Goal: Task Accomplishment & Management: Use online tool/utility

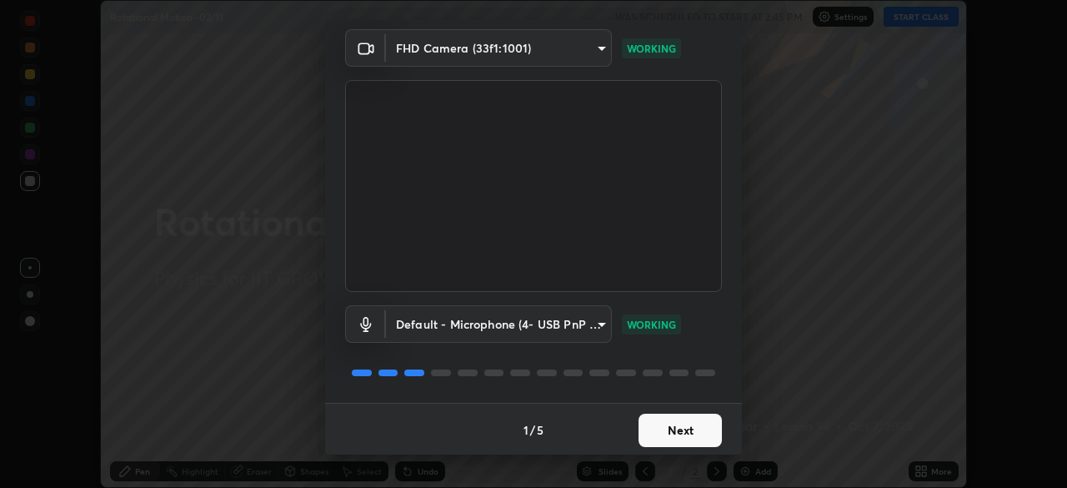
scroll to position [59, 0]
click at [668, 421] on button "Next" at bounding box center [680, 428] width 83 height 33
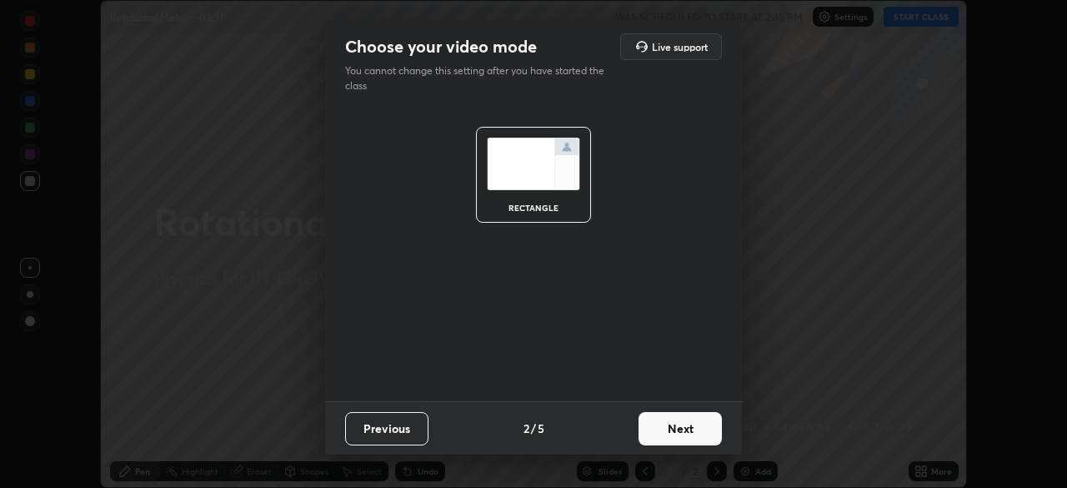
click at [676, 426] on button "Next" at bounding box center [680, 428] width 83 height 33
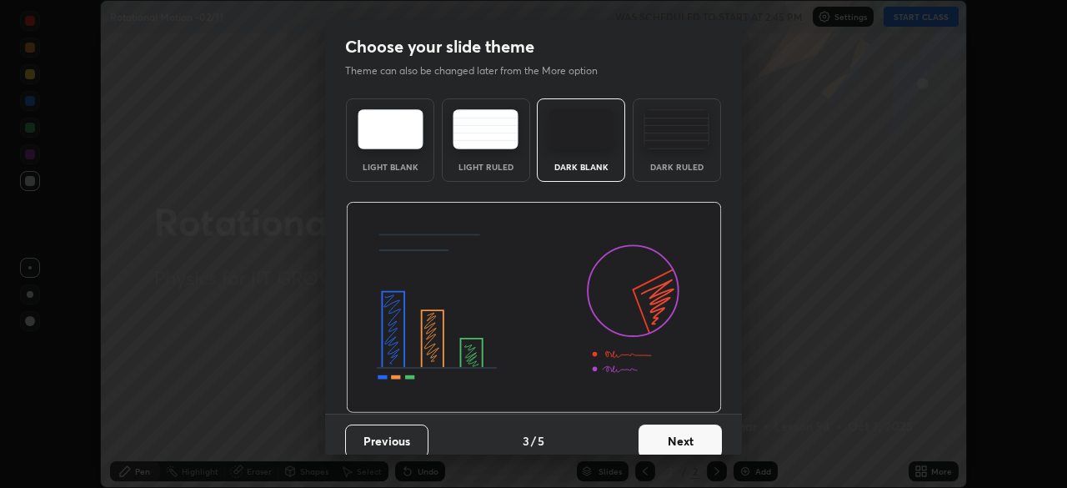
click at [686, 429] on button "Next" at bounding box center [680, 440] width 83 height 33
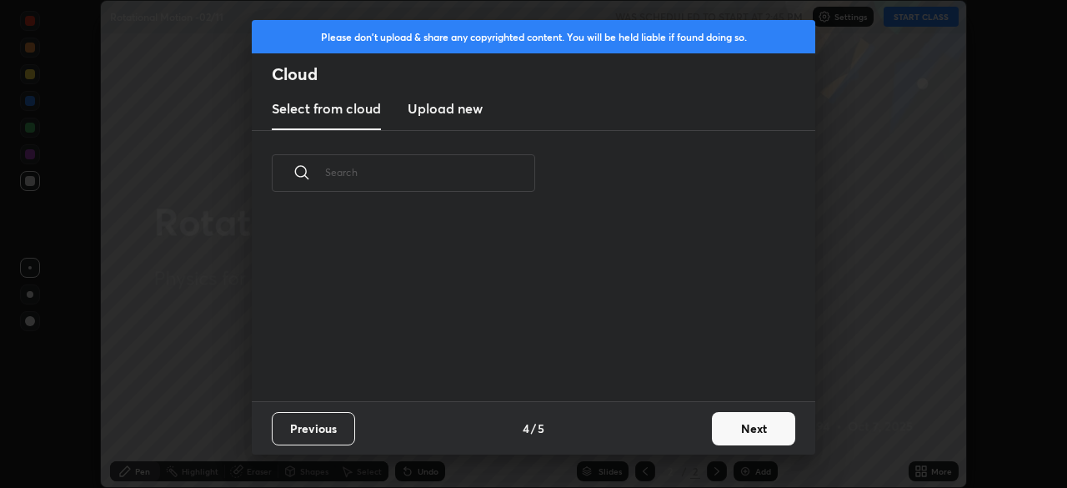
click at [713, 429] on button "Next" at bounding box center [753, 428] width 83 height 33
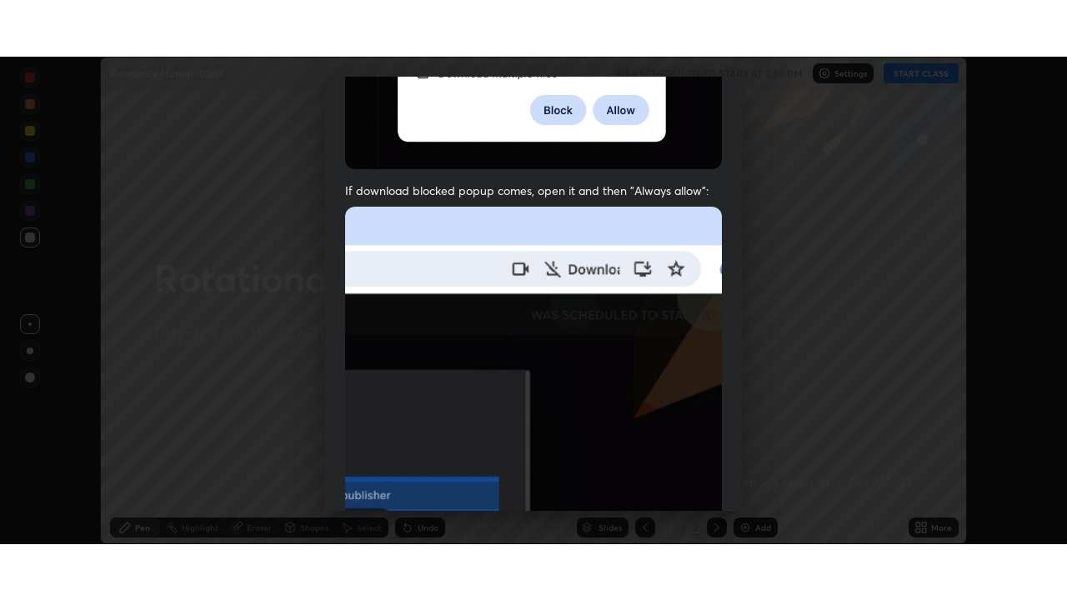
scroll to position [399, 0]
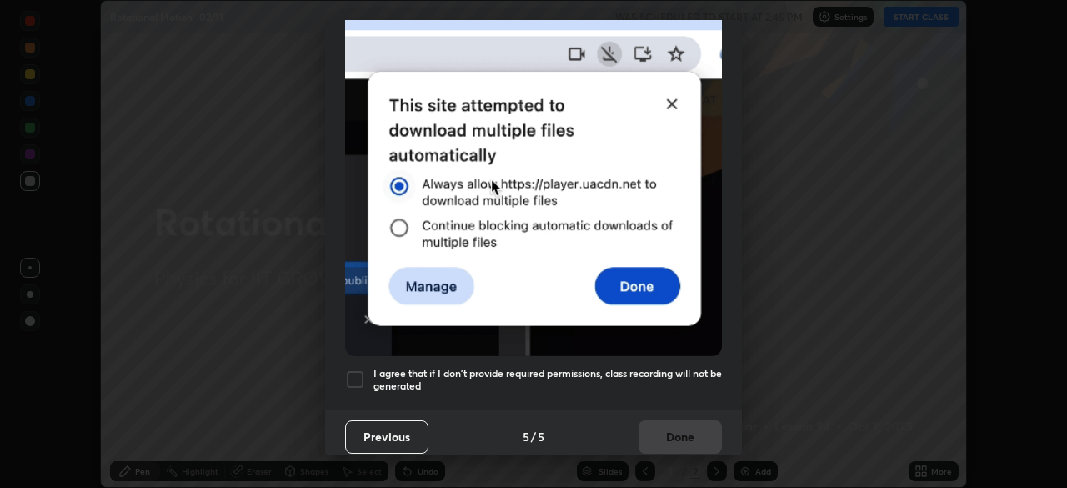
click at [349, 374] on div at bounding box center [355, 379] width 20 height 20
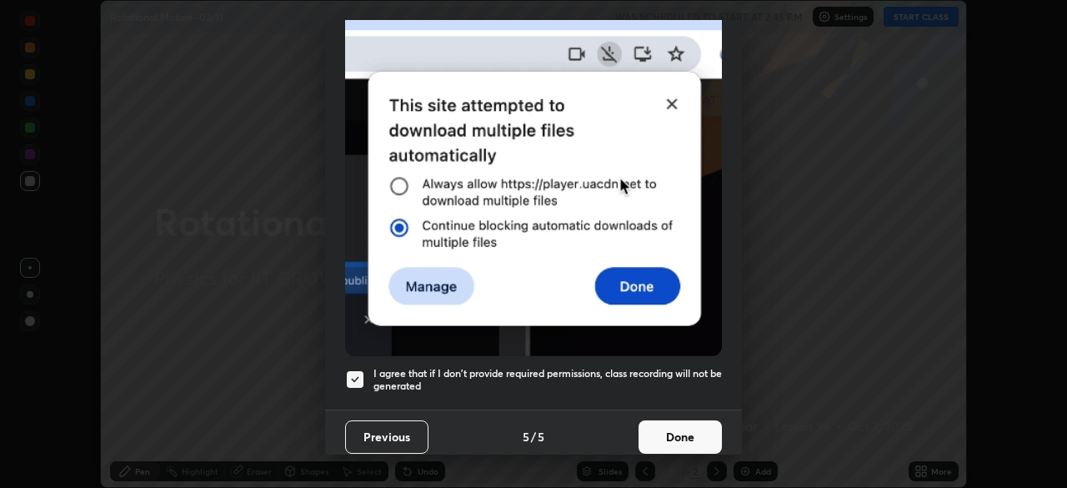
click at [659, 427] on button "Done" at bounding box center [680, 436] width 83 height 33
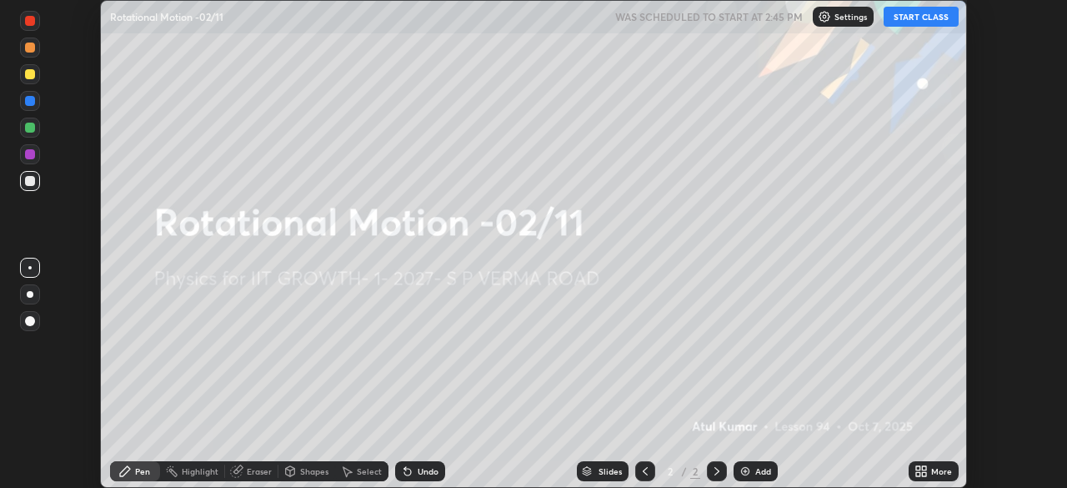
click at [920, 469] on icon at bounding box center [918, 468] width 4 height 4
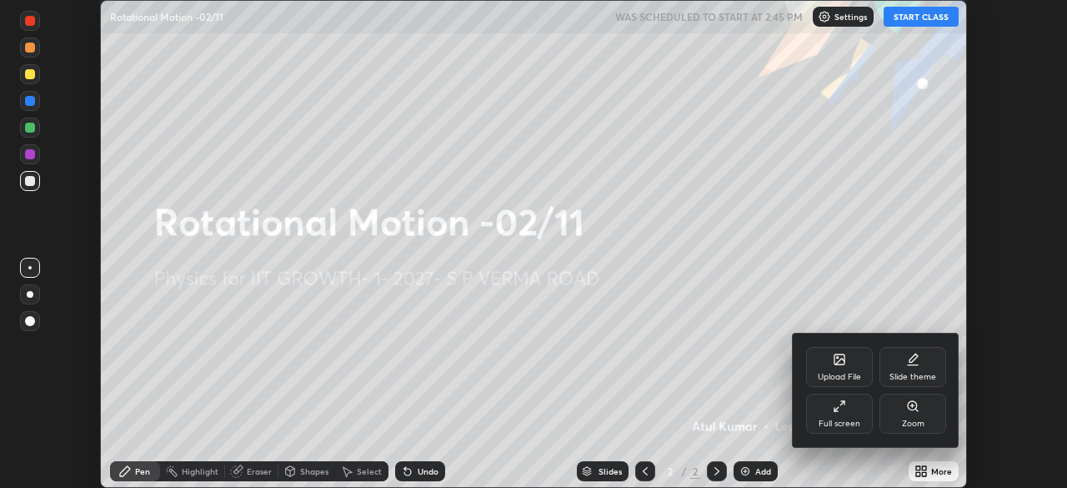
click at [854, 409] on div "Full screen" at bounding box center [839, 414] width 67 height 40
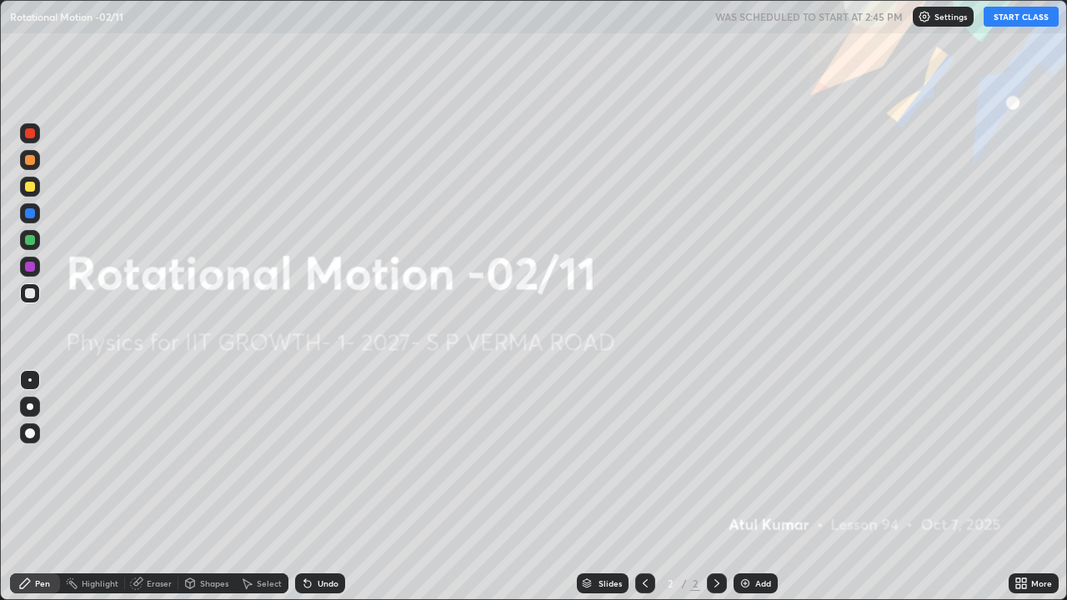
scroll to position [600, 1067]
click at [1007, 19] on button "START CLASS" at bounding box center [1021, 17] width 75 height 20
click at [747, 487] on img at bounding box center [745, 583] width 13 height 13
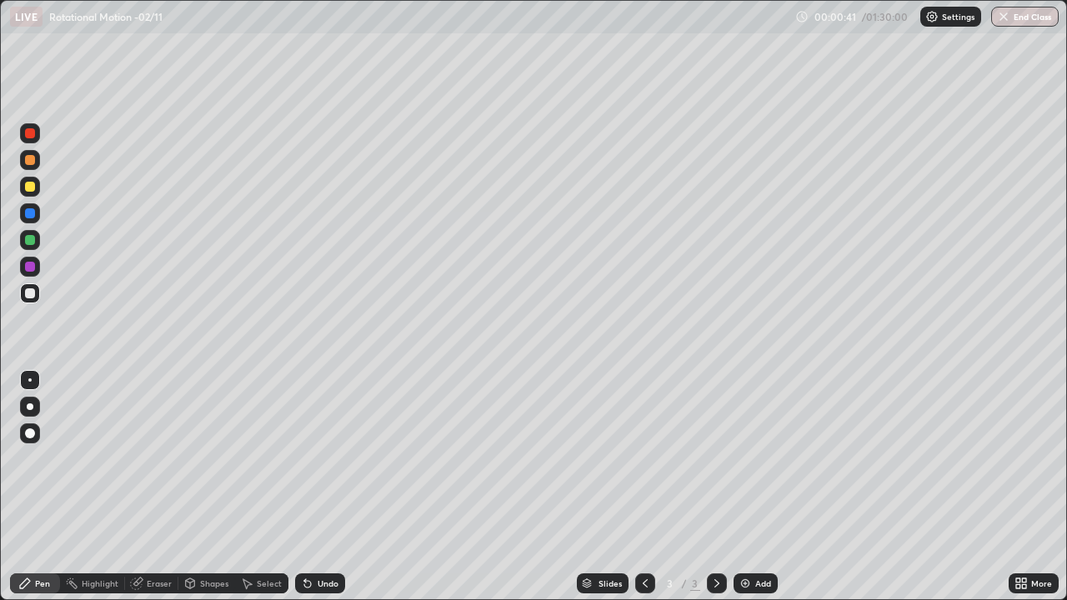
click at [31, 187] on div at bounding box center [30, 187] width 10 height 10
click at [313, 487] on div "Undo" at bounding box center [320, 584] width 50 height 20
click at [34, 487] on div "Pen" at bounding box center [35, 584] width 50 height 20
click at [33, 487] on div "Pen" at bounding box center [35, 584] width 50 height 20
click at [206, 487] on div "Shapes" at bounding box center [214, 583] width 28 height 8
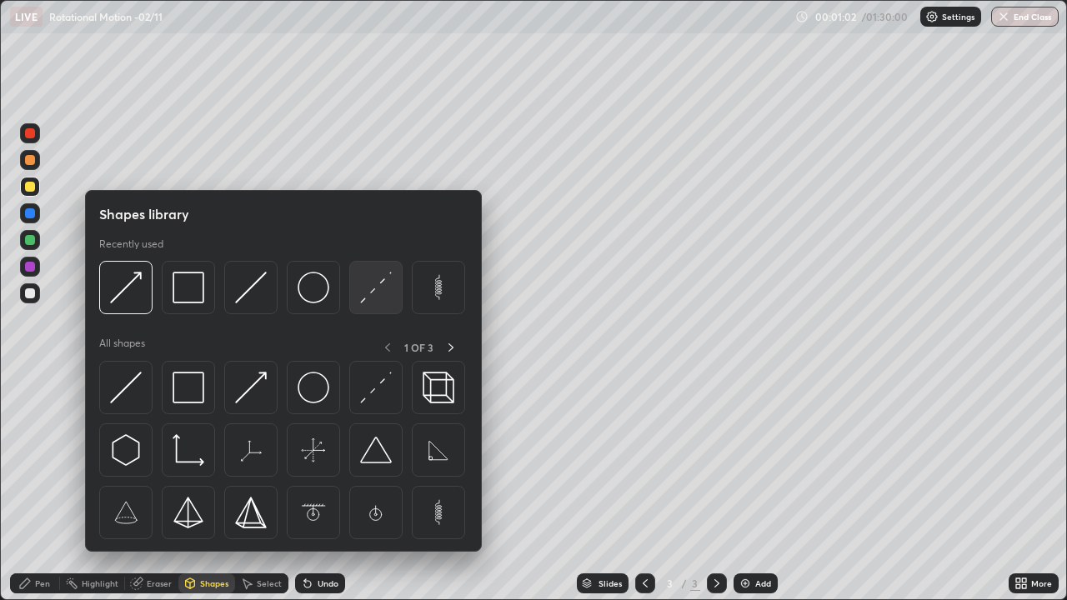
click at [367, 285] on img at bounding box center [376, 288] width 32 height 32
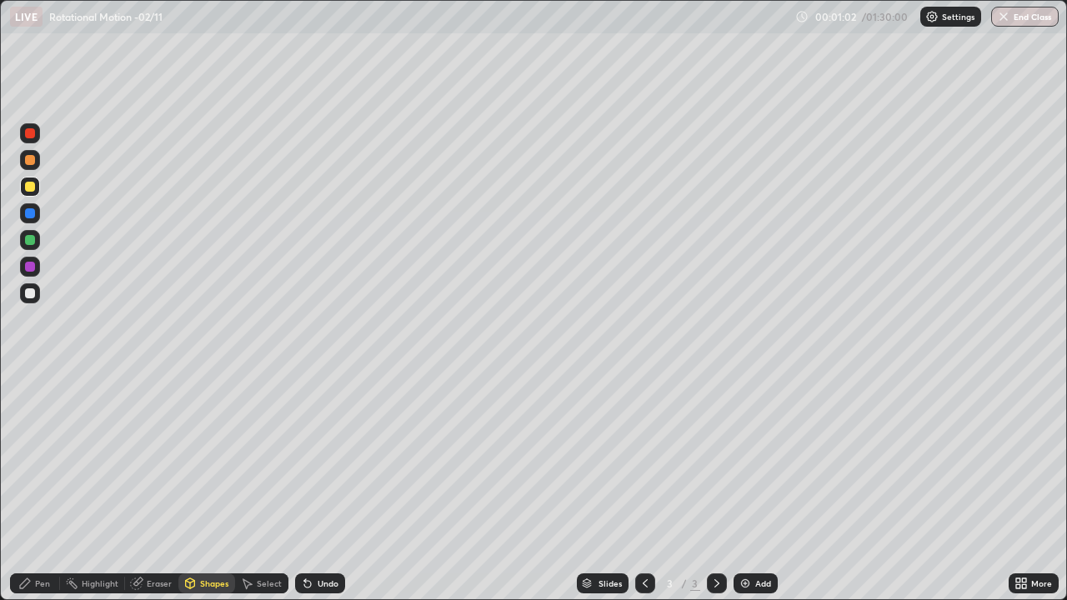
click at [36, 296] on div at bounding box center [30, 293] width 20 height 20
click at [45, 487] on div "Pen" at bounding box center [35, 584] width 50 height 20
click at [325, 487] on div "Undo" at bounding box center [328, 583] width 21 height 8
click at [210, 487] on div "Shapes" at bounding box center [206, 584] width 57 height 20
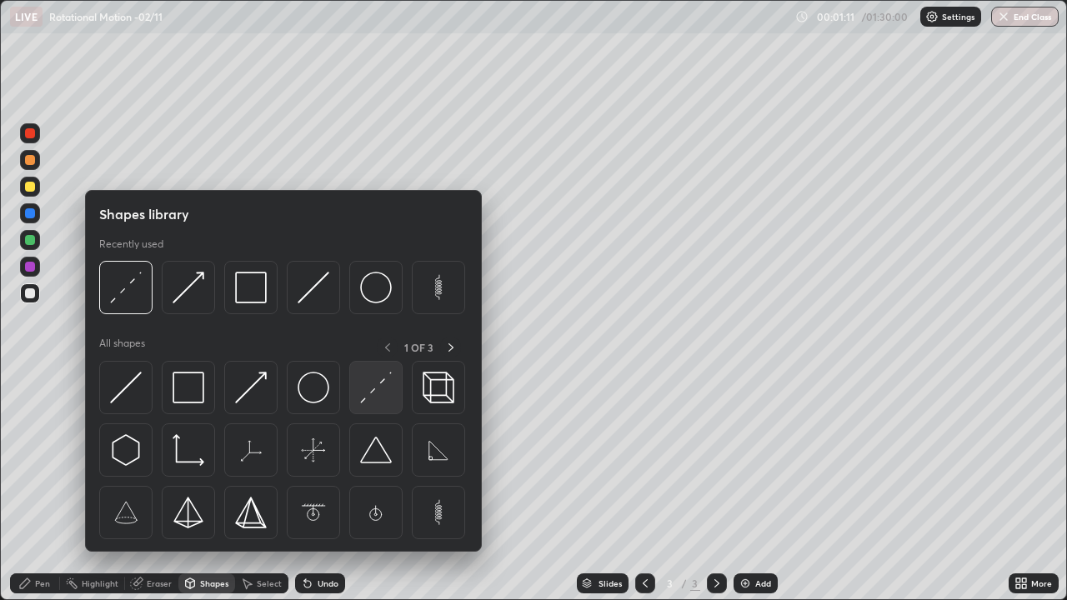
click at [370, 389] on img at bounding box center [376, 388] width 32 height 32
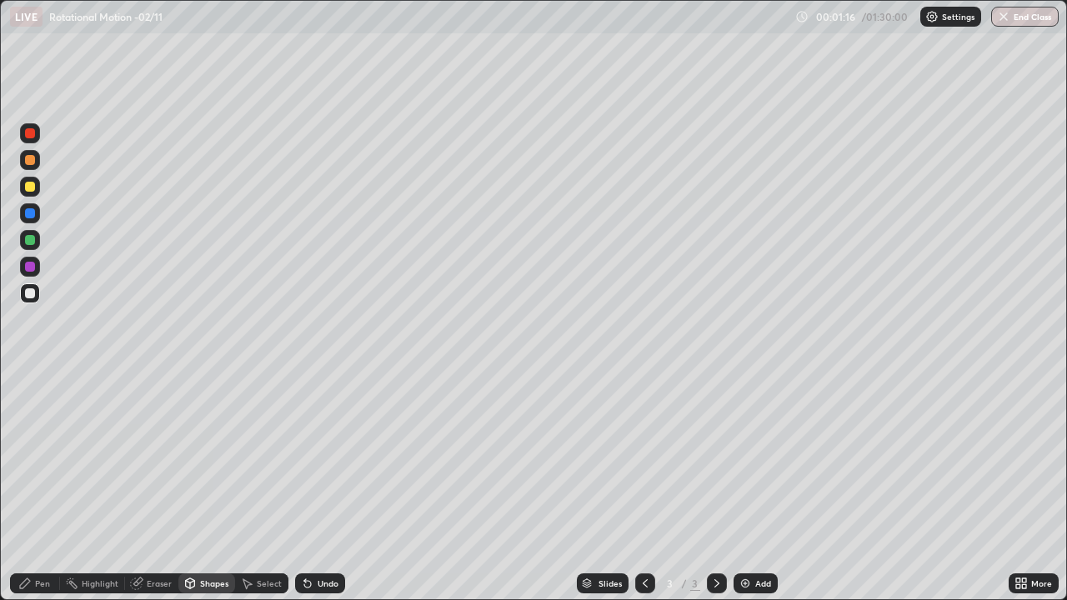
click at [44, 487] on div "Pen" at bounding box center [35, 584] width 50 height 20
click at [33, 239] on div at bounding box center [30, 240] width 10 height 10
click at [219, 487] on div "Shapes" at bounding box center [206, 584] width 57 height 20
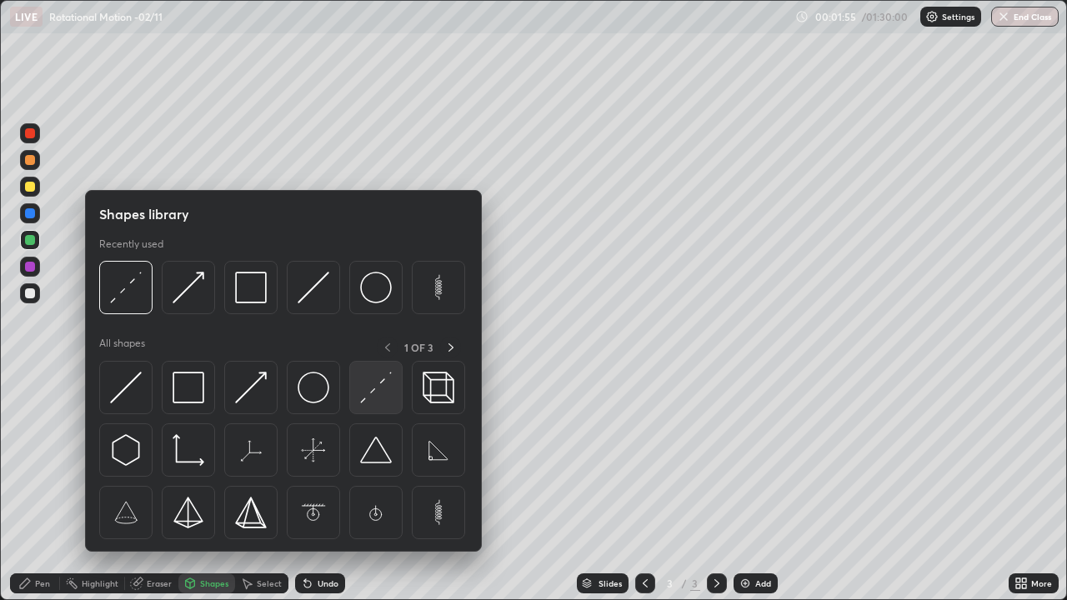
click at [379, 386] on img at bounding box center [376, 388] width 32 height 32
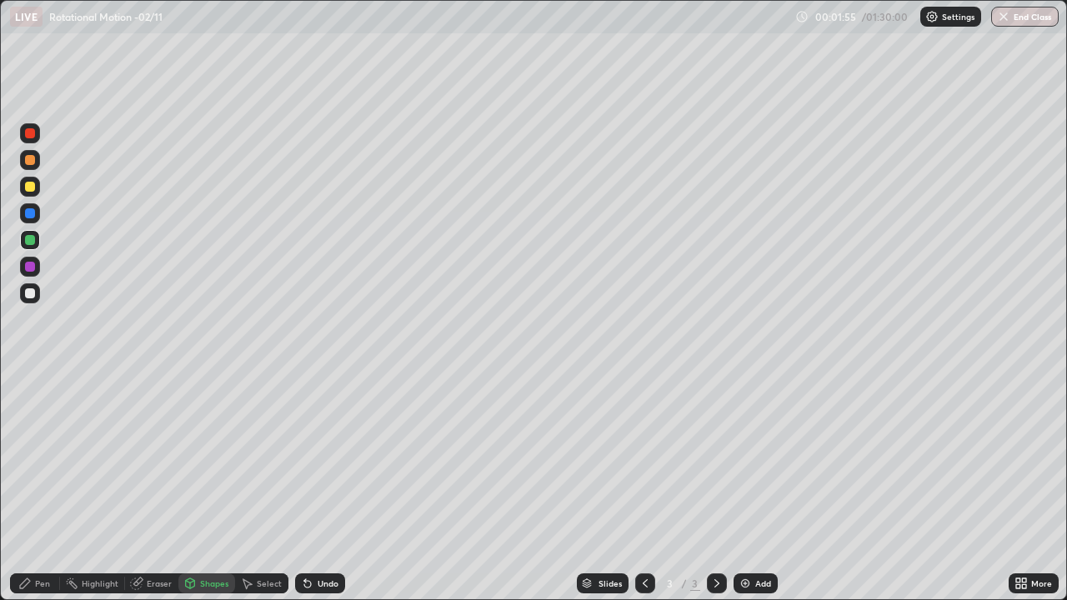
click at [37, 284] on div at bounding box center [30, 293] width 20 height 27
click at [747, 487] on img at bounding box center [745, 583] width 13 height 13
click at [195, 487] on div "Shapes" at bounding box center [206, 584] width 57 height 20
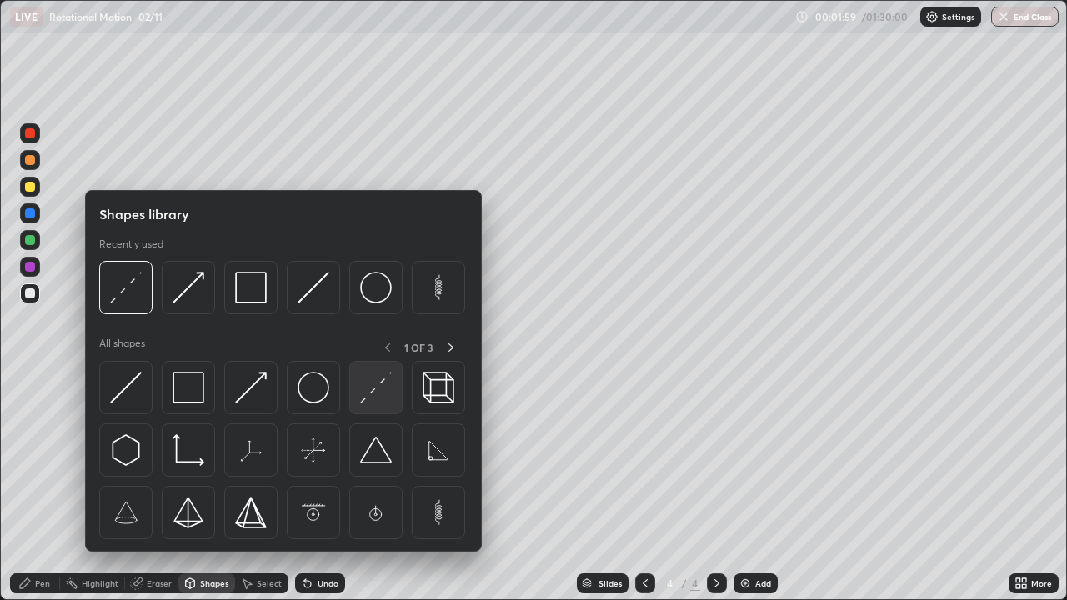
click at [373, 389] on img at bounding box center [376, 388] width 32 height 32
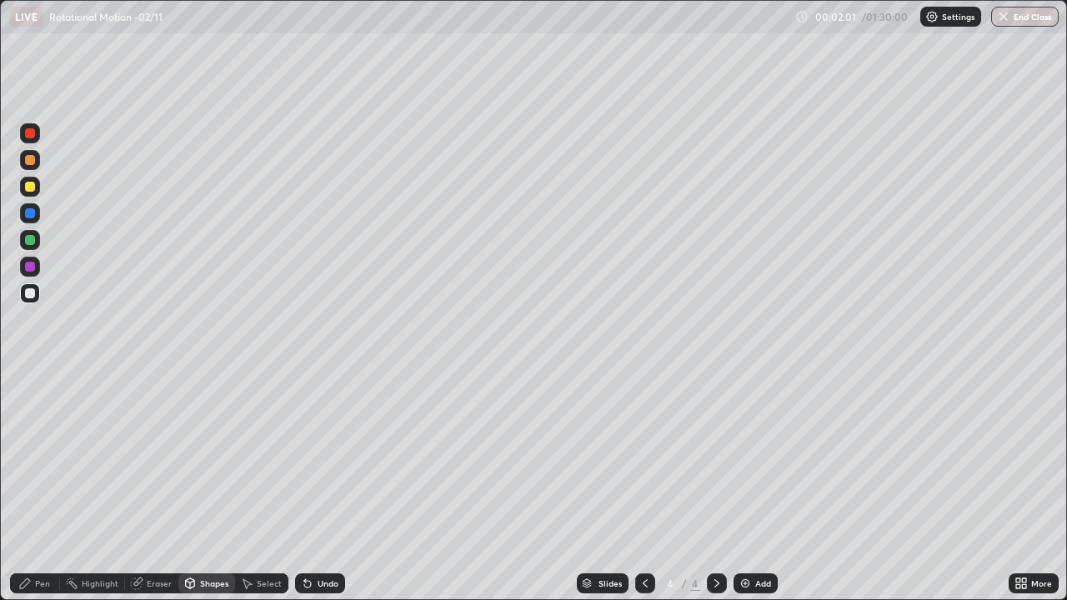
click at [40, 487] on div "Pen" at bounding box center [35, 584] width 50 height 20
click at [319, 487] on div "Undo" at bounding box center [320, 584] width 50 height 20
click at [209, 487] on div "Shapes" at bounding box center [206, 584] width 57 height 20
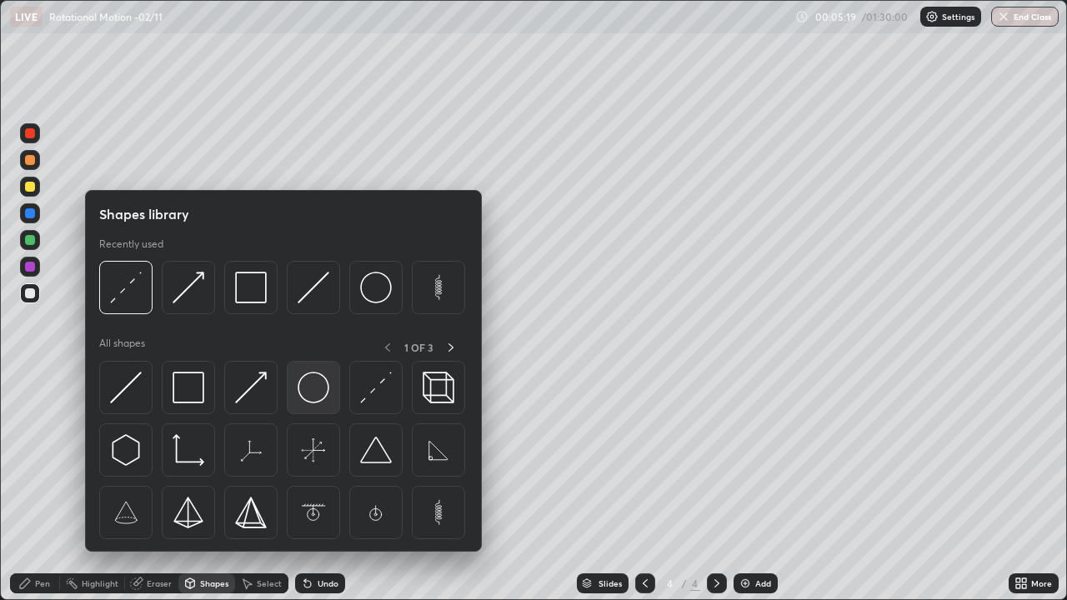
click at [319, 394] on img at bounding box center [314, 388] width 32 height 32
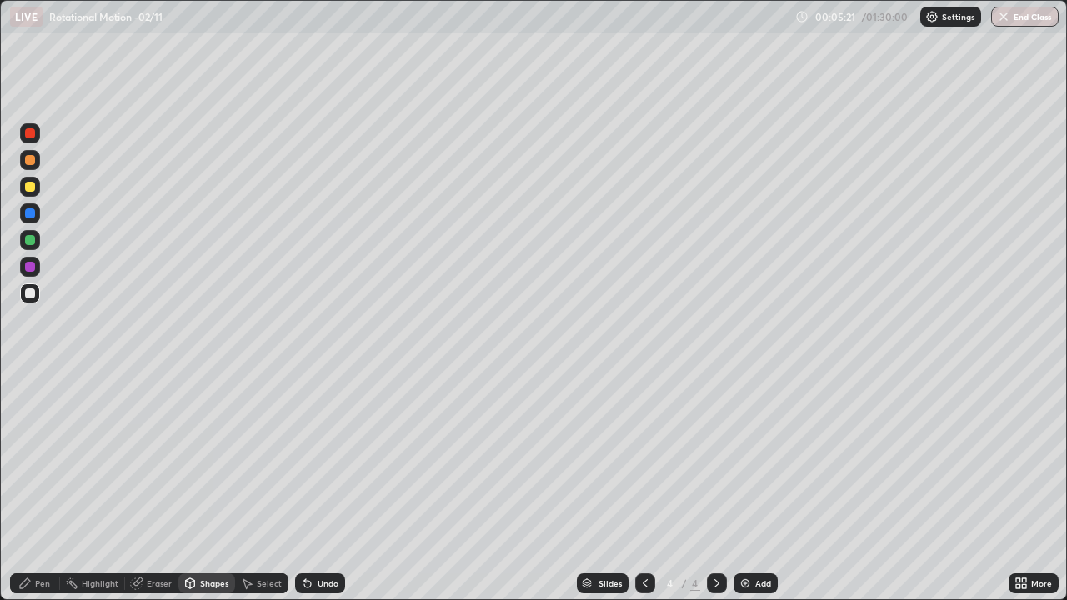
click at [223, 487] on div "Shapes" at bounding box center [206, 584] width 57 height 20
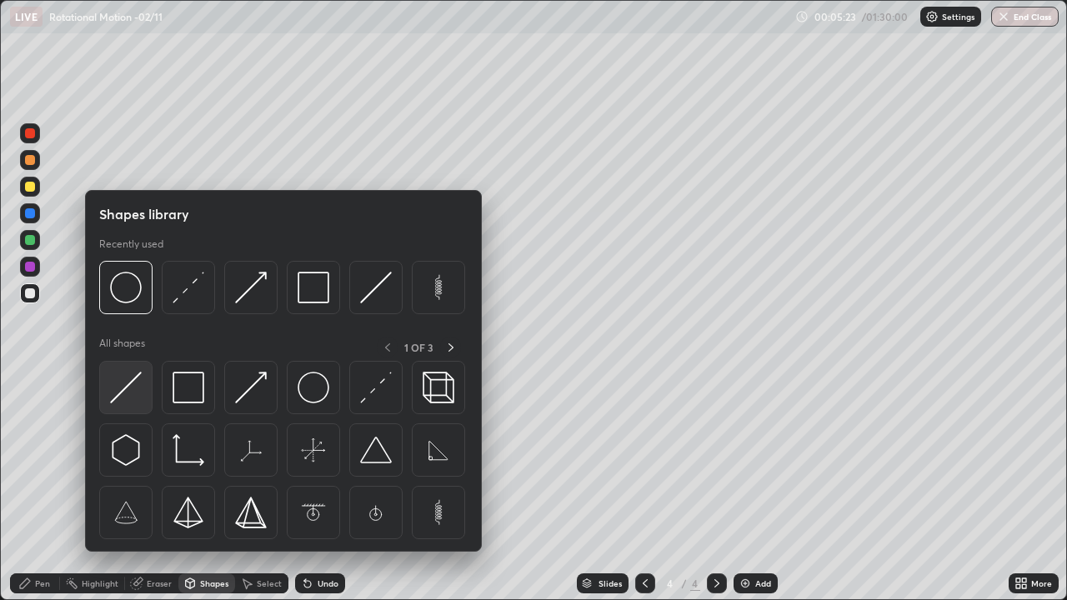
click at [141, 393] on img at bounding box center [126, 388] width 32 height 32
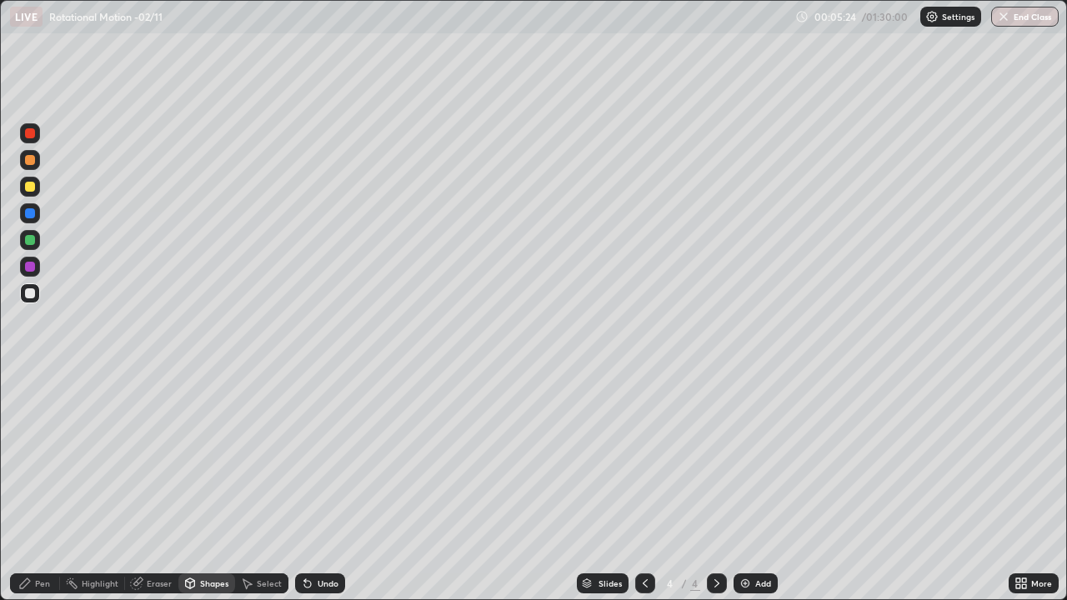
click at [216, 487] on div "Shapes" at bounding box center [206, 584] width 57 height 20
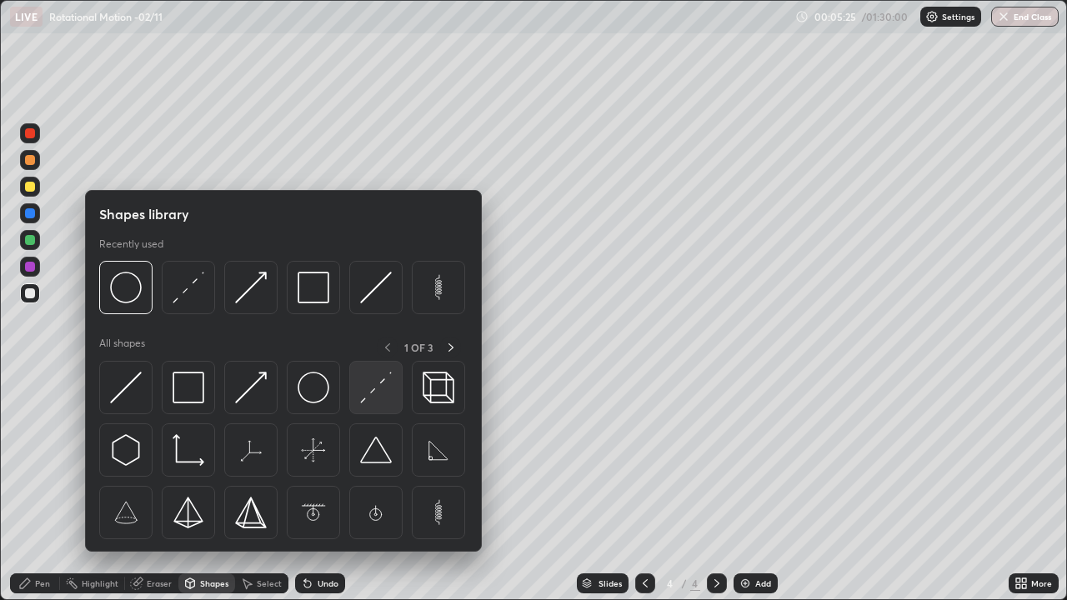
click at [370, 388] on img at bounding box center [376, 388] width 32 height 32
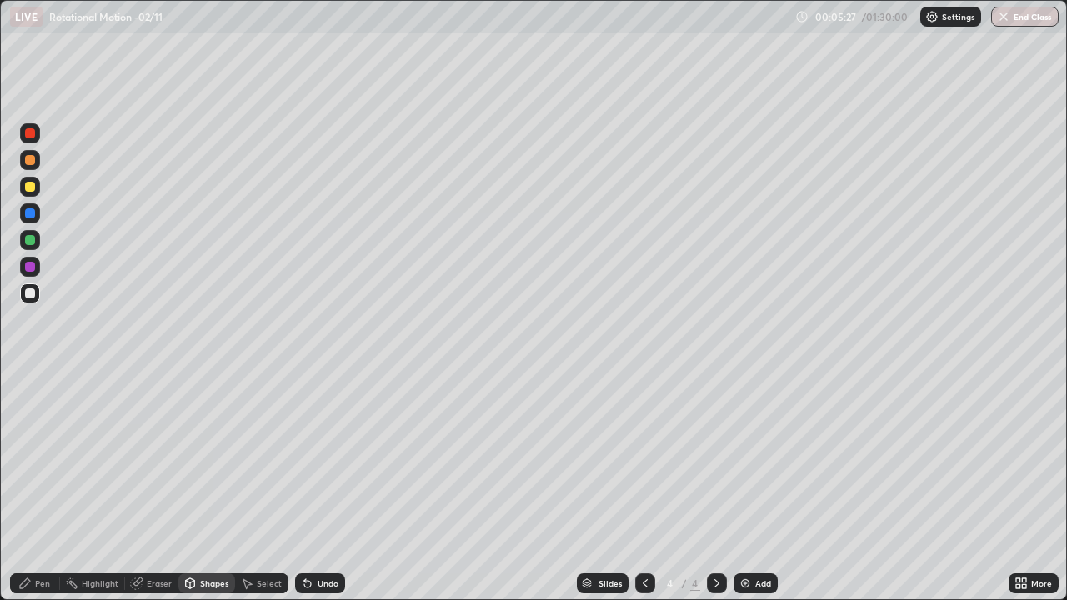
click at [147, 487] on div "Eraser" at bounding box center [151, 584] width 53 height 20
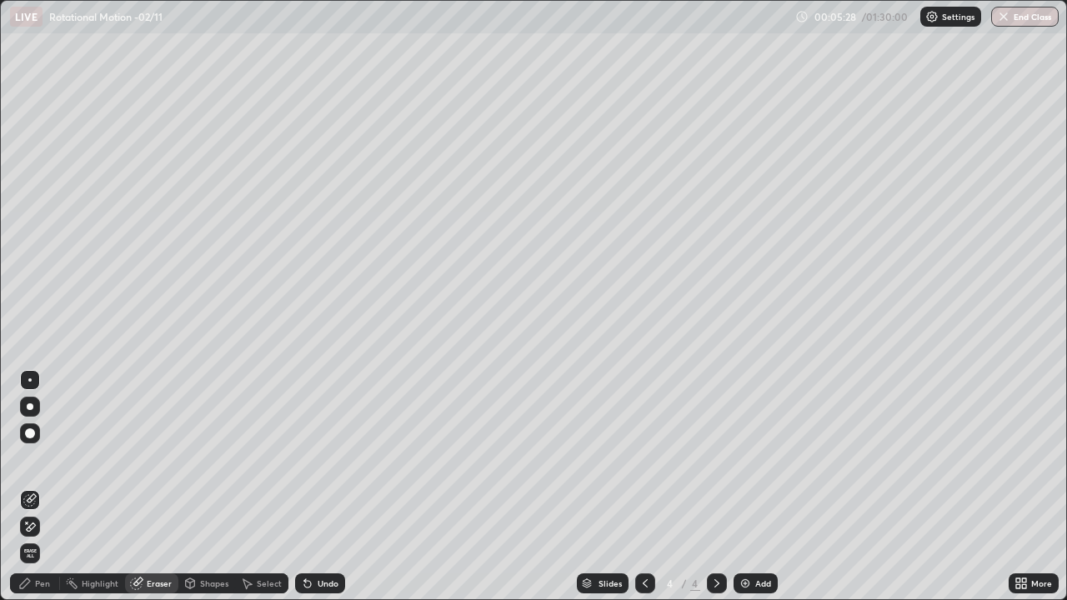
click at [36, 374] on div at bounding box center [30, 380] width 20 height 20
click at [44, 487] on div "Pen" at bounding box center [35, 584] width 50 height 20
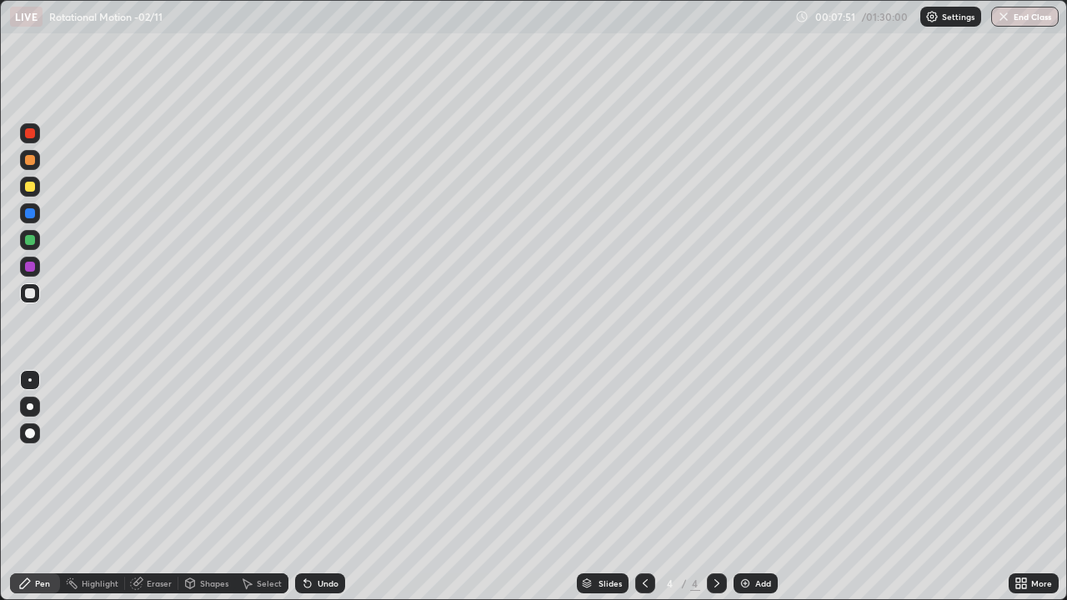
click at [645, 487] on icon at bounding box center [645, 583] width 13 height 13
click at [714, 487] on icon at bounding box center [716, 583] width 13 height 13
click at [739, 487] on img at bounding box center [745, 583] width 13 height 13
click at [213, 487] on div "Shapes" at bounding box center [206, 584] width 57 height 20
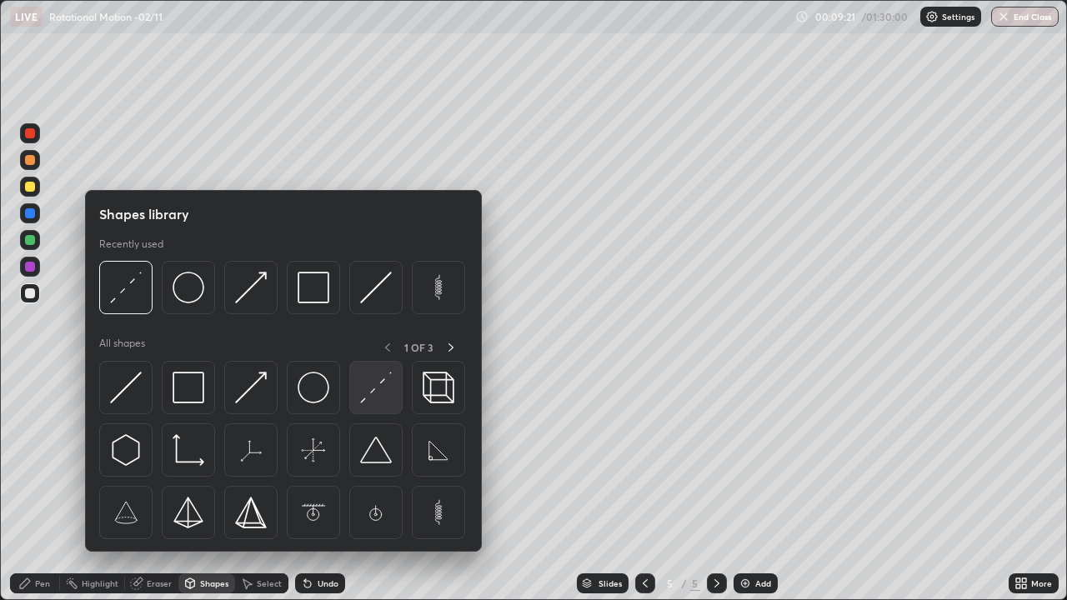
click at [389, 394] on img at bounding box center [376, 388] width 32 height 32
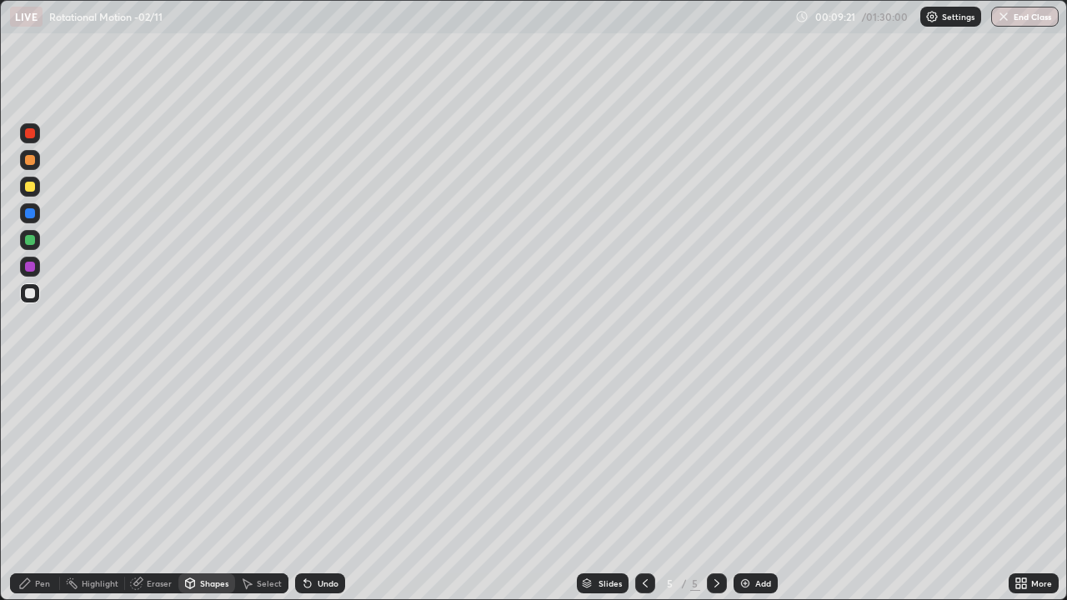
click at [34, 293] on div at bounding box center [30, 293] width 10 height 10
click at [199, 487] on div "Shapes" at bounding box center [206, 584] width 57 height 20
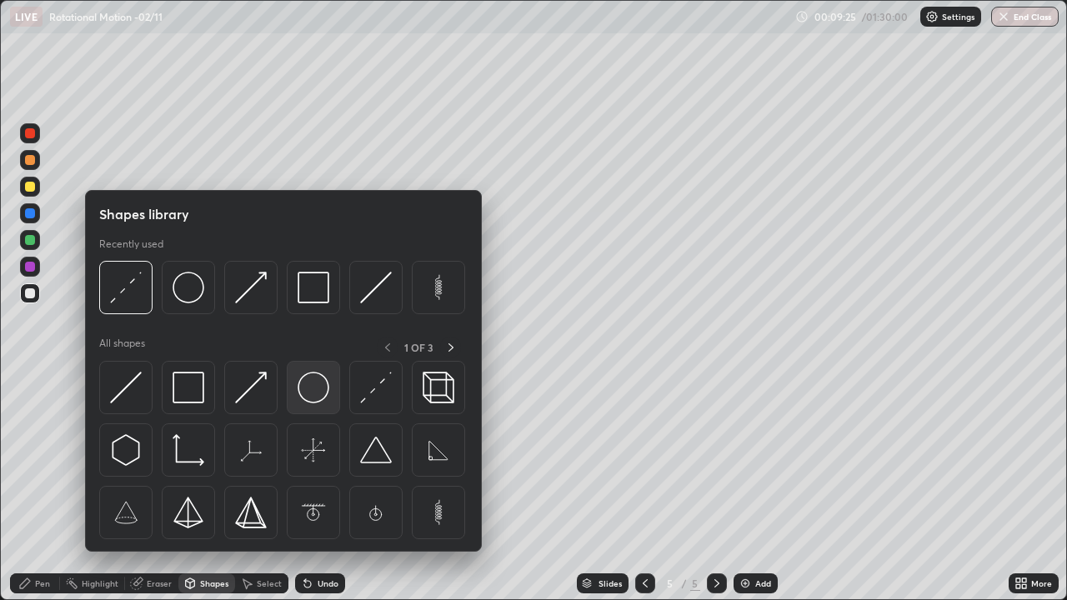
click at [307, 387] on img at bounding box center [314, 388] width 32 height 32
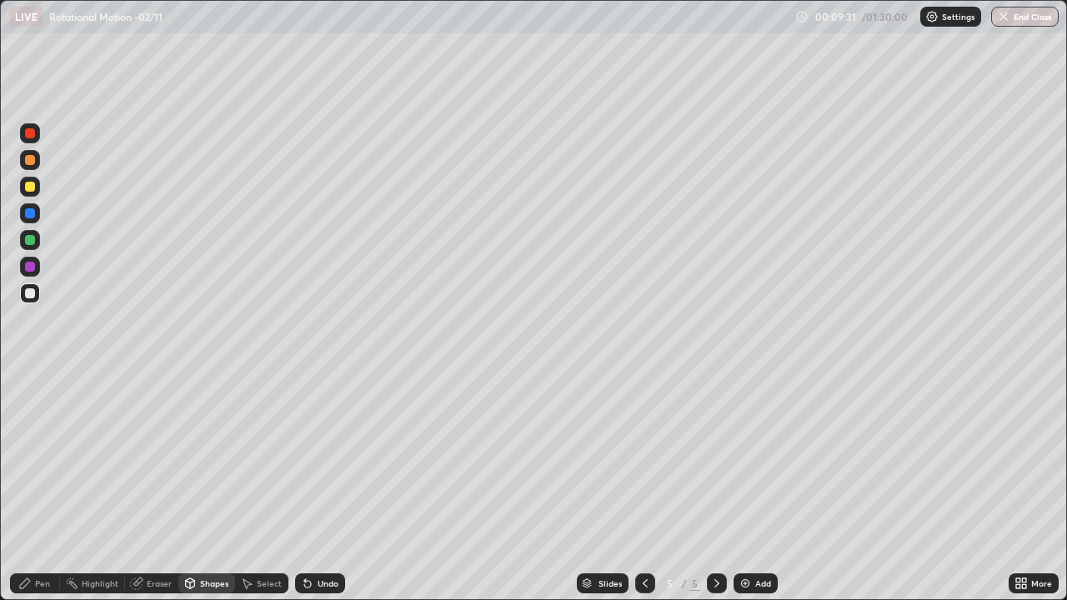
click at [47, 487] on div "Pen" at bounding box center [35, 584] width 50 height 20
click at [208, 487] on div "Shapes" at bounding box center [206, 584] width 57 height 20
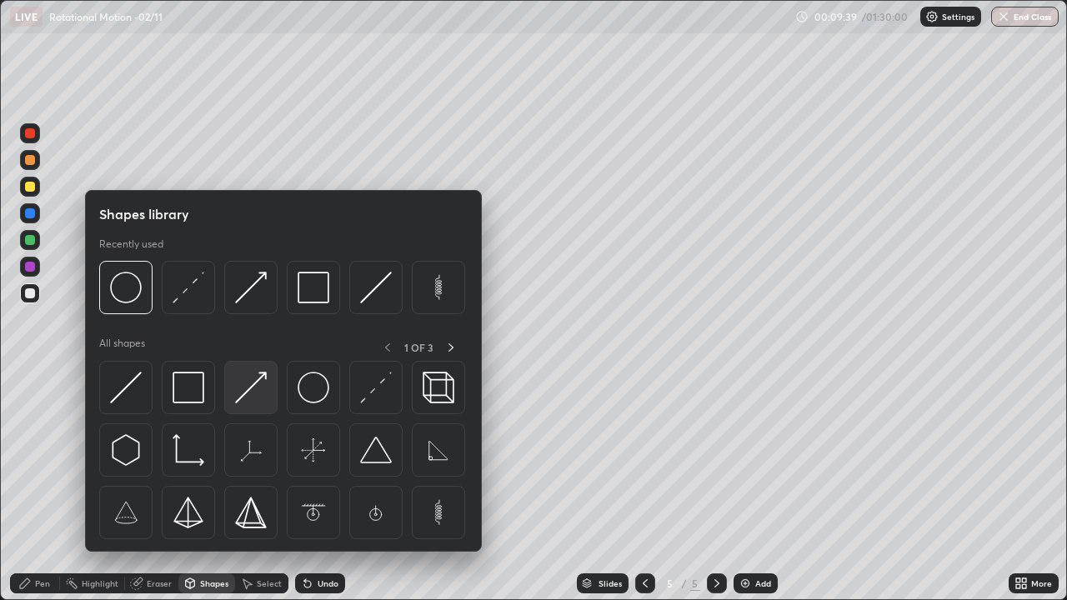
click at [248, 387] on img at bounding box center [251, 388] width 32 height 32
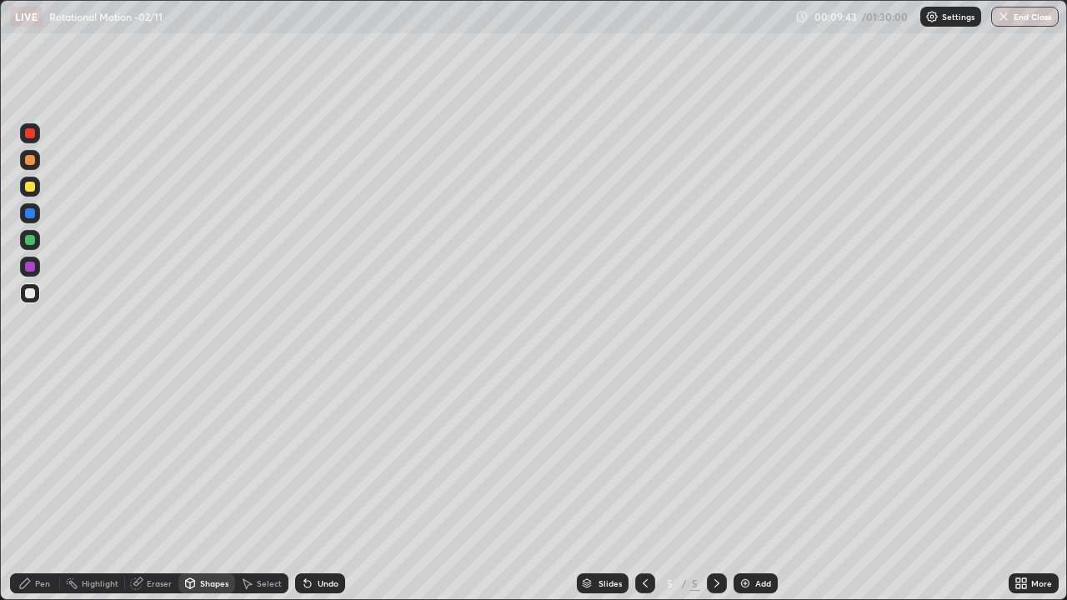
click at [38, 487] on div "Pen" at bounding box center [35, 584] width 50 height 20
click at [219, 487] on div "Shapes" at bounding box center [206, 584] width 57 height 20
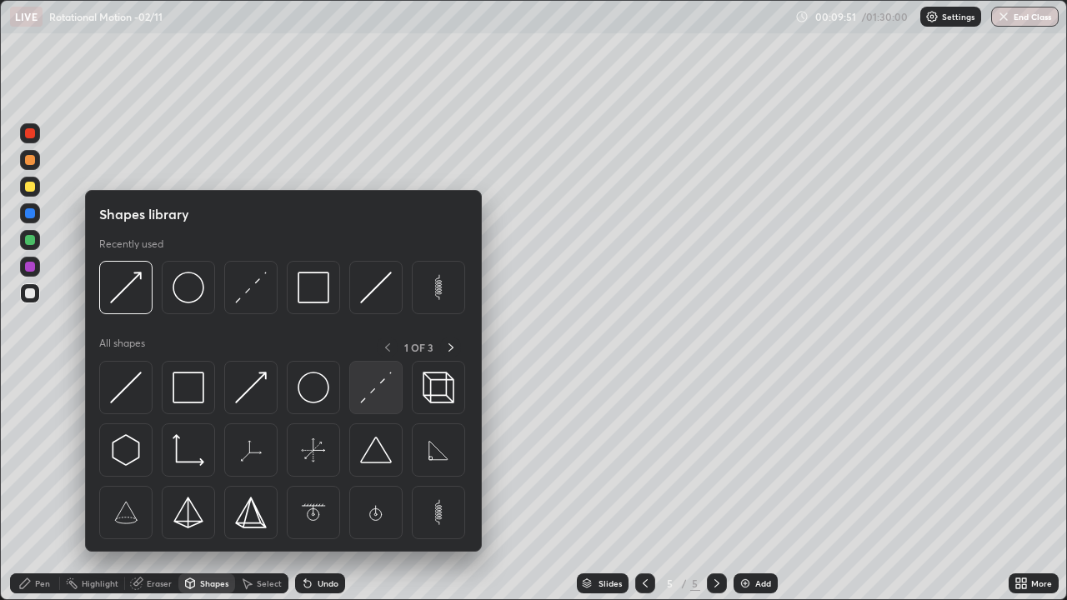
click at [371, 391] on img at bounding box center [376, 388] width 32 height 32
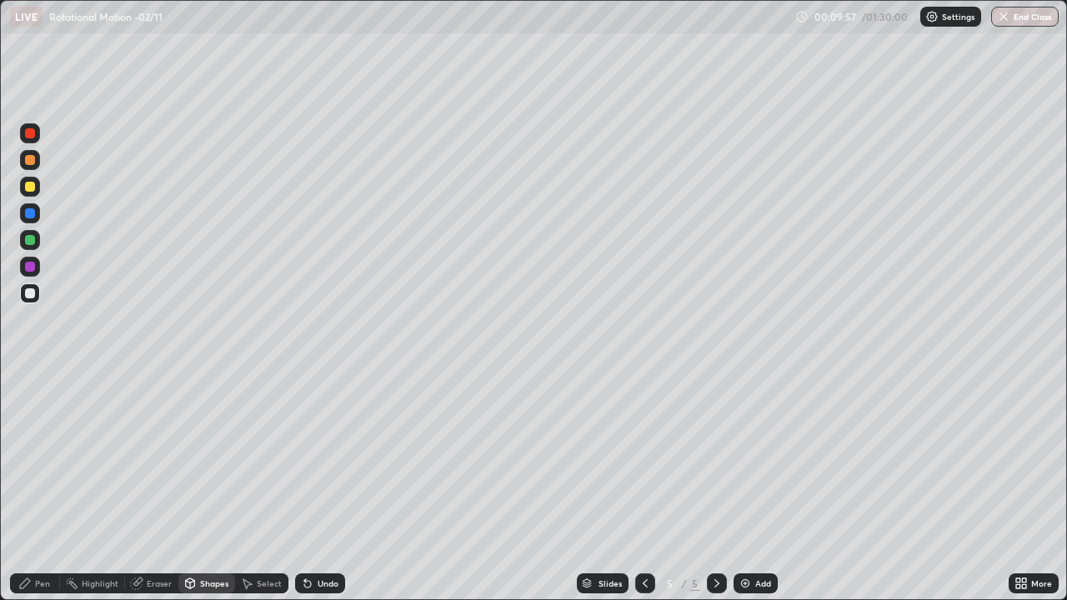
click at [37, 487] on div "Pen" at bounding box center [42, 583] width 15 height 8
click at [755, 487] on div "Add" at bounding box center [763, 583] width 16 height 8
click at [217, 487] on div "Shapes" at bounding box center [206, 584] width 57 height 20
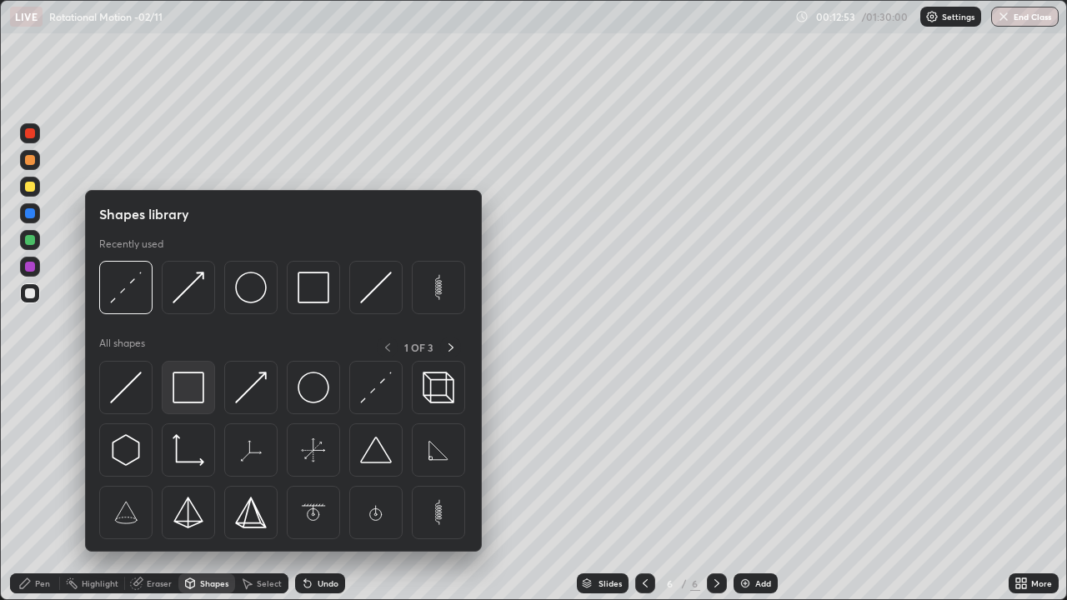
click at [197, 384] on img at bounding box center [189, 388] width 32 height 32
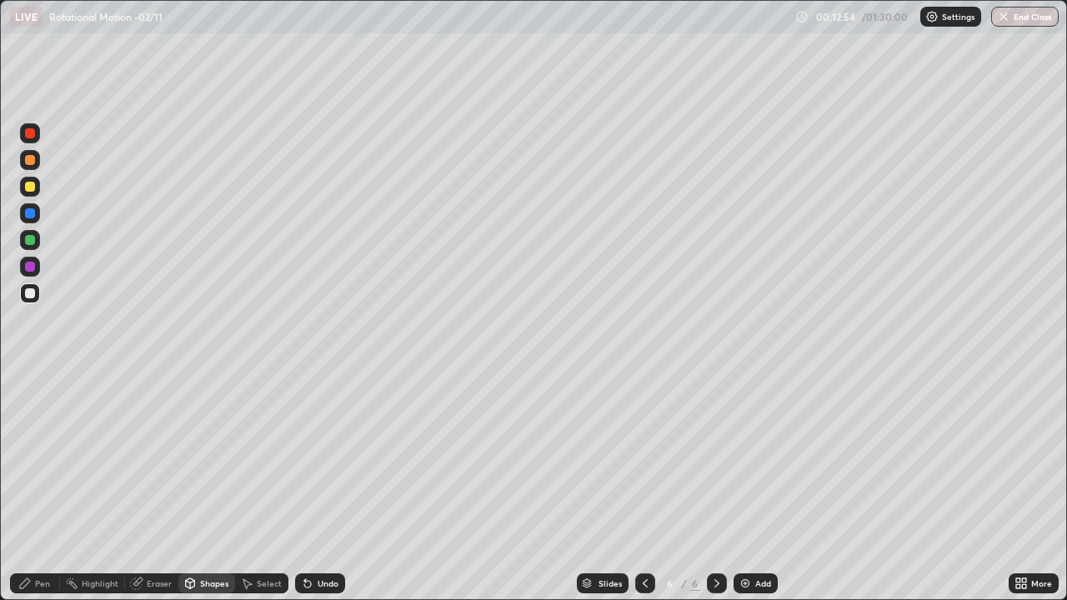
click at [33, 286] on div at bounding box center [30, 293] width 20 height 20
click at [162, 487] on div "Eraser" at bounding box center [151, 584] width 53 height 20
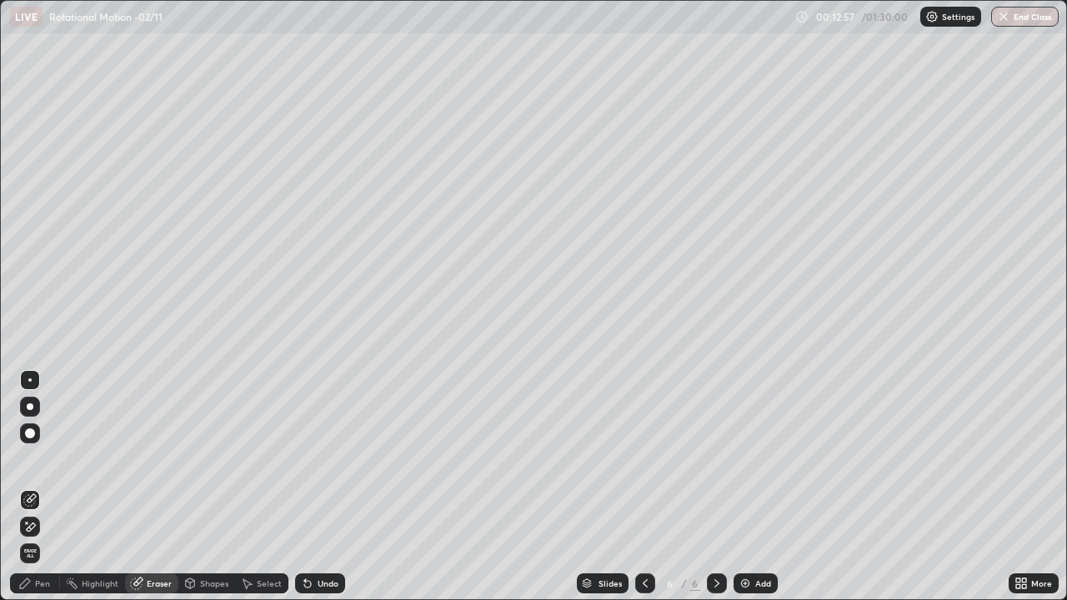
click at [38, 382] on div at bounding box center [30, 380] width 20 height 20
click at [218, 487] on div "Shapes" at bounding box center [214, 583] width 28 height 8
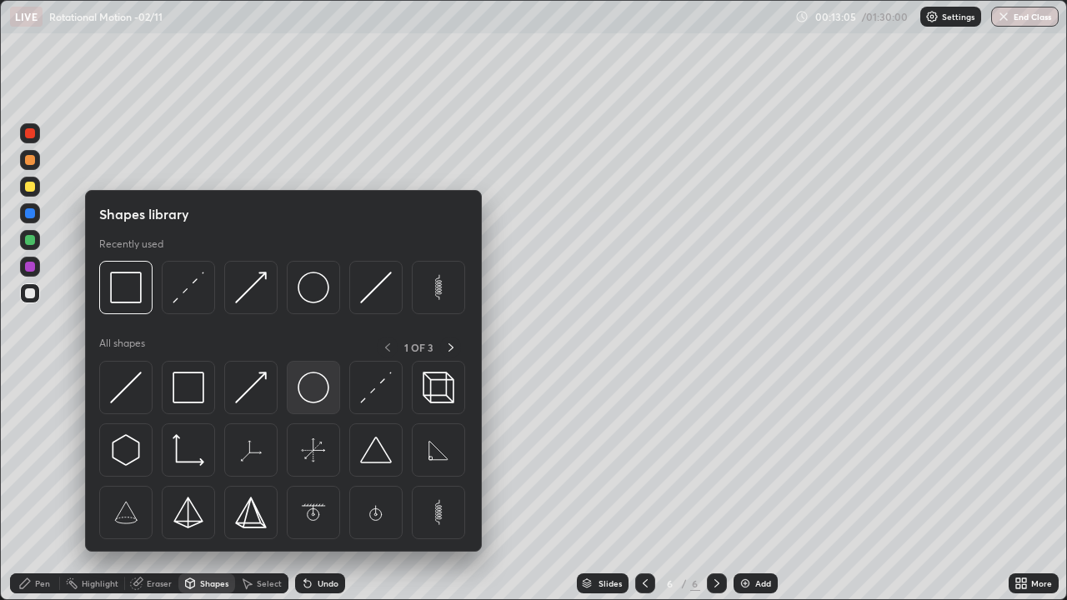
click at [315, 391] on img at bounding box center [314, 388] width 32 height 32
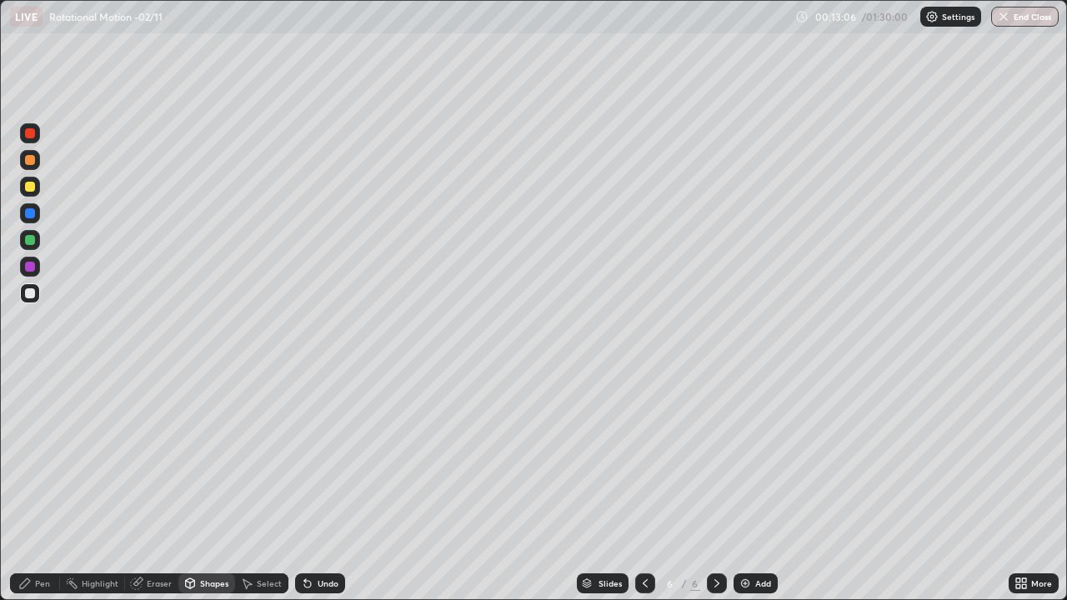
click at [38, 240] on div at bounding box center [30, 240] width 20 height 20
click at [203, 487] on div "Shapes" at bounding box center [206, 584] width 57 height 20
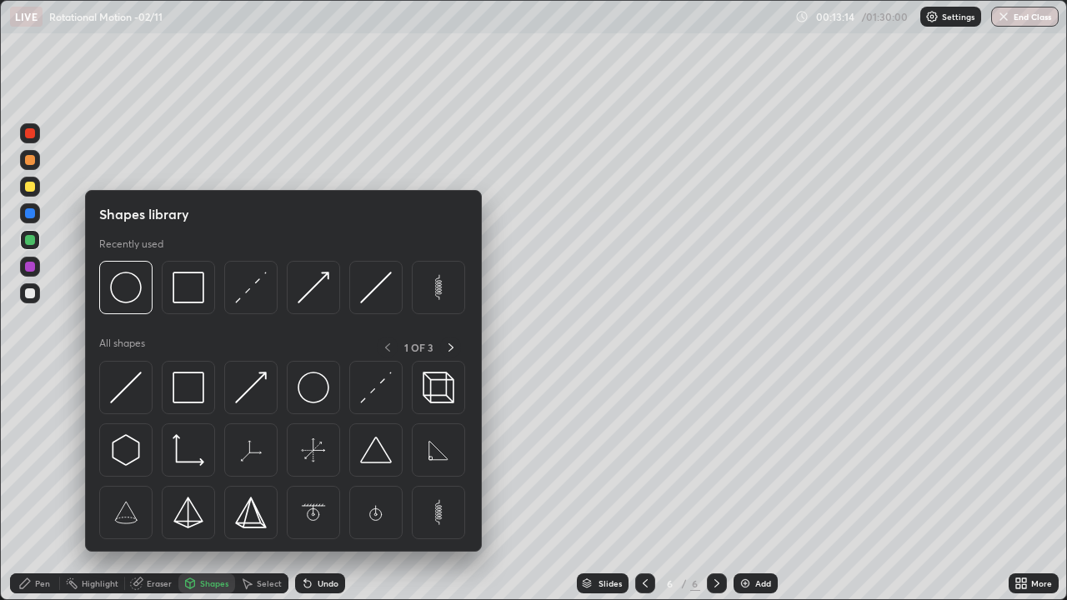
click at [48, 487] on div "Pen" at bounding box center [35, 584] width 50 height 20
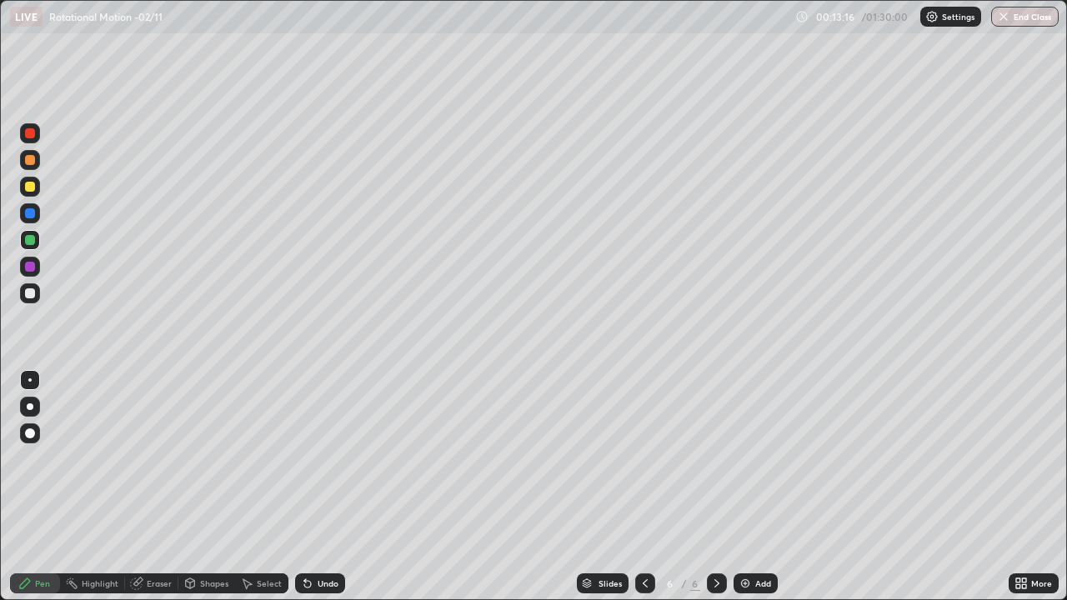
click at [32, 188] on div at bounding box center [30, 187] width 10 height 10
click at [211, 487] on div "Shapes" at bounding box center [206, 584] width 57 height 20
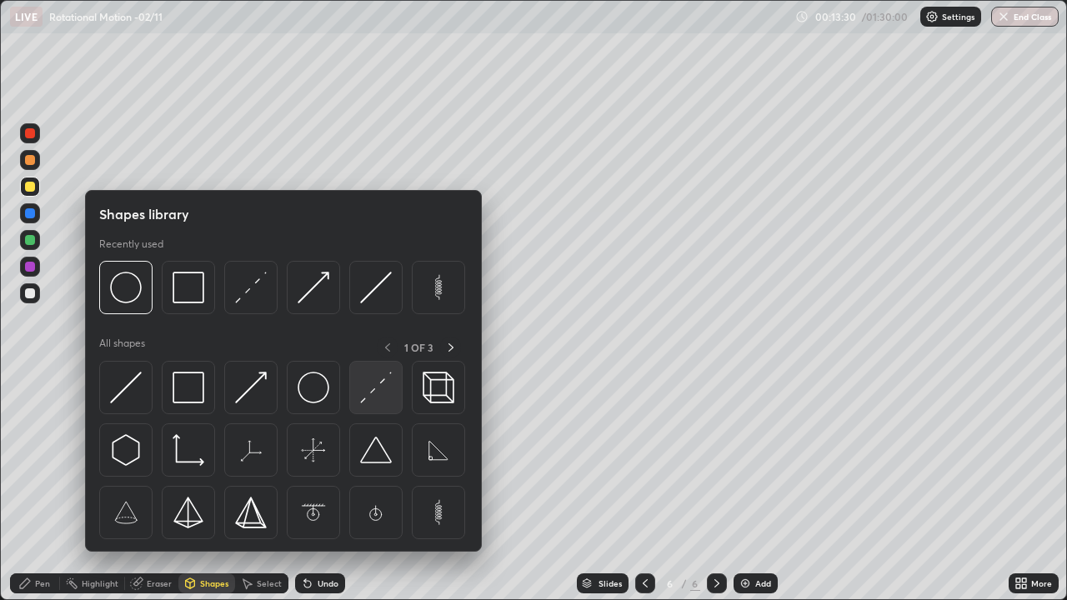
click at [371, 394] on img at bounding box center [376, 388] width 32 height 32
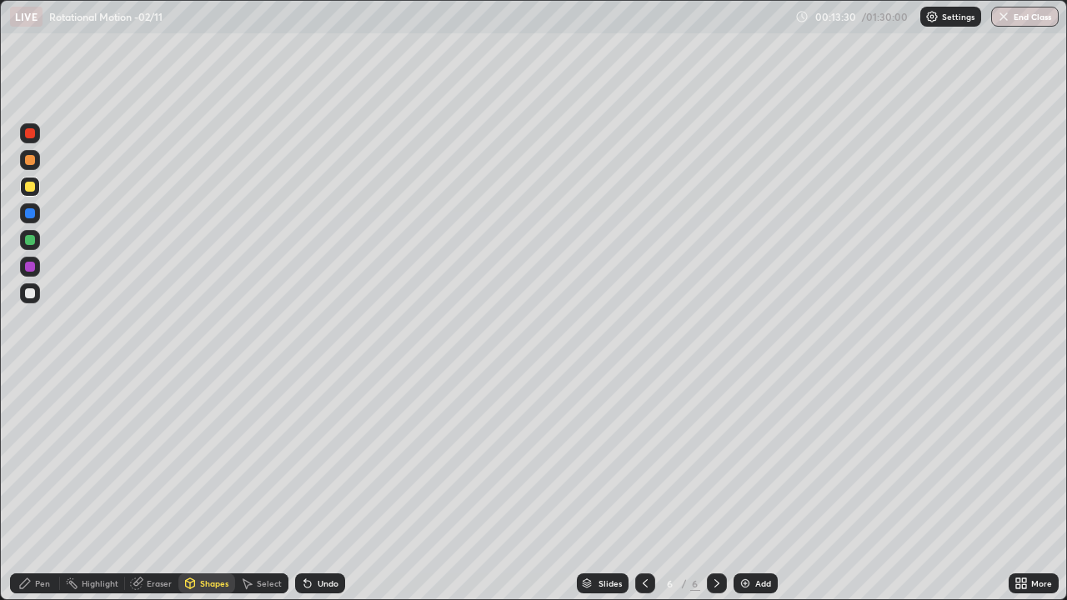
click at [33, 215] on div at bounding box center [30, 213] width 10 height 10
click at [33, 487] on div "Pen" at bounding box center [35, 584] width 50 height 20
click at [188, 487] on icon at bounding box center [190, 582] width 9 height 3
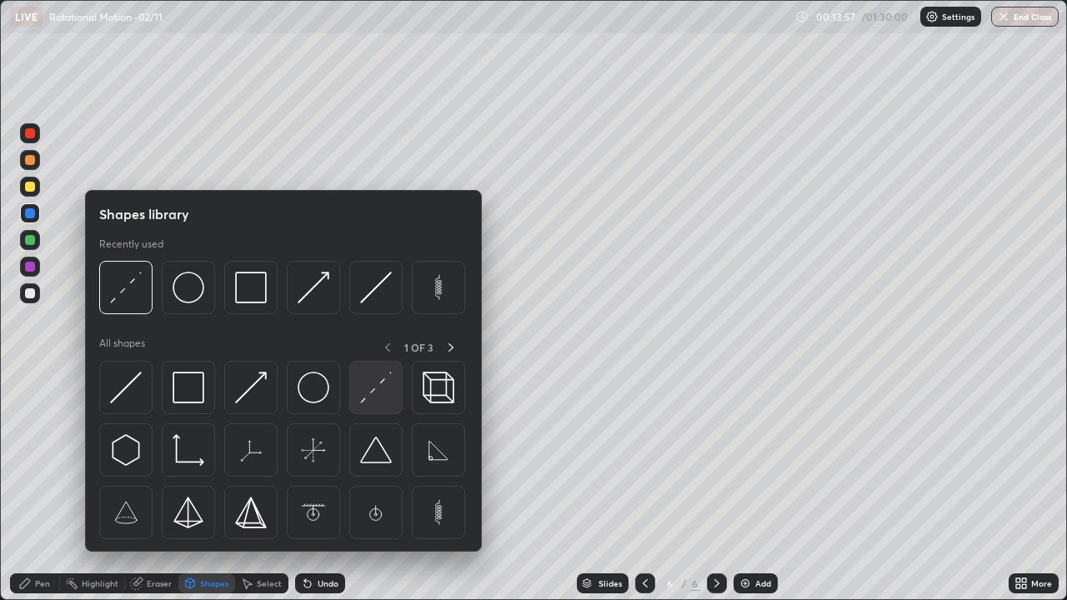
click at [362, 387] on img at bounding box center [376, 388] width 32 height 32
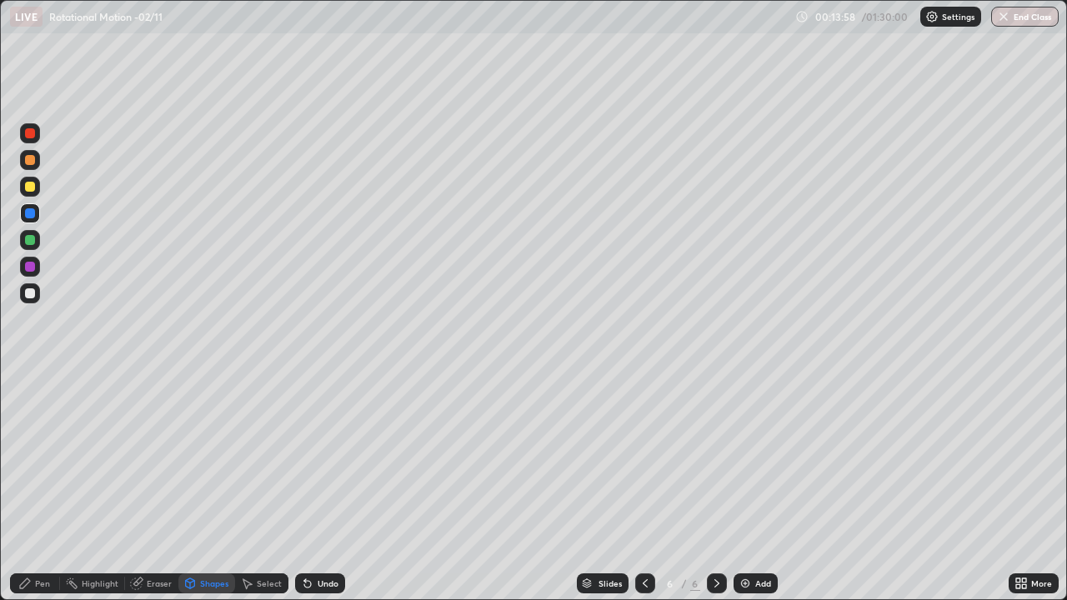
click at [31, 213] on div at bounding box center [30, 213] width 10 height 10
click at [37, 487] on div "Pen" at bounding box center [35, 584] width 50 height 20
click at [200, 487] on div "Shapes" at bounding box center [214, 583] width 28 height 8
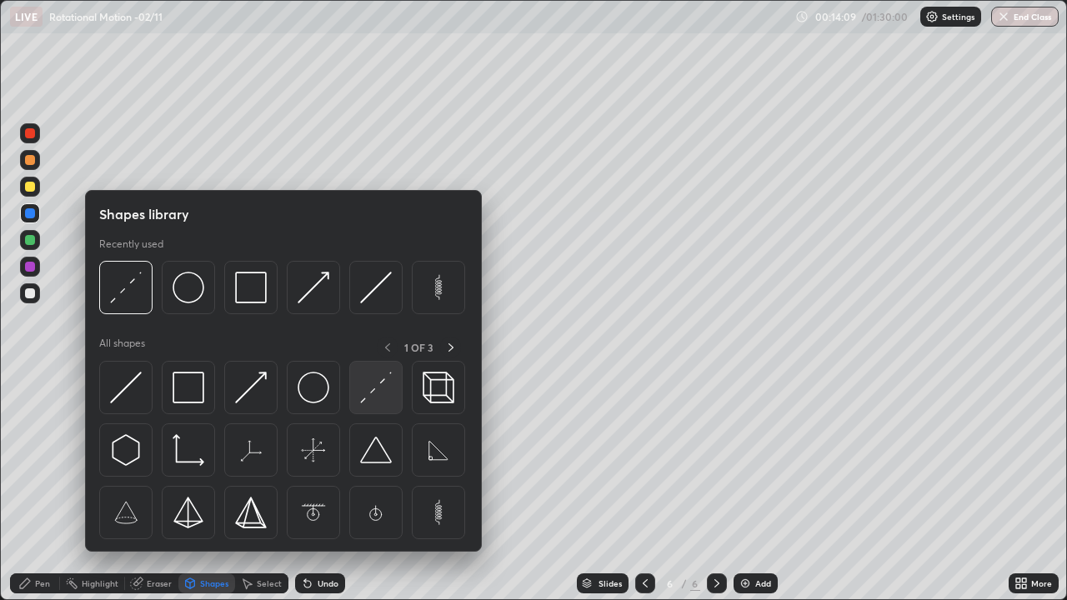
click at [365, 386] on img at bounding box center [376, 388] width 32 height 32
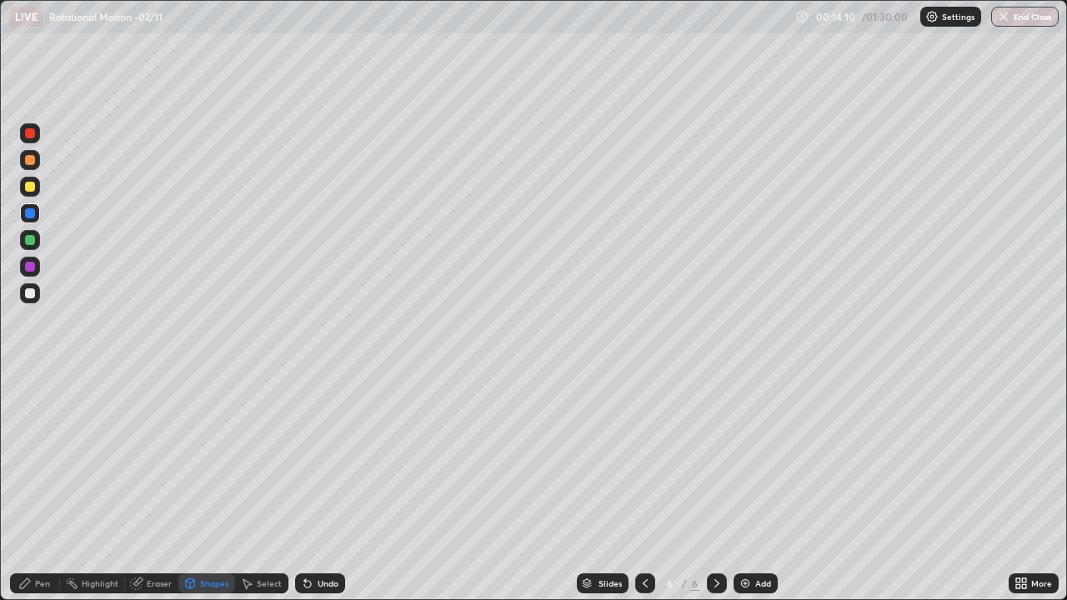
click at [32, 213] on div at bounding box center [30, 213] width 10 height 10
click at [33, 487] on div "Pen" at bounding box center [35, 584] width 50 height 20
click at [151, 487] on div "Eraser" at bounding box center [159, 583] width 25 height 8
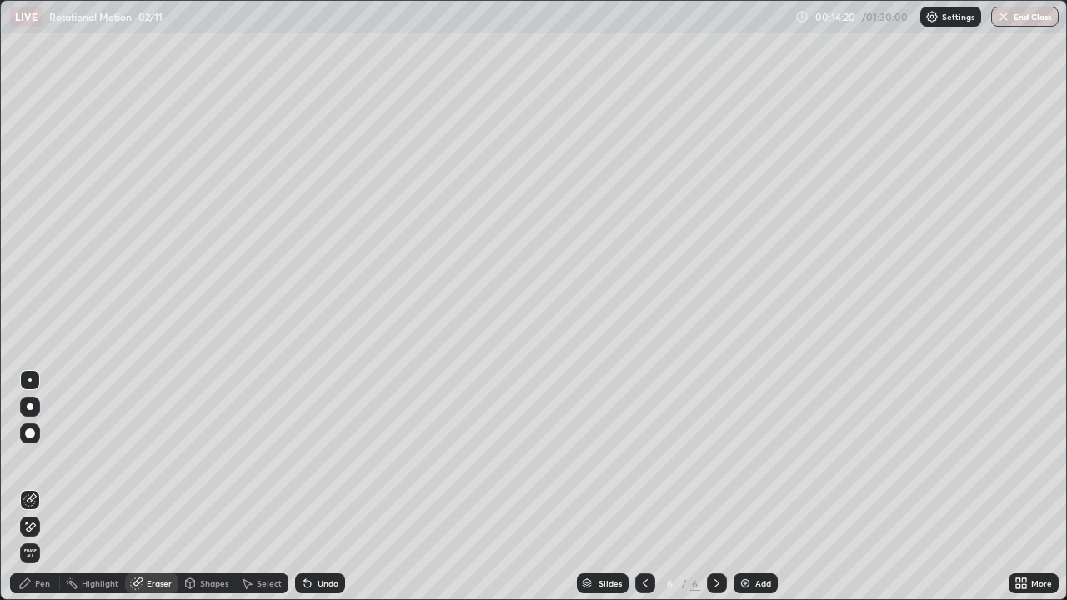
click at [208, 487] on div "Shapes" at bounding box center [214, 583] width 28 height 8
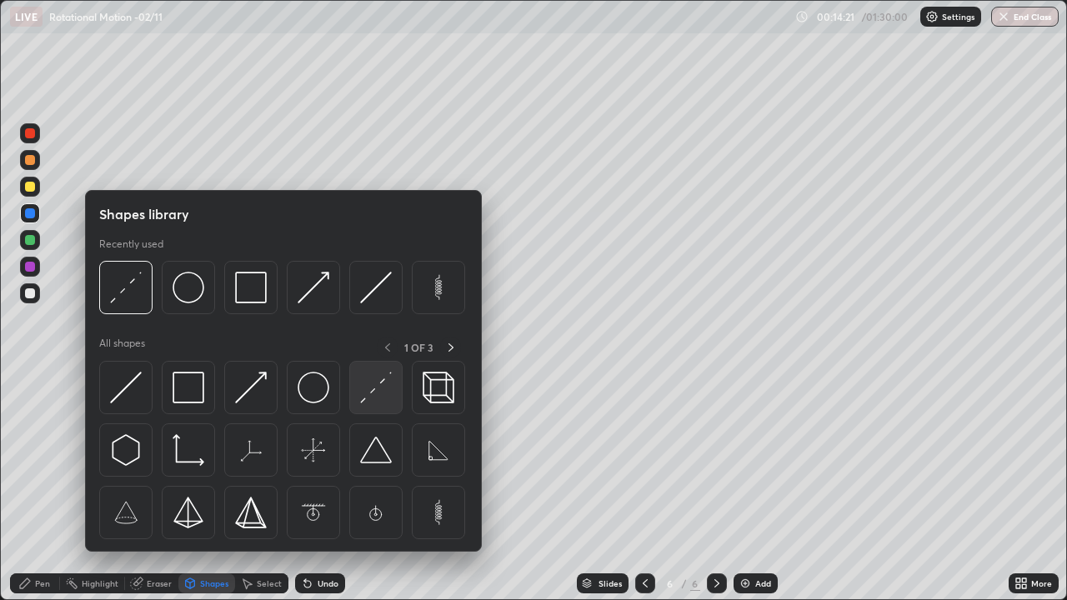
click at [368, 403] on img at bounding box center [376, 388] width 32 height 32
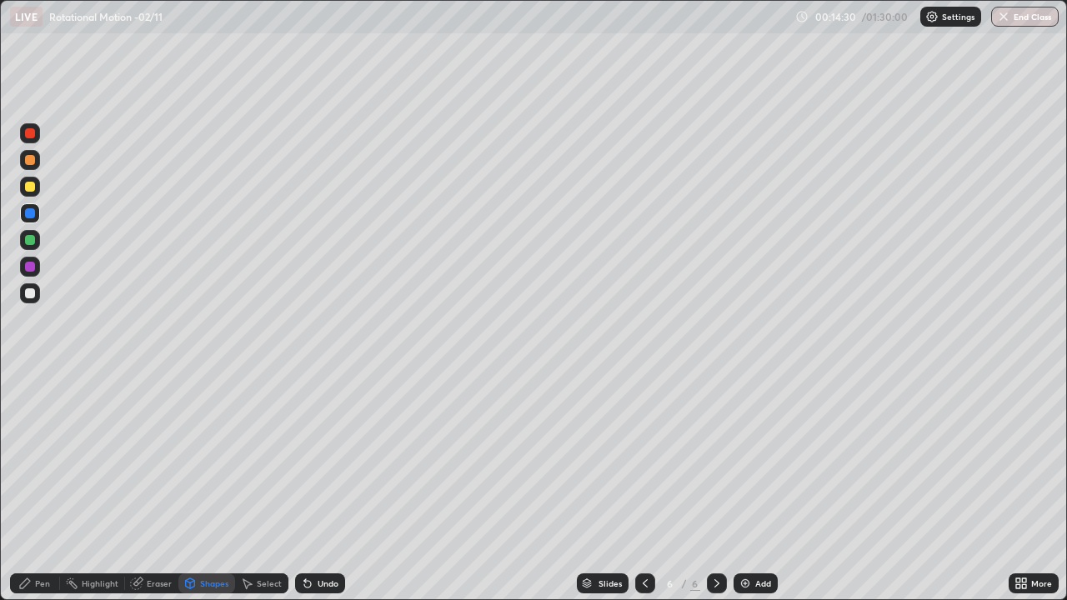
click at [318, 487] on div "Undo" at bounding box center [328, 583] width 21 height 8
click at [31, 487] on icon at bounding box center [24, 583] width 13 height 13
click at [32, 214] on div at bounding box center [30, 213] width 10 height 10
click at [30, 185] on div at bounding box center [30, 187] width 10 height 10
click at [26, 159] on div at bounding box center [30, 160] width 10 height 10
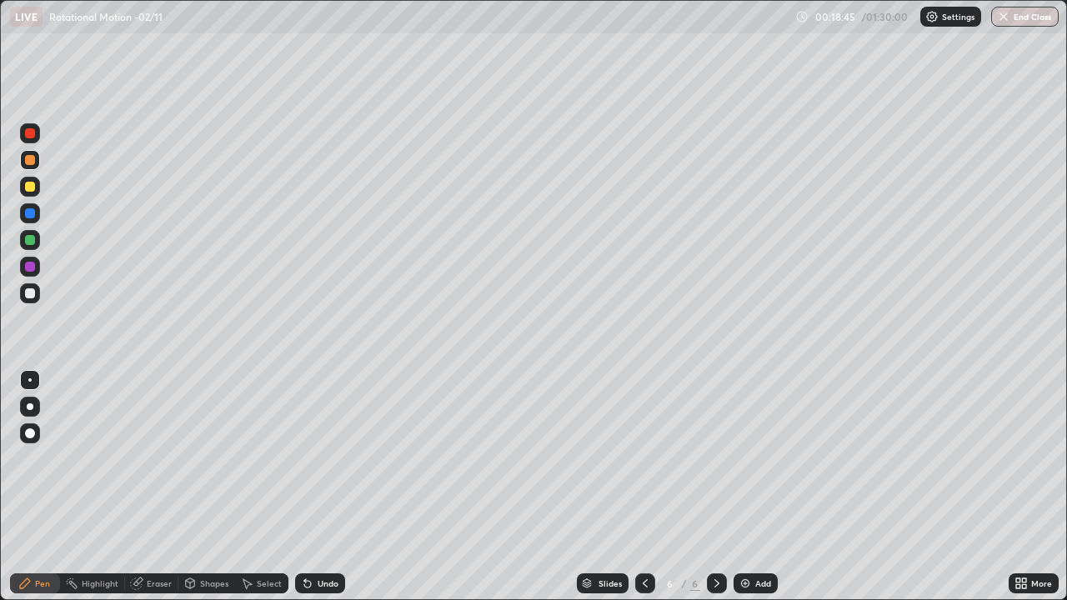
click at [32, 487] on div "Pen" at bounding box center [35, 584] width 50 height 20
click at [36, 163] on div at bounding box center [30, 160] width 20 height 20
click at [746, 487] on img at bounding box center [745, 583] width 13 height 13
click at [204, 487] on div "Shapes" at bounding box center [206, 584] width 57 height 20
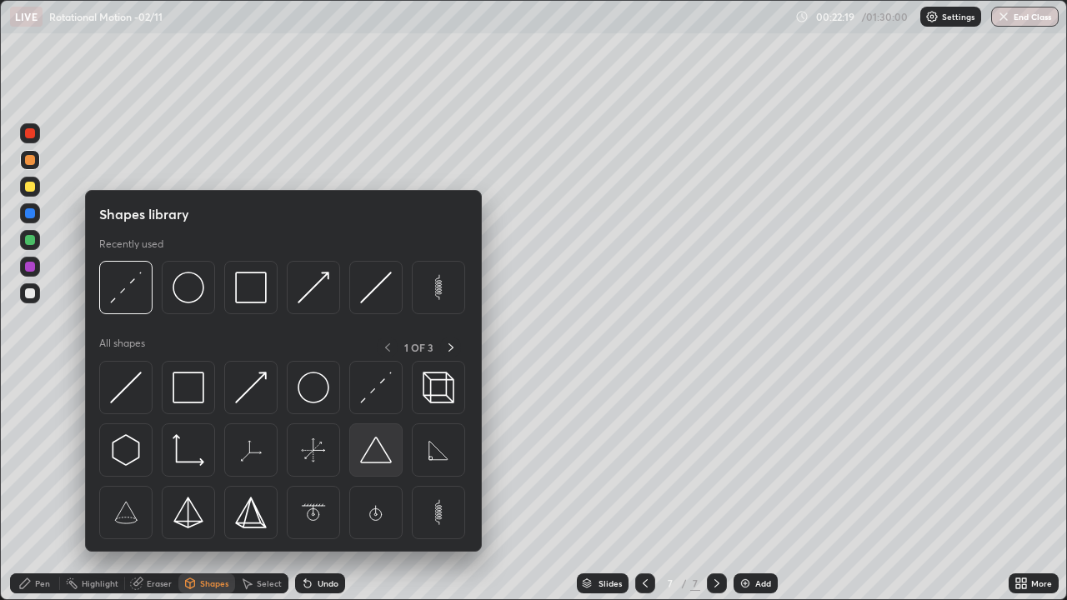
click at [369, 448] on img at bounding box center [376, 450] width 32 height 32
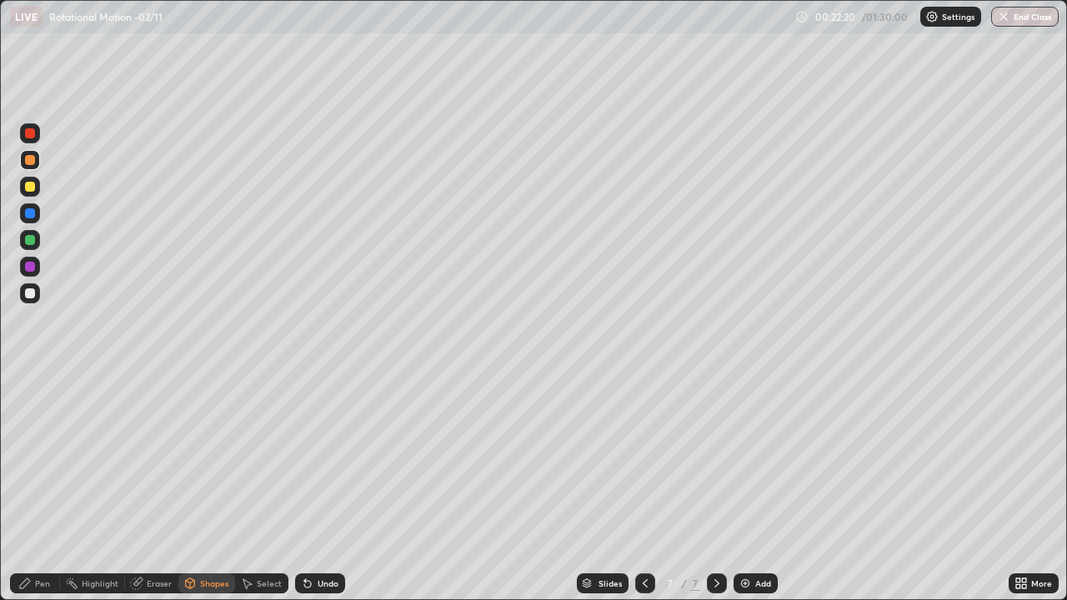
click at [28, 292] on div at bounding box center [30, 293] width 10 height 10
click at [148, 487] on div "Eraser" at bounding box center [151, 584] width 53 height 20
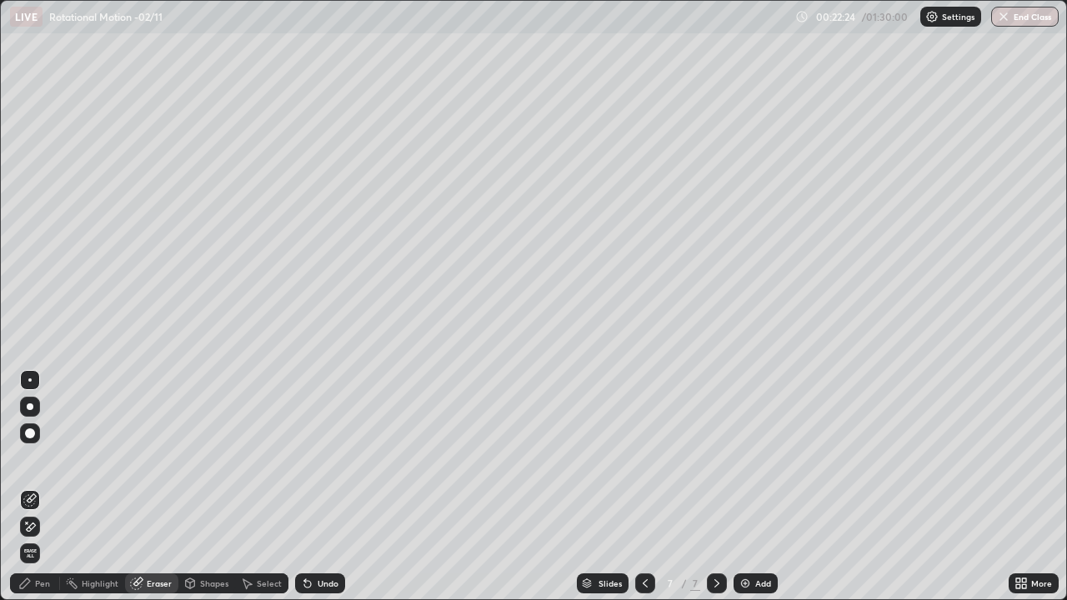
click at [38, 379] on div at bounding box center [30, 380] width 20 height 20
click at [205, 487] on div "Shapes" at bounding box center [214, 583] width 28 height 8
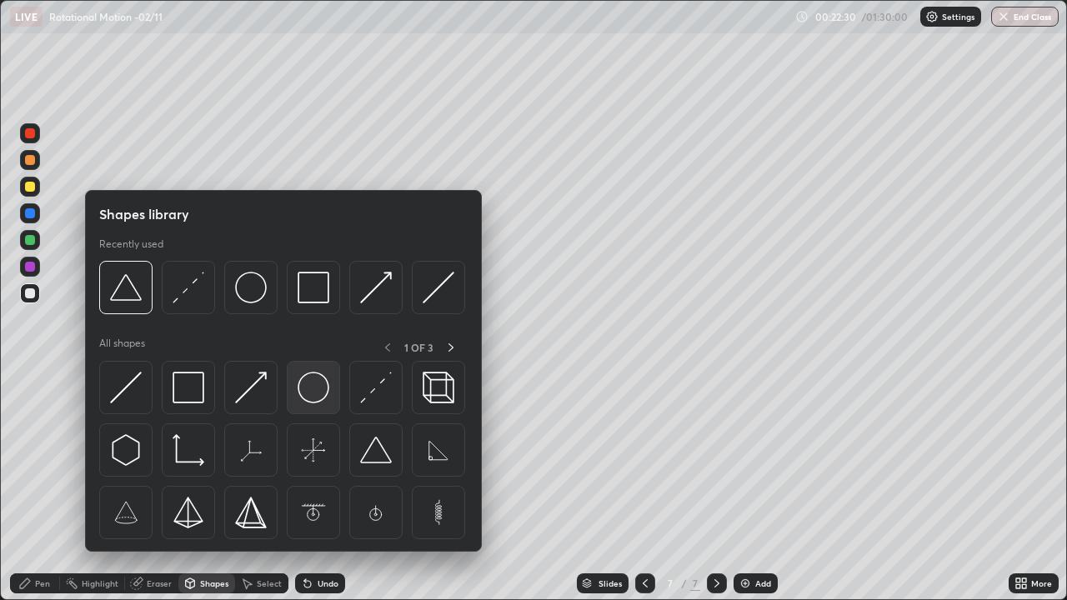
click at [309, 390] on img at bounding box center [314, 388] width 32 height 32
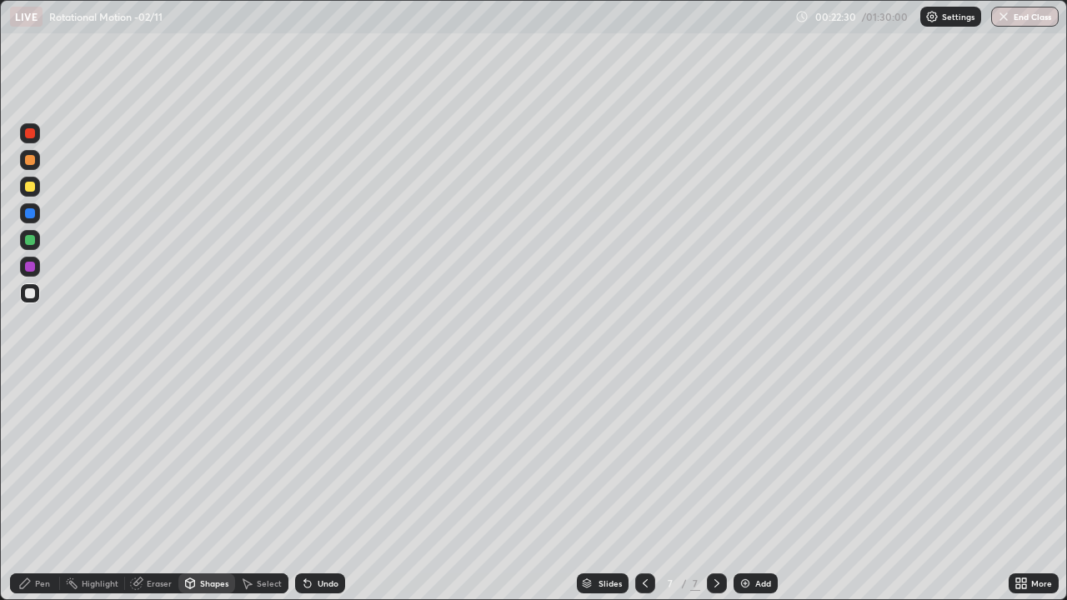
click at [34, 242] on div at bounding box center [30, 240] width 10 height 10
click at [208, 487] on div "Shapes" at bounding box center [206, 584] width 57 height 20
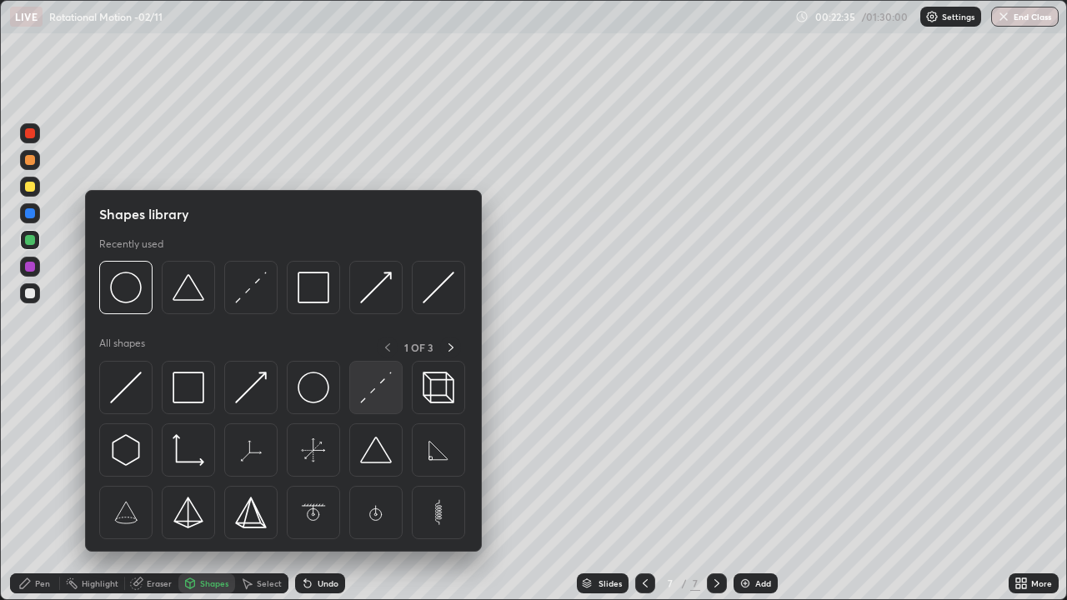
click at [378, 389] on img at bounding box center [376, 388] width 32 height 32
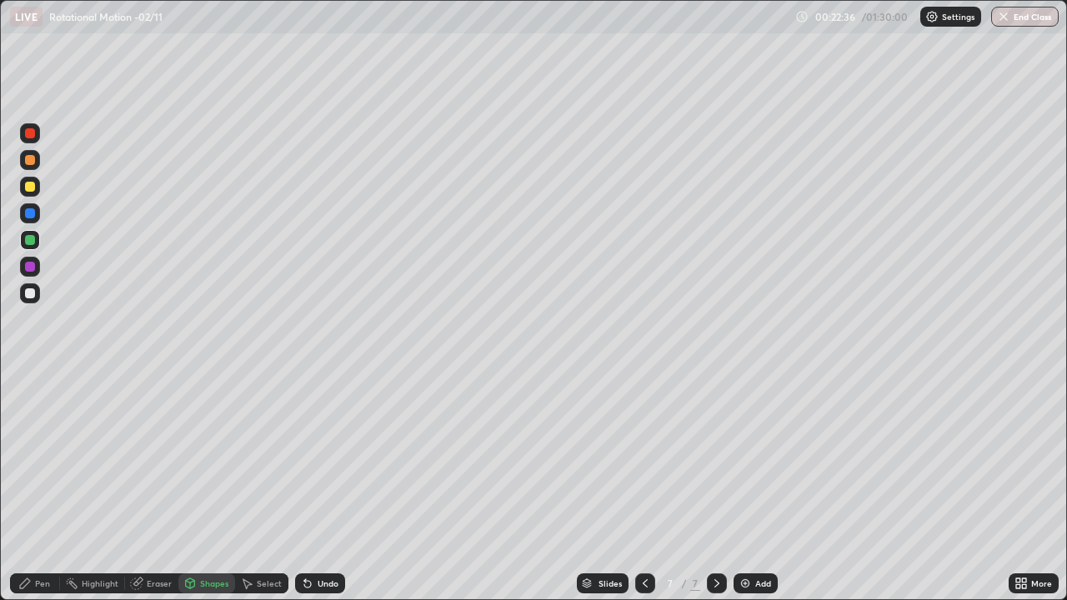
click at [34, 193] on div at bounding box center [30, 187] width 20 height 20
click at [33, 212] on div at bounding box center [30, 213] width 10 height 10
click at [33, 190] on div at bounding box center [30, 187] width 10 height 10
click at [36, 487] on div "Pen" at bounding box center [35, 584] width 50 height 20
click at [28, 215] on div at bounding box center [30, 213] width 10 height 10
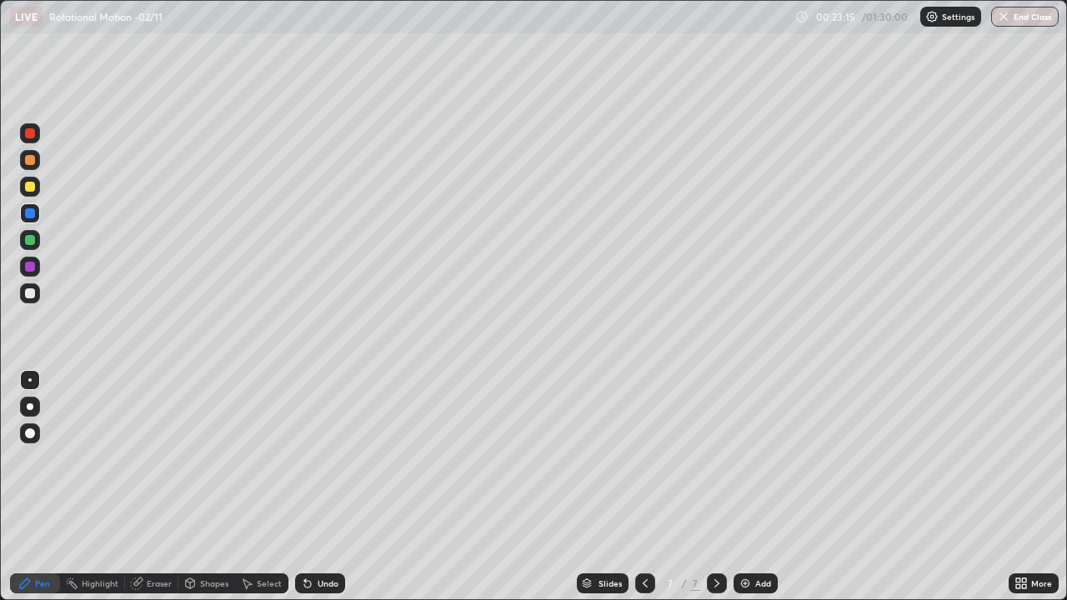
click at [35, 246] on div at bounding box center [30, 240] width 20 height 20
click at [31, 293] on div at bounding box center [30, 293] width 10 height 10
click at [153, 487] on div "Eraser" at bounding box center [159, 583] width 25 height 8
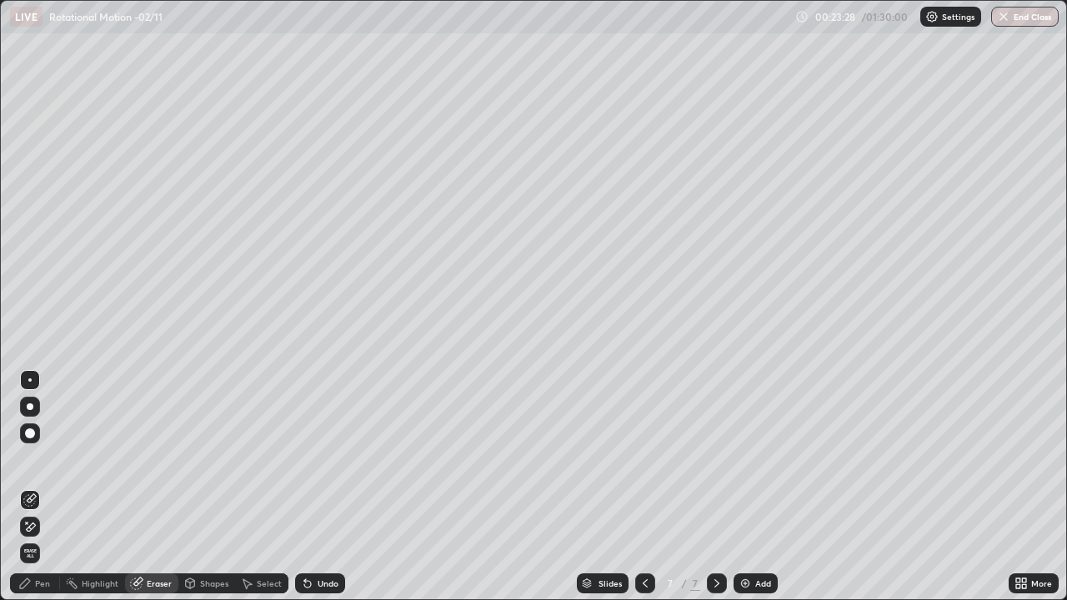
click at [205, 487] on div "Shapes" at bounding box center [214, 583] width 28 height 8
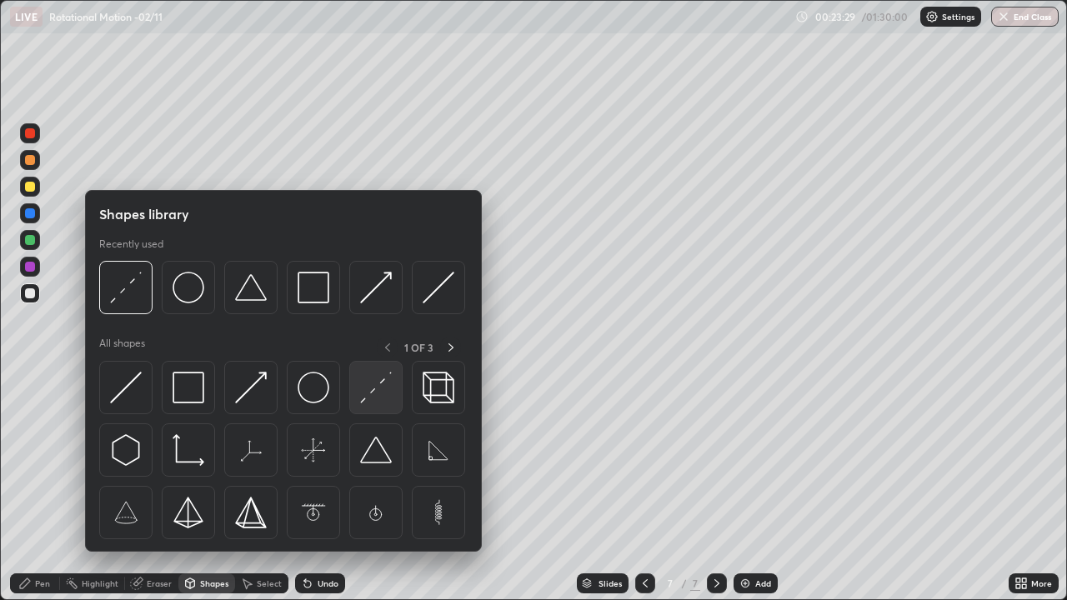
click at [364, 392] on img at bounding box center [376, 388] width 32 height 32
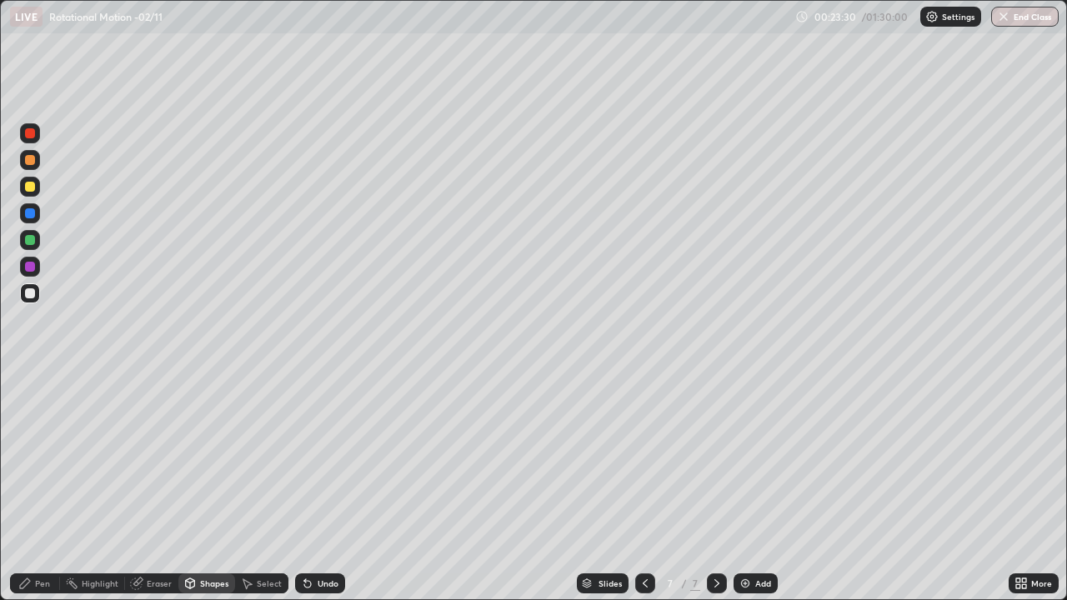
click at [29, 216] on div at bounding box center [30, 213] width 10 height 10
click at [38, 487] on div "Pen" at bounding box center [42, 583] width 15 height 8
click at [318, 487] on div "Undo" at bounding box center [320, 584] width 50 height 20
click at [37, 164] on div at bounding box center [30, 160] width 20 height 20
click at [223, 487] on div "Shapes" at bounding box center [214, 583] width 28 height 8
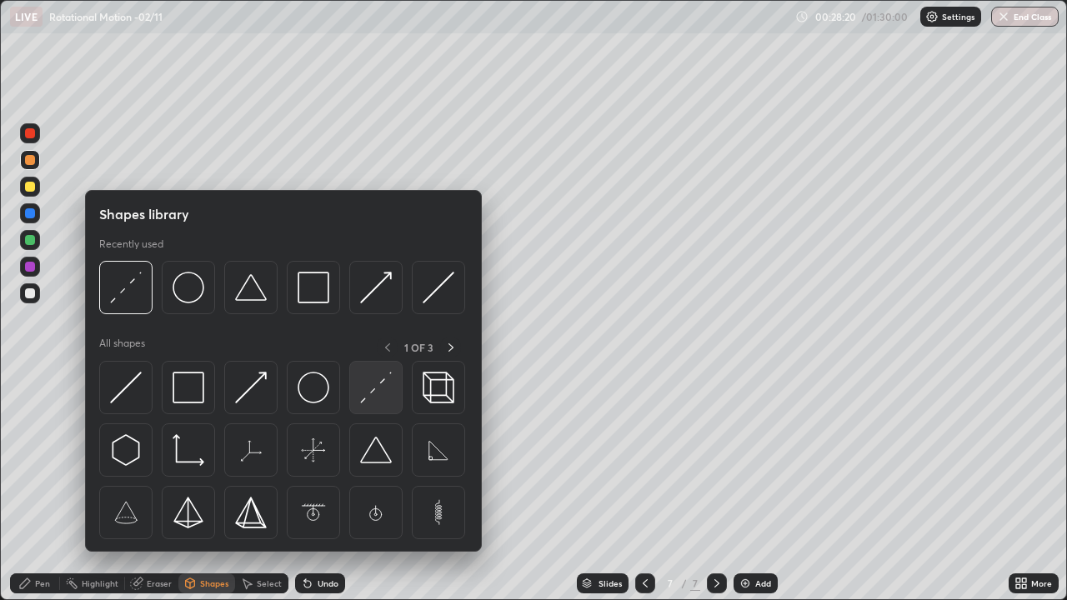
click at [379, 393] on img at bounding box center [376, 388] width 32 height 32
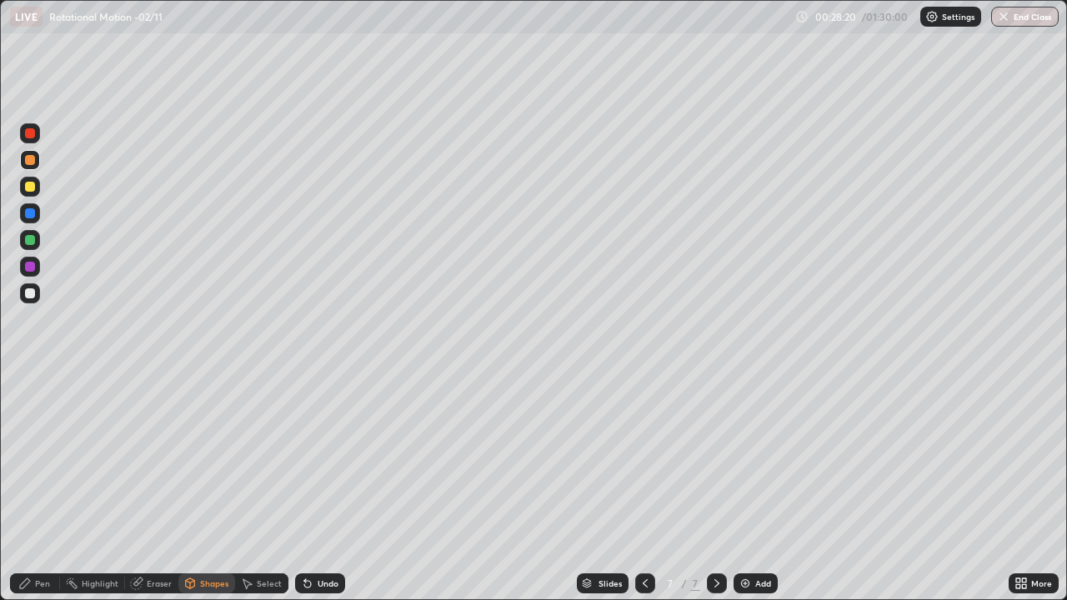
click at [38, 218] on div at bounding box center [30, 213] width 20 height 20
click at [36, 163] on div at bounding box center [30, 160] width 20 height 20
click at [36, 487] on div "Pen" at bounding box center [35, 584] width 50 height 20
click at [36, 167] on div at bounding box center [30, 160] width 20 height 20
click at [207, 487] on div "Shapes" at bounding box center [214, 583] width 28 height 8
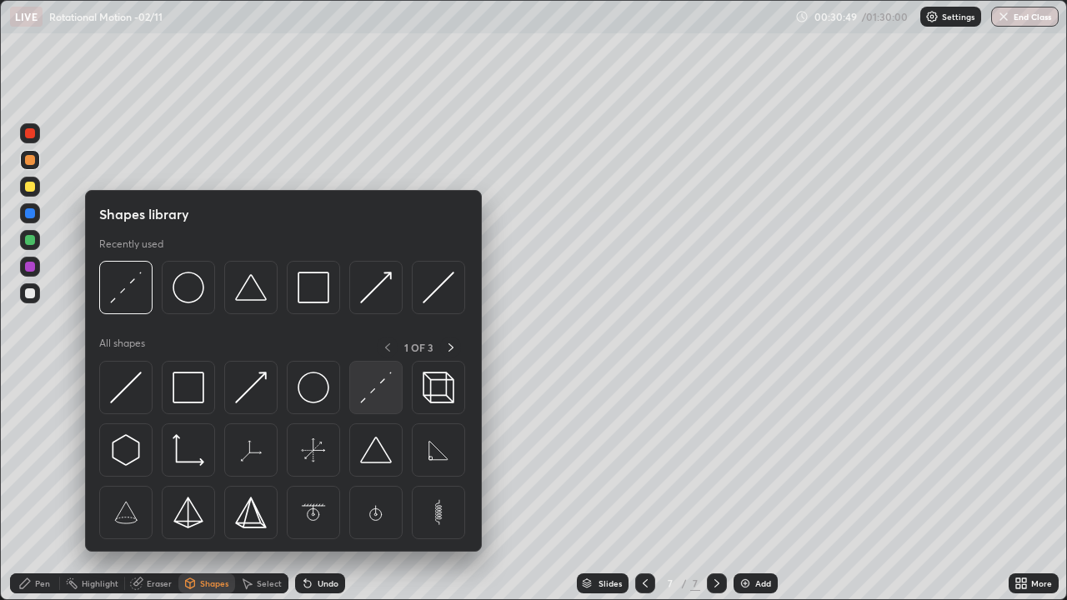
click at [373, 392] on img at bounding box center [376, 388] width 32 height 32
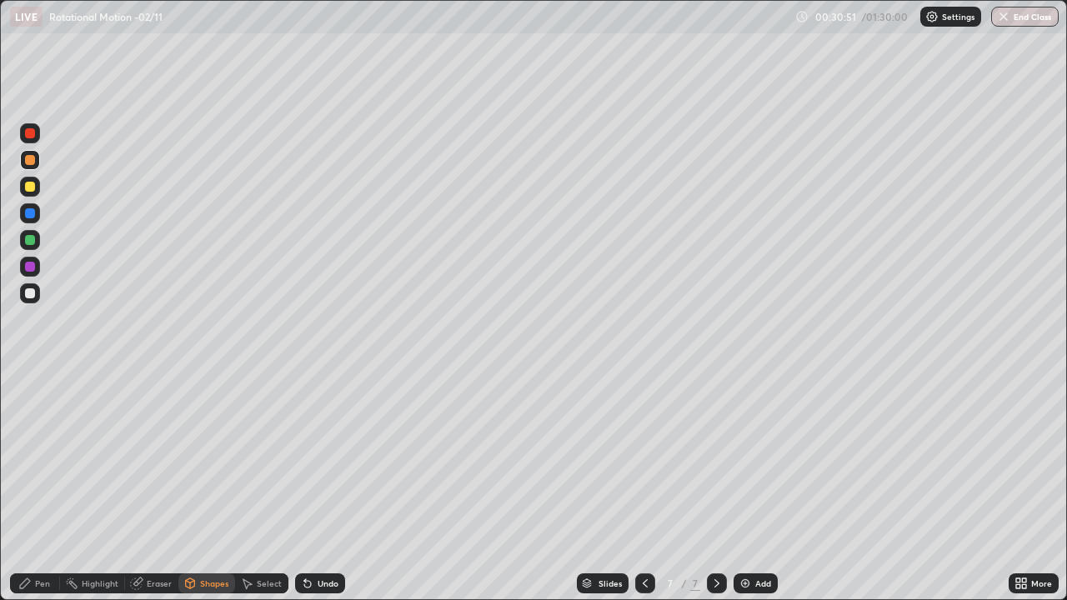
click at [322, 487] on div "Undo" at bounding box center [328, 583] width 21 height 8
click at [47, 487] on div "Pen" at bounding box center [42, 583] width 15 height 8
click at [747, 487] on img at bounding box center [745, 583] width 13 height 13
click at [209, 487] on div "Shapes" at bounding box center [206, 584] width 57 height 20
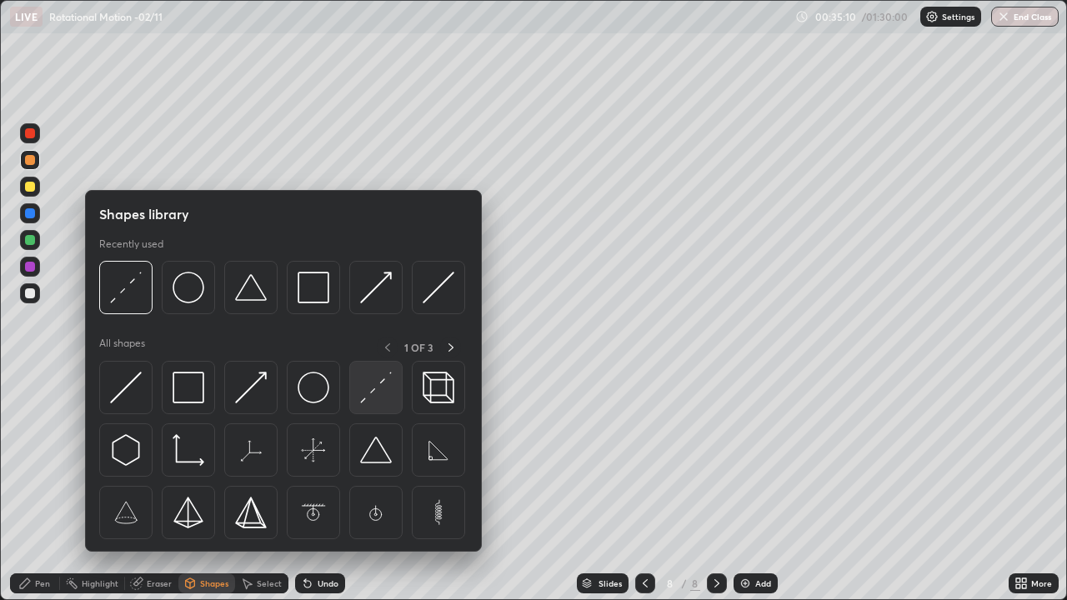
click at [379, 394] on img at bounding box center [376, 388] width 32 height 32
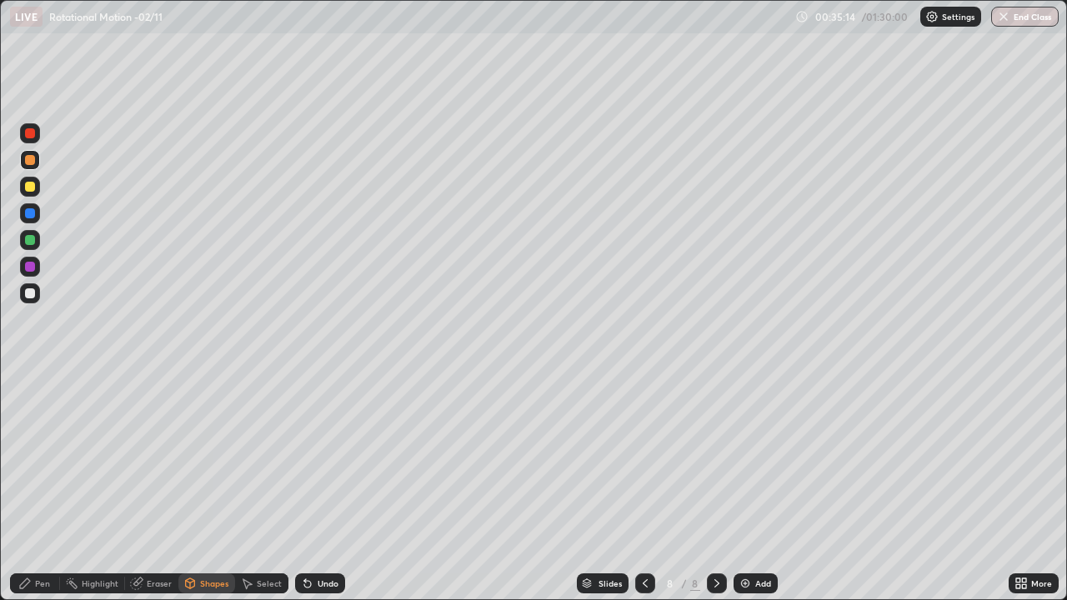
click at [197, 487] on div "Shapes" at bounding box center [206, 584] width 57 height 20
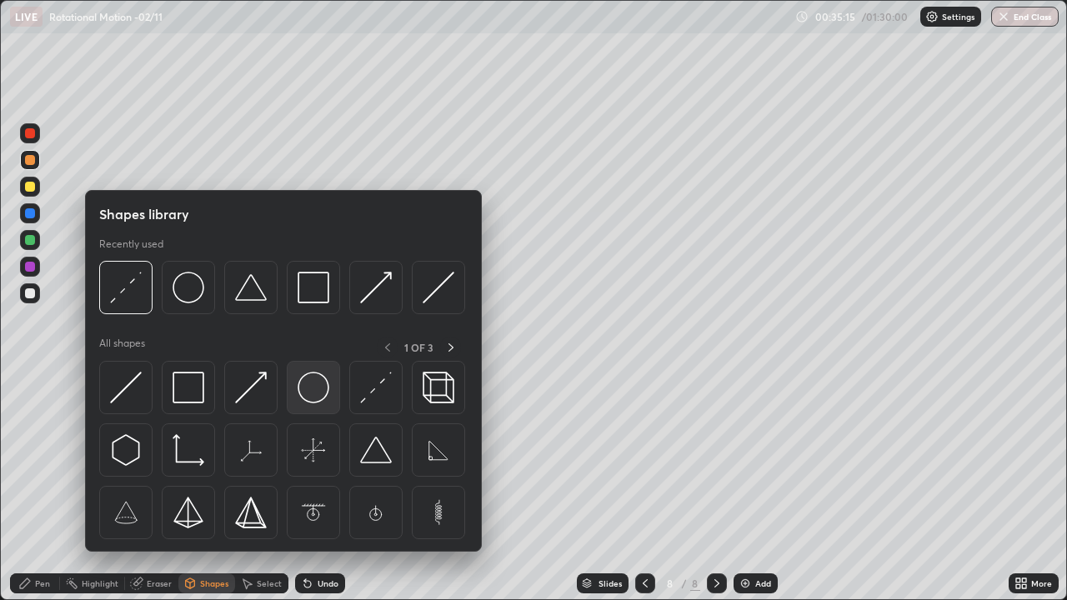
click at [317, 391] on img at bounding box center [314, 388] width 32 height 32
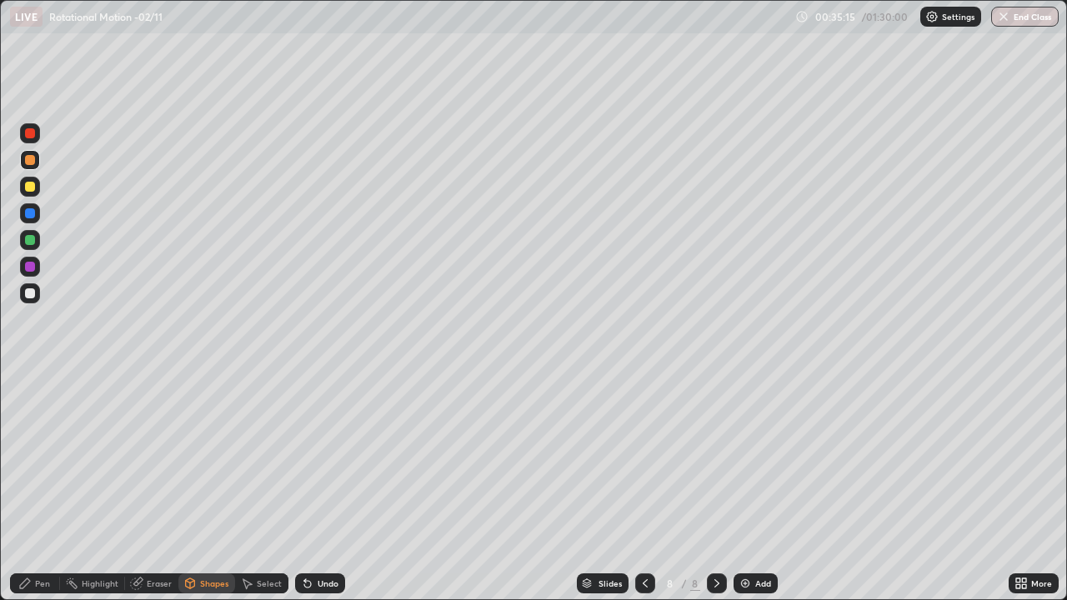
click at [38, 239] on div at bounding box center [30, 240] width 20 height 20
click at [45, 487] on div "Pen" at bounding box center [35, 584] width 50 height 20
click at [752, 487] on div "Add" at bounding box center [756, 584] width 44 height 20
click at [34, 238] on div at bounding box center [30, 240] width 10 height 10
click at [322, 487] on div "Undo" at bounding box center [328, 583] width 21 height 8
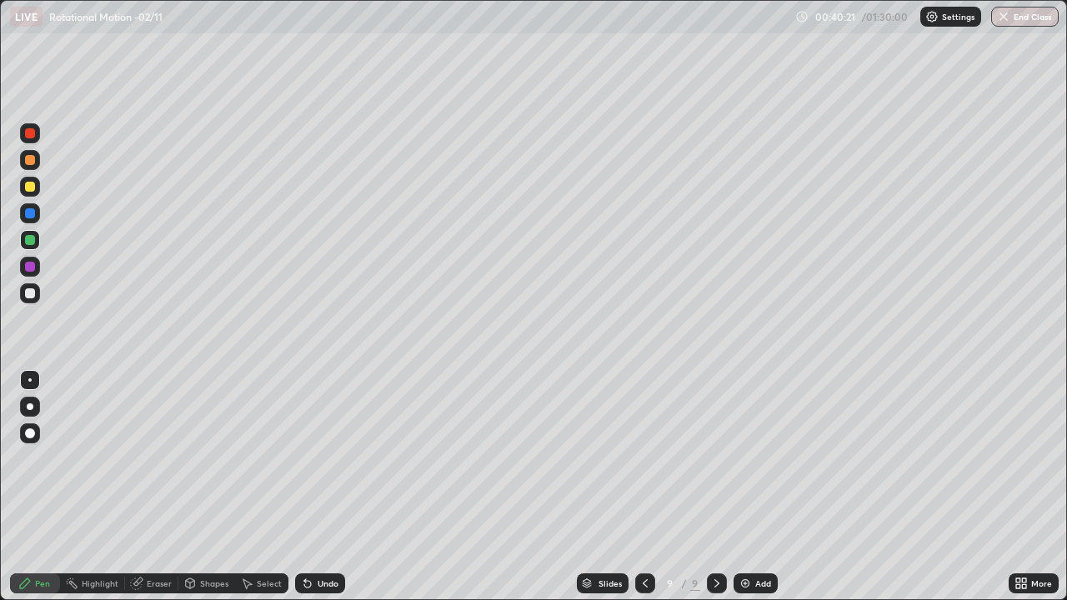
click at [213, 487] on div "Shapes" at bounding box center [214, 583] width 28 height 8
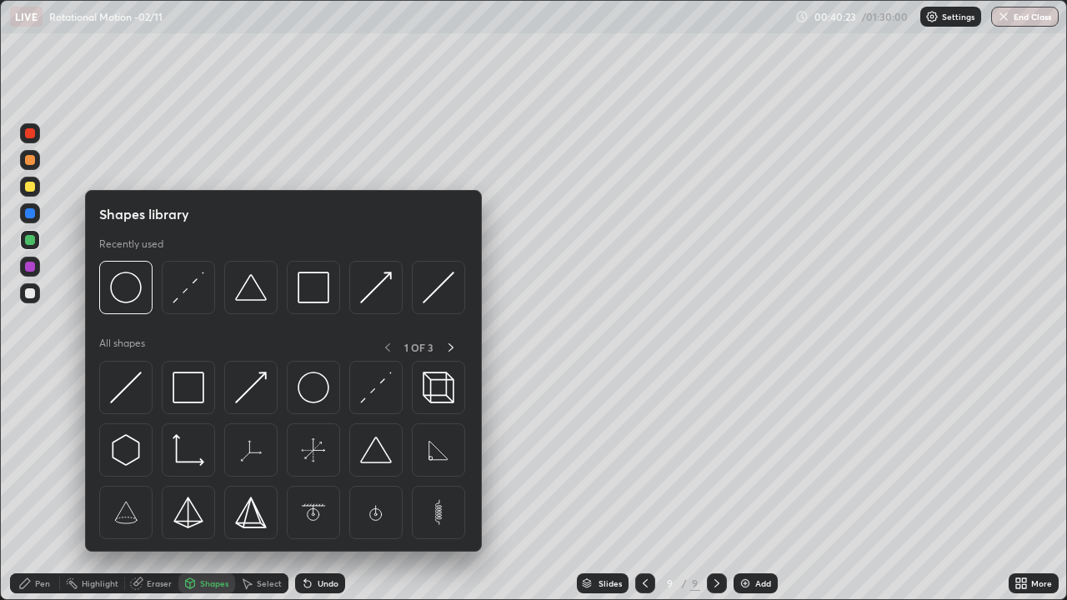
click at [37, 293] on div at bounding box center [30, 293] width 20 height 20
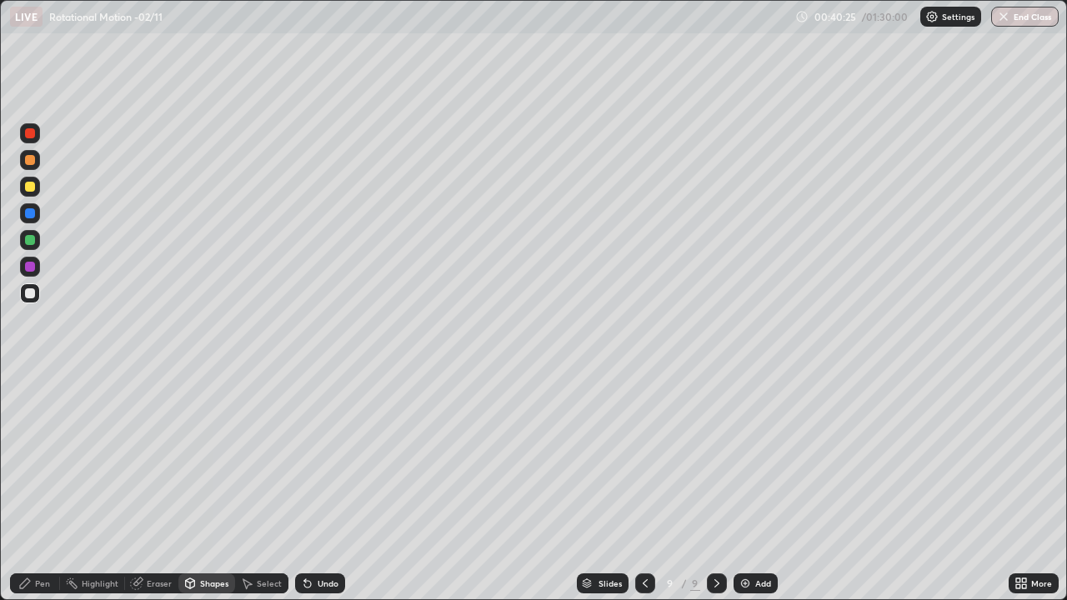
click at [39, 487] on div "Pen" at bounding box center [35, 584] width 50 height 20
click at [210, 487] on div "Shapes" at bounding box center [206, 584] width 57 height 20
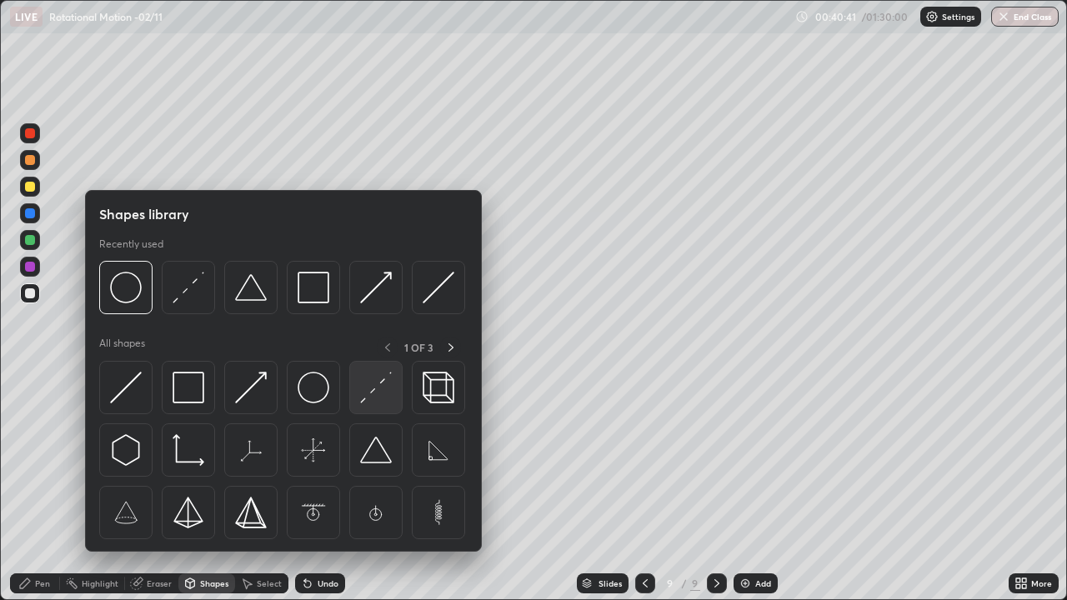
click at [388, 393] on img at bounding box center [376, 388] width 32 height 32
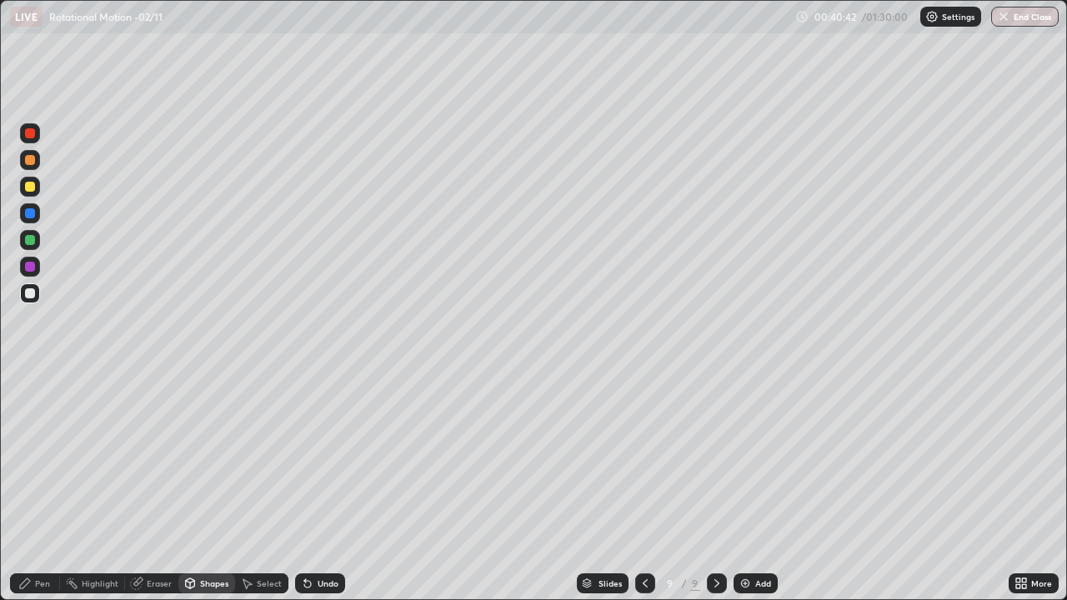
click at [34, 300] on div at bounding box center [30, 293] width 20 height 20
click at [32, 239] on div at bounding box center [30, 240] width 10 height 10
click at [31, 187] on div at bounding box center [30, 187] width 10 height 10
click at [35, 487] on div "Pen" at bounding box center [42, 583] width 15 height 8
click at [39, 240] on div at bounding box center [30, 240] width 20 height 20
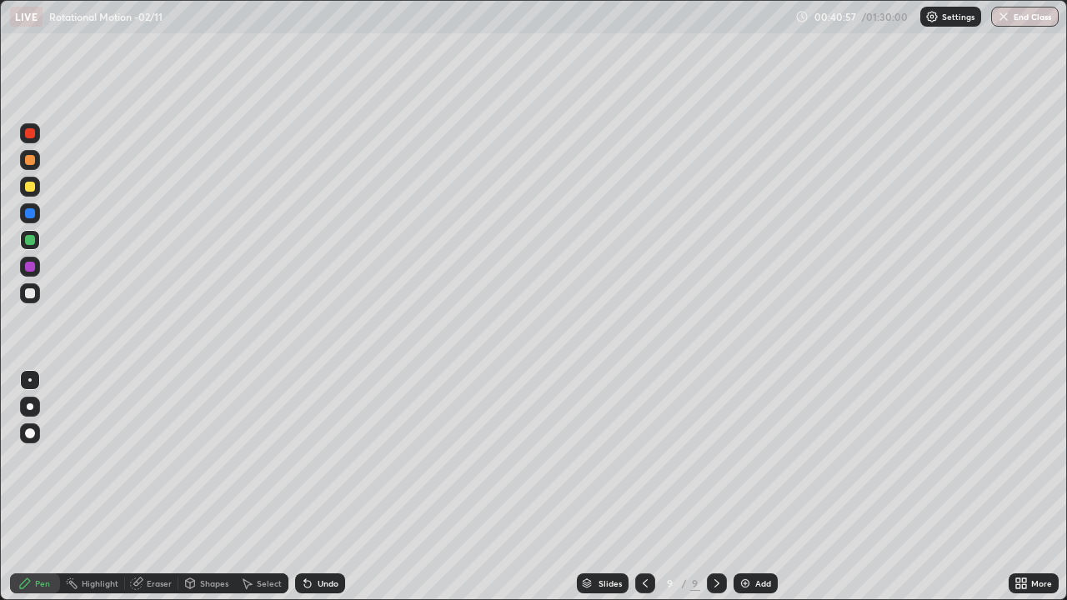
click at [45, 487] on div "Pen" at bounding box center [42, 583] width 15 height 8
click at [753, 487] on div "Add" at bounding box center [756, 584] width 44 height 20
click at [213, 487] on div "Shapes" at bounding box center [206, 584] width 57 height 20
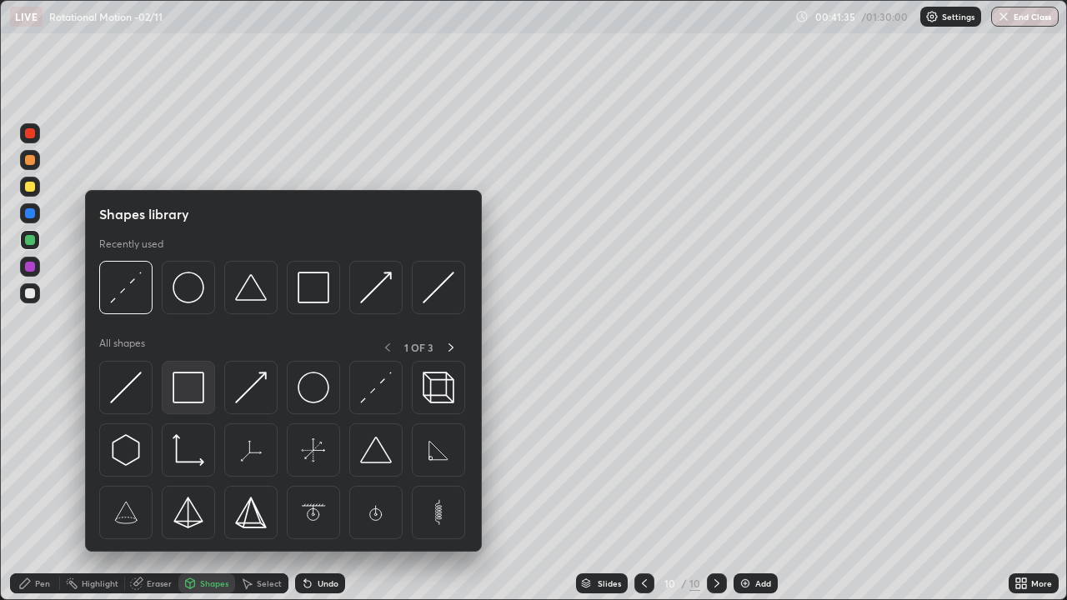
click at [187, 379] on img at bounding box center [189, 388] width 32 height 32
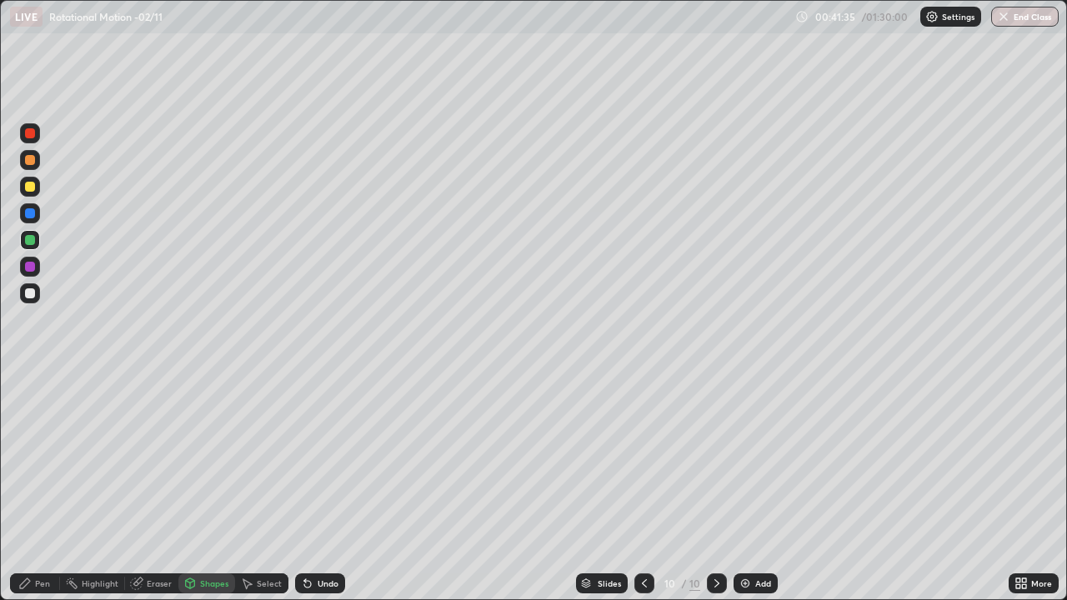
click at [38, 289] on div at bounding box center [30, 293] width 20 height 20
click at [42, 487] on div "Pen" at bounding box center [35, 584] width 50 height 20
click at [203, 487] on div "Shapes" at bounding box center [214, 583] width 28 height 8
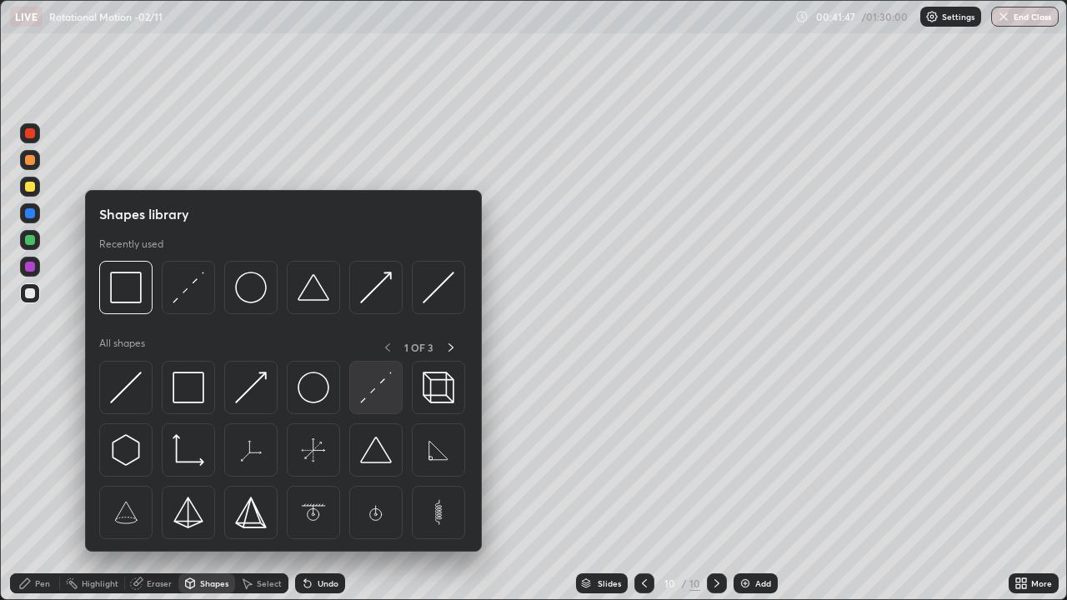
click at [382, 401] on img at bounding box center [376, 388] width 32 height 32
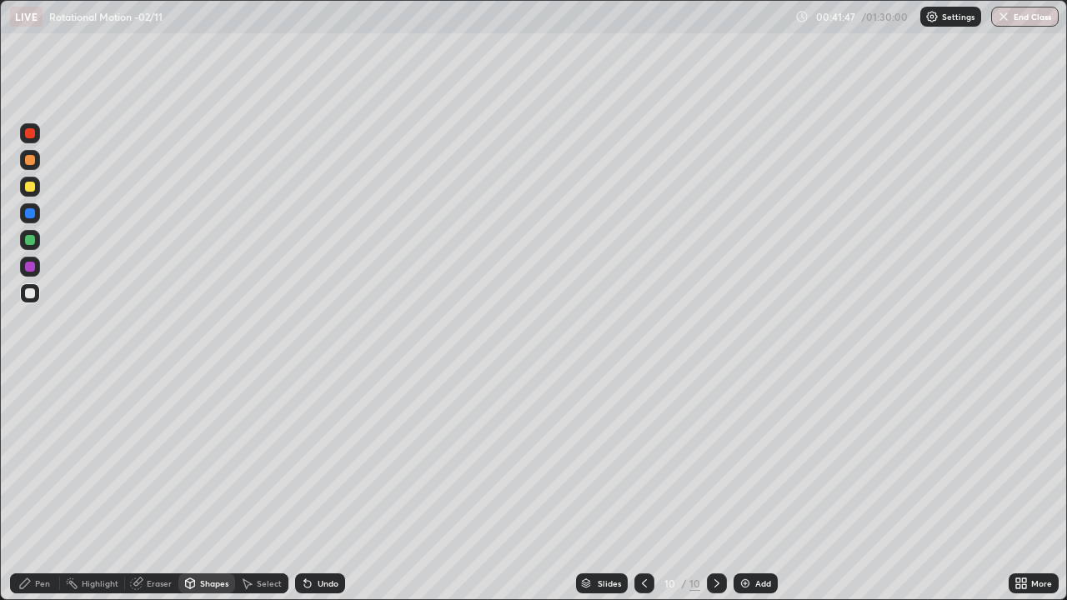
click at [32, 299] on div at bounding box center [30, 293] width 20 height 20
click at [34, 487] on div "Pen" at bounding box center [35, 584] width 50 height 20
click at [48, 487] on div "Pen" at bounding box center [35, 584] width 50 height 20
click at [28, 242] on div at bounding box center [30, 240] width 10 height 10
click at [202, 487] on div "Shapes" at bounding box center [214, 583] width 28 height 8
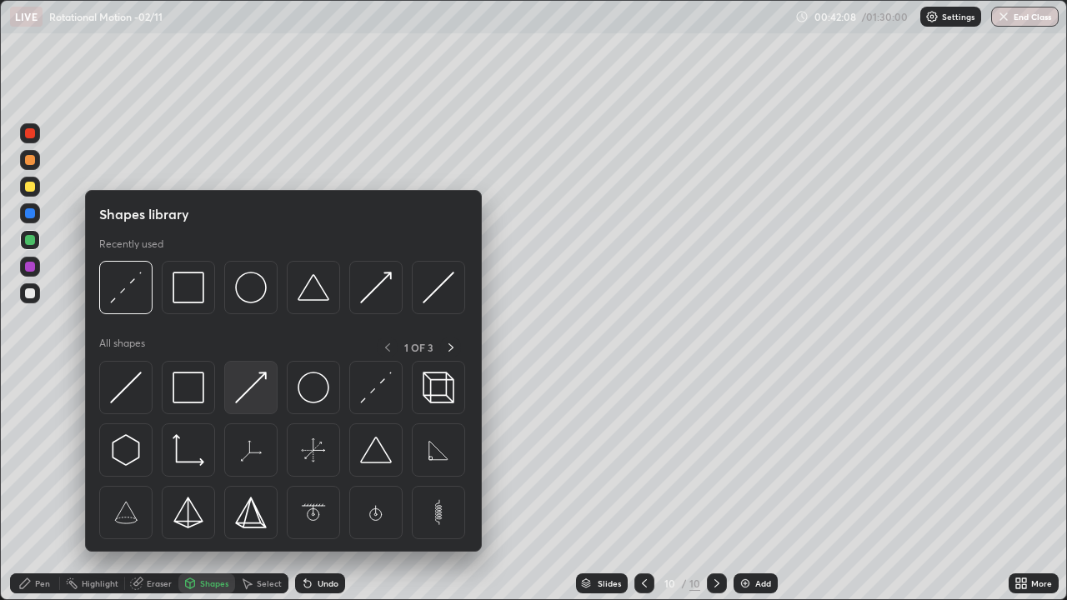
click at [250, 381] on img at bounding box center [251, 388] width 32 height 32
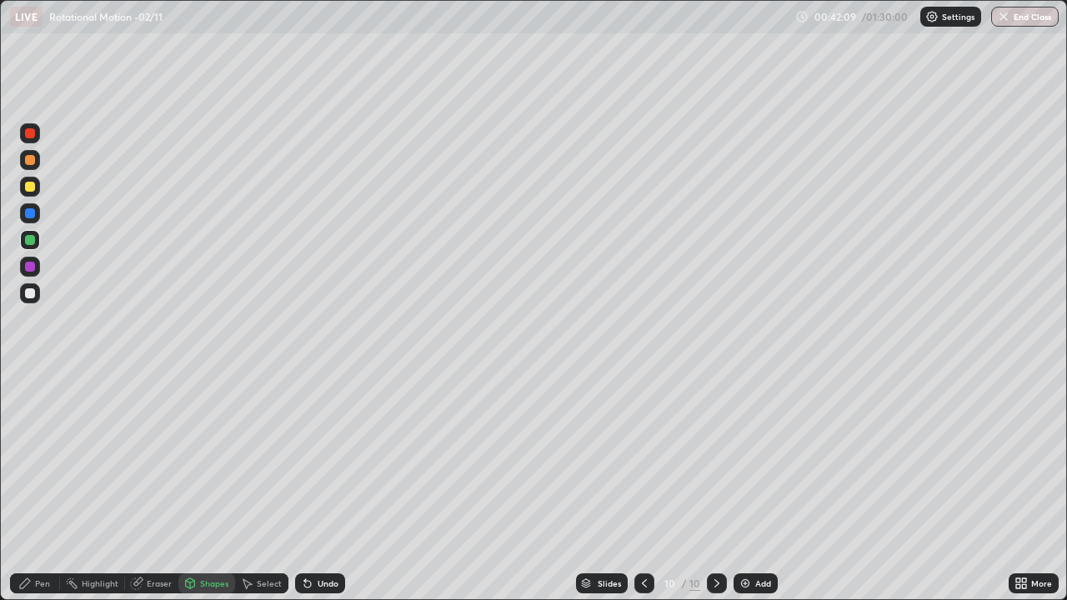
click at [31, 240] on div at bounding box center [30, 240] width 10 height 10
click at [33, 487] on div "Pen" at bounding box center [35, 584] width 50 height 20
click at [645, 487] on div at bounding box center [644, 584] width 20 height 20
click at [715, 487] on icon at bounding box center [717, 583] width 5 height 8
click at [318, 487] on div "Undo" at bounding box center [328, 583] width 21 height 8
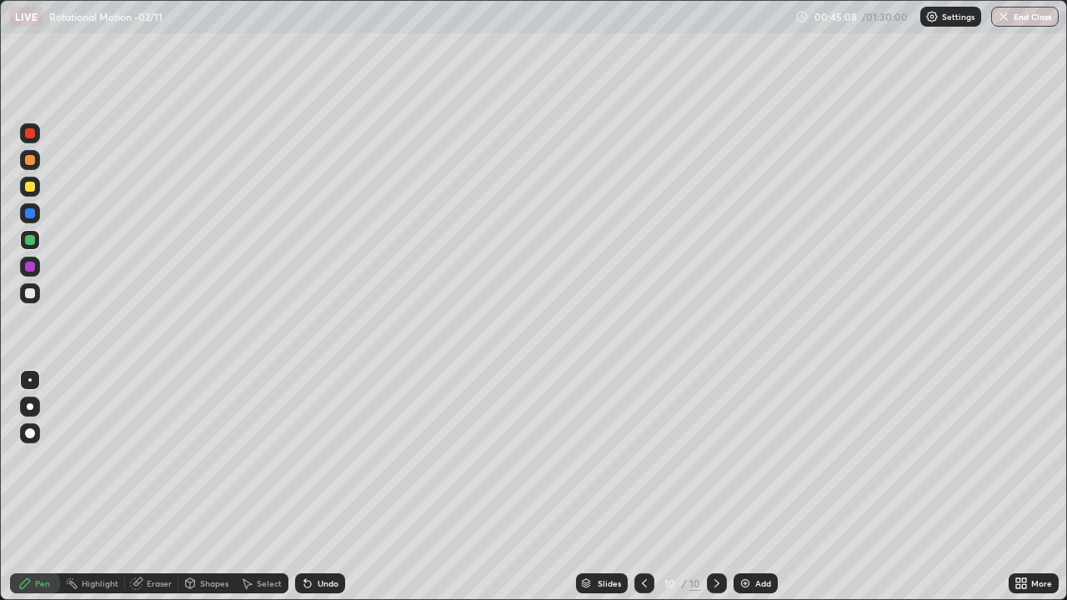
click at [321, 487] on div "Undo" at bounding box center [328, 583] width 21 height 8
click at [323, 487] on div "Undo" at bounding box center [320, 584] width 50 height 20
click at [322, 487] on div "Undo" at bounding box center [320, 584] width 50 height 20
click at [314, 487] on div "Undo" at bounding box center [320, 584] width 50 height 20
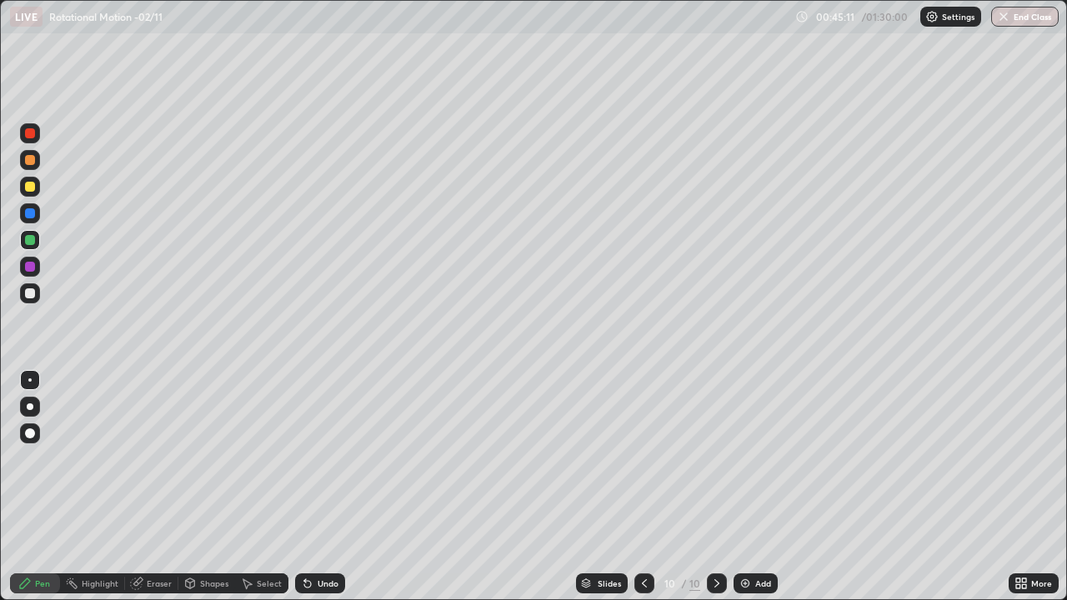
click at [318, 487] on div "Undo" at bounding box center [328, 583] width 21 height 8
click at [320, 487] on div "Undo" at bounding box center [328, 583] width 21 height 8
click at [651, 487] on div at bounding box center [644, 584] width 20 height 20
click at [708, 487] on div at bounding box center [717, 584] width 20 height 20
click at [744, 487] on img at bounding box center [745, 583] width 13 height 13
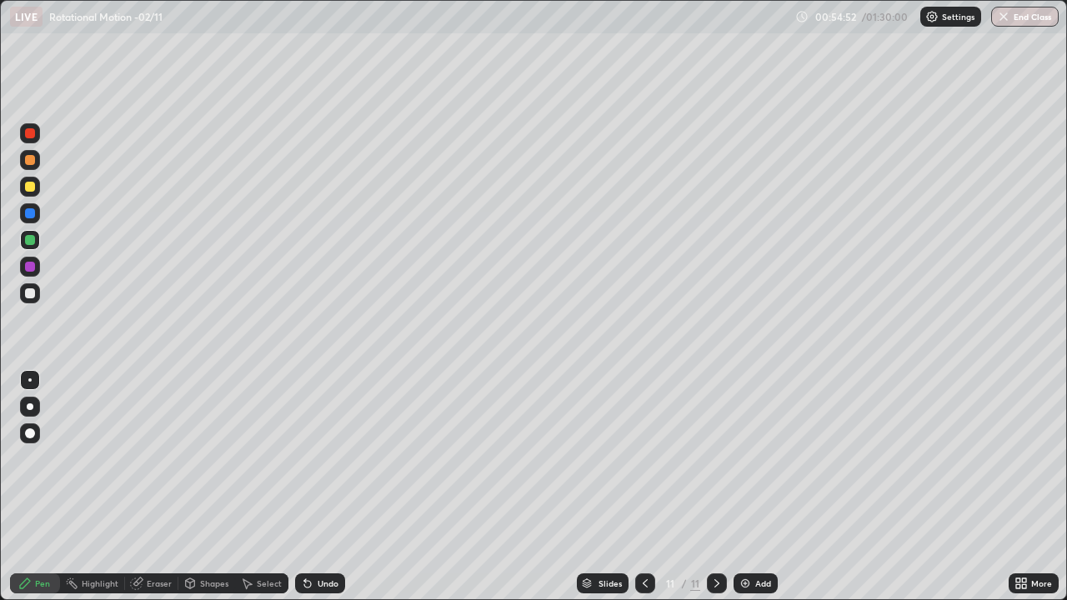
click at [206, 487] on div "Shapes" at bounding box center [214, 583] width 28 height 8
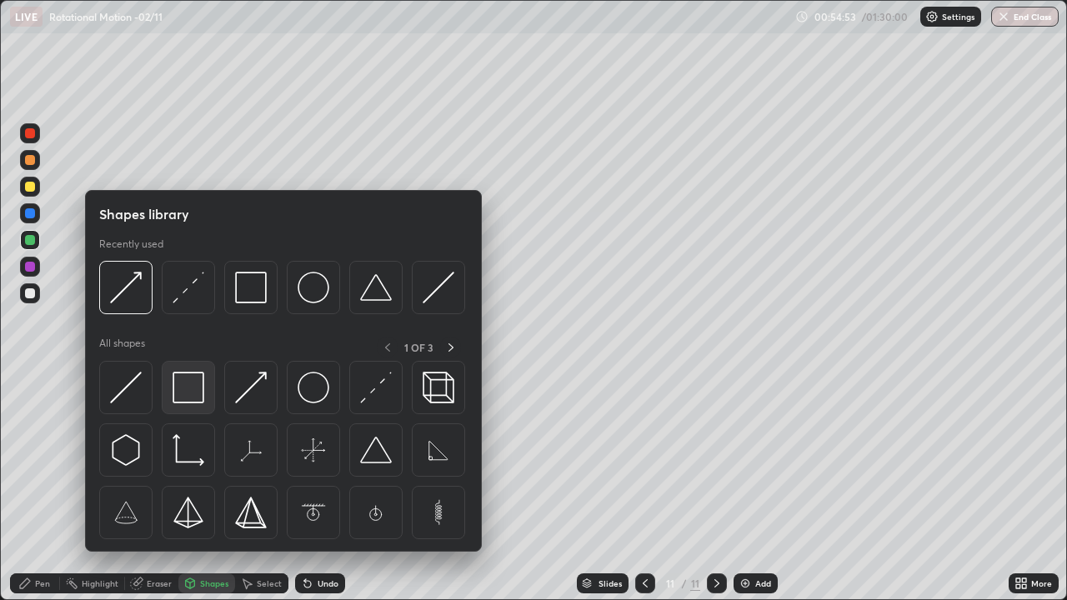
click at [181, 382] on img at bounding box center [189, 388] width 32 height 32
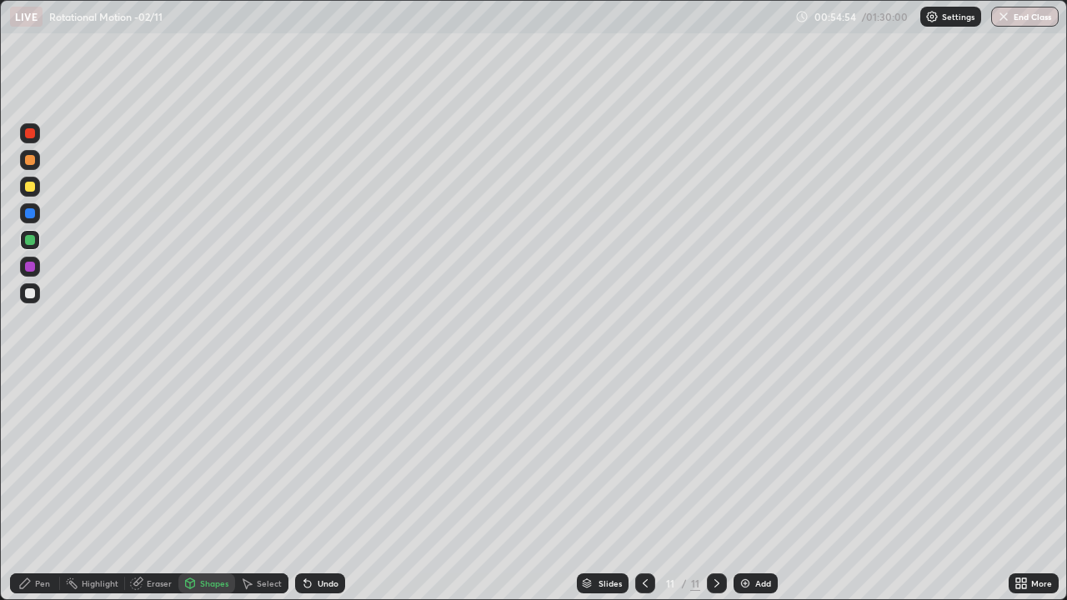
click at [29, 291] on div at bounding box center [30, 293] width 10 height 10
click at [213, 487] on div "Shapes" at bounding box center [214, 583] width 28 height 8
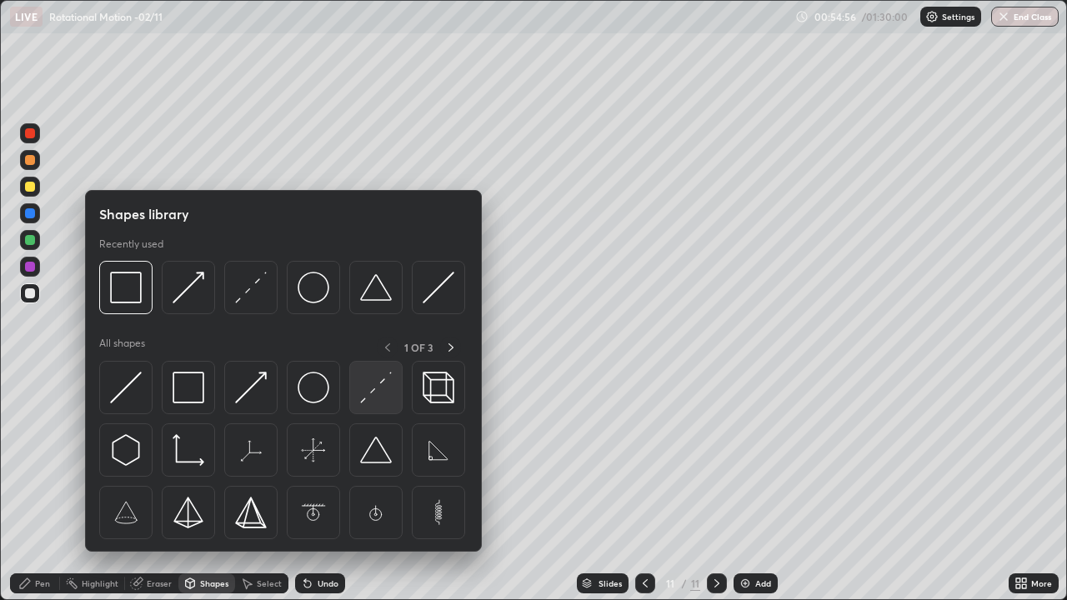
click at [374, 390] on img at bounding box center [376, 388] width 32 height 32
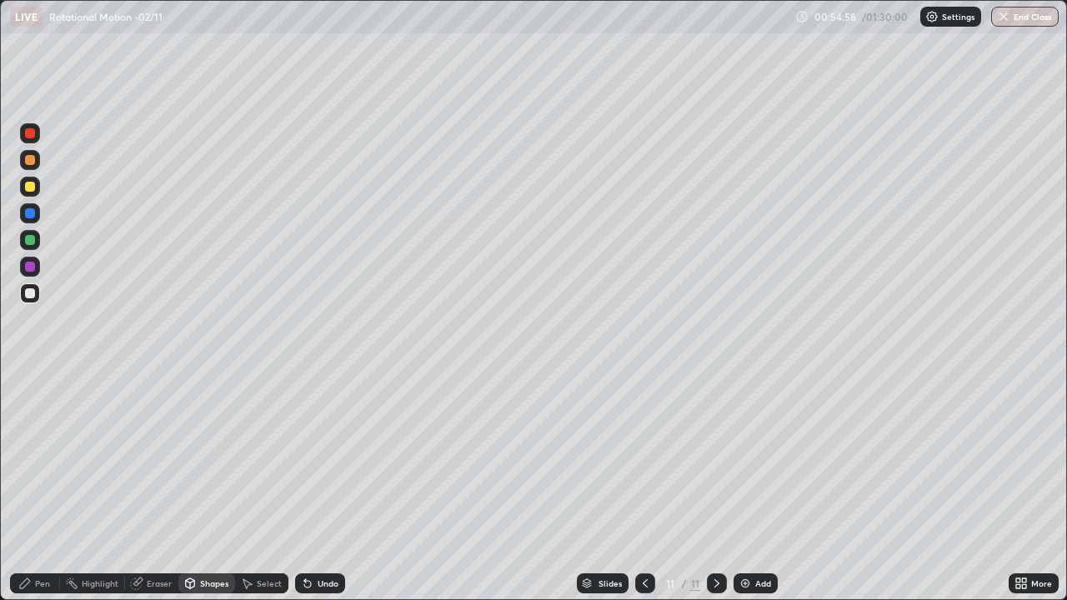
click at [54, 487] on div "Pen" at bounding box center [35, 584] width 50 height 20
click at [207, 487] on div "Shapes" at bounding box center [206, 584] width 57 height 20
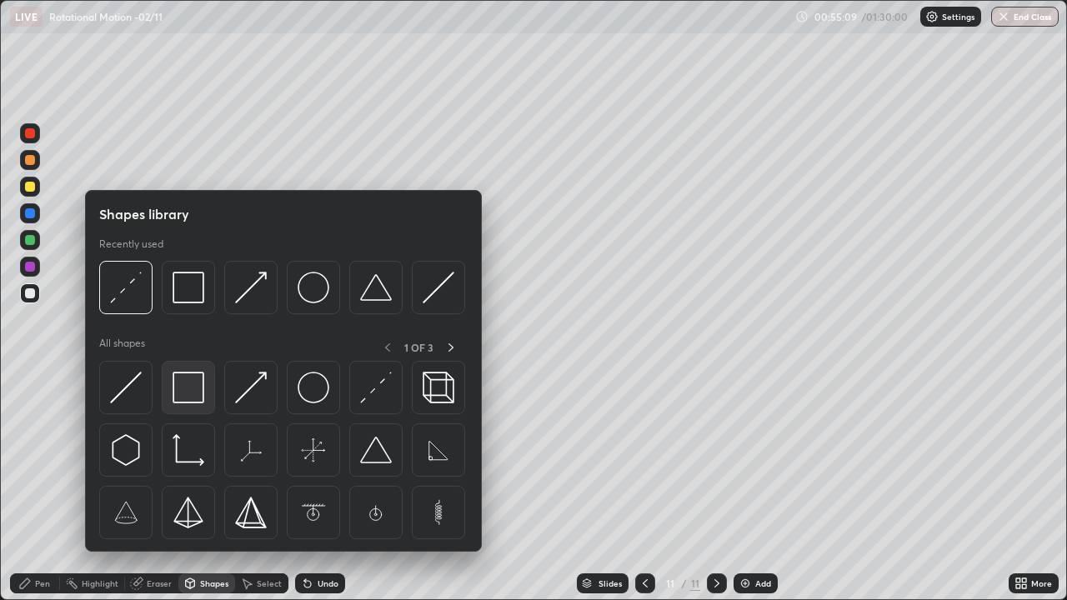
click at [187, 393] on img at bounding box center [189, 388] width 32 height 32
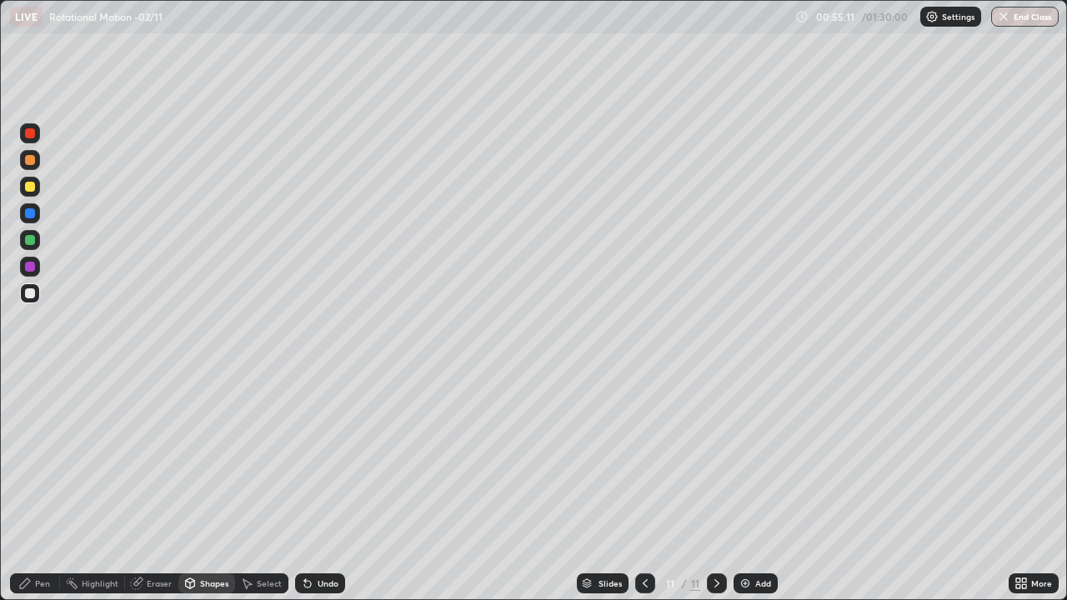
click at [210, 487] on div "Shapes" at bounding box center [206, 584] width 57 height 20
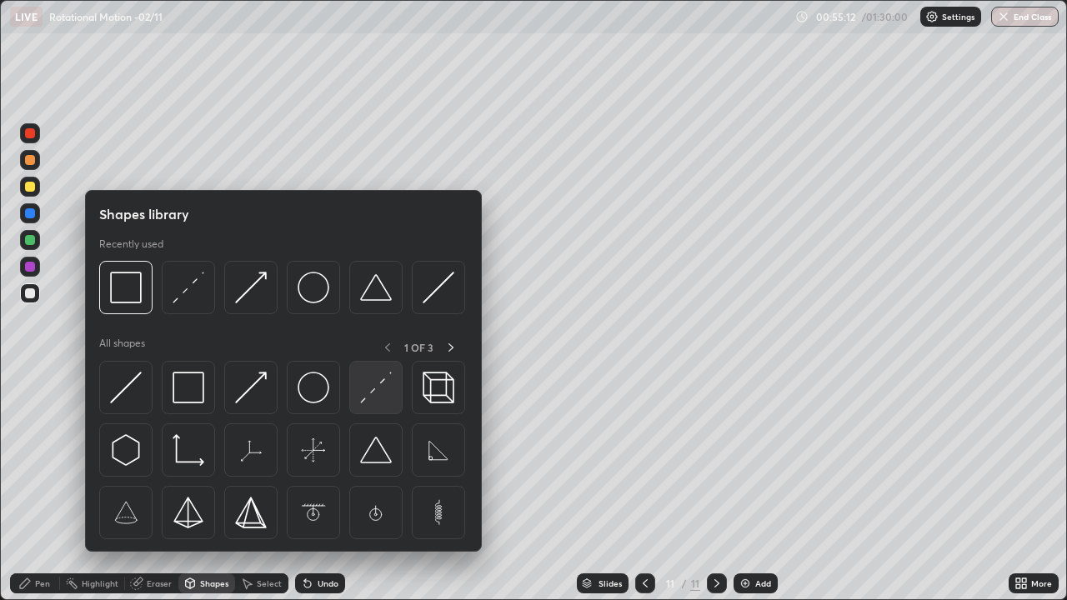
click at [377, 392] on img at bounding box center [376, 388] width 32 height 32
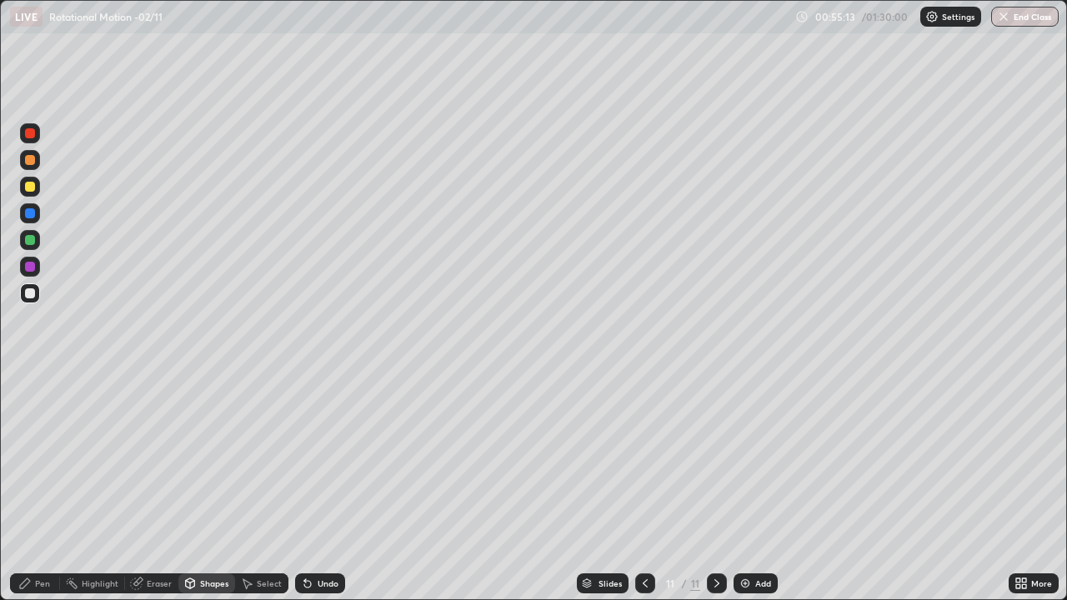
click at [322, 487] on div "Undo" at bounding box center [320, 584] width 50 height 20
click at [37, 487] on div "Pen" at bounding box center [35, 584] width 50 height 20
click at [30, 188] on div at bounding box center [30, 187] width 10 height 10
click at [200, 487] on div "Shapes" at bounding box center [214, 583] width 28 height 8
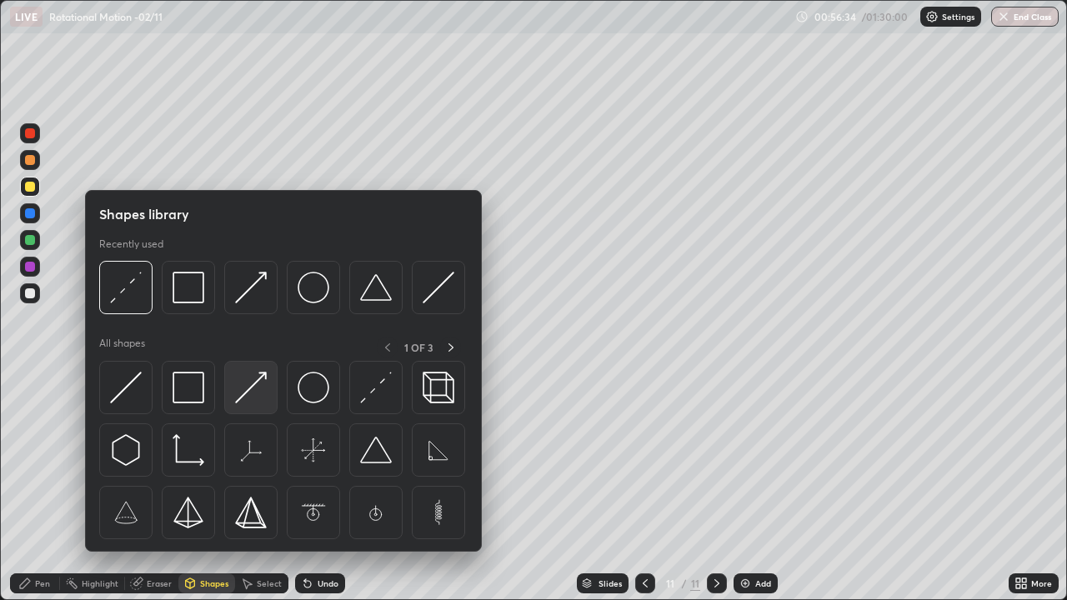
click at [253, 382] on img at bounding box center [251, 388] width 32 height 32
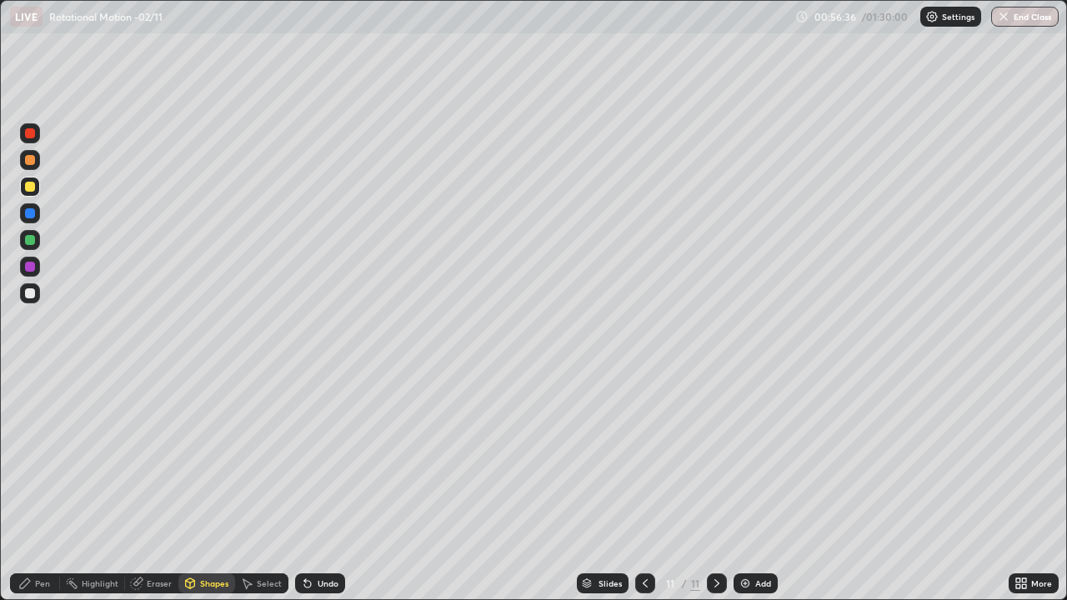
click at [44, 487] on div "Pen" at bounding box center [42, 583] width 15 height 8
click at [748, 487] on img at bounding box center [745, 583] width 13 height 13
click at [43, 487] on div "Pen" at bounding box center [42, 583] width 15 height 8
click at [31, 160] on div at bounding box center [30, 160] width 10 height 10
click at [214, 487] on div "Shapes" at bounding box center [214, 583] width 28 height 8
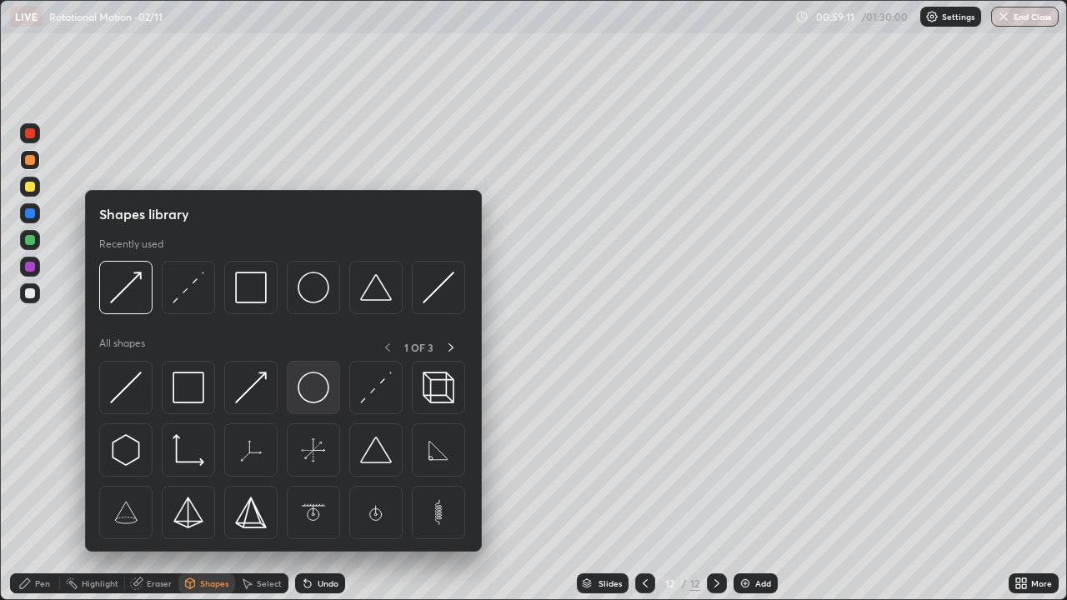
click at [311, 393] on img at bounding box center [314, 388] width 32 height 32
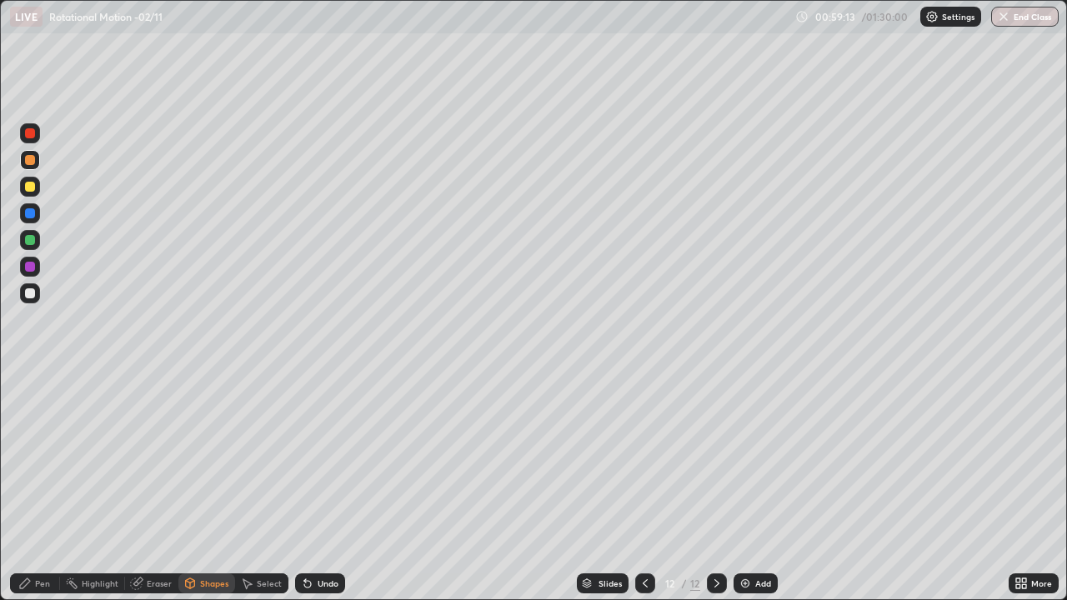
click at [45, 487] on div "Pen" at bounding box center [42, 583] width 15 height 8
click at [203, 487] on div "Shapes" at bounding box center [206, 584] width 57 height 20
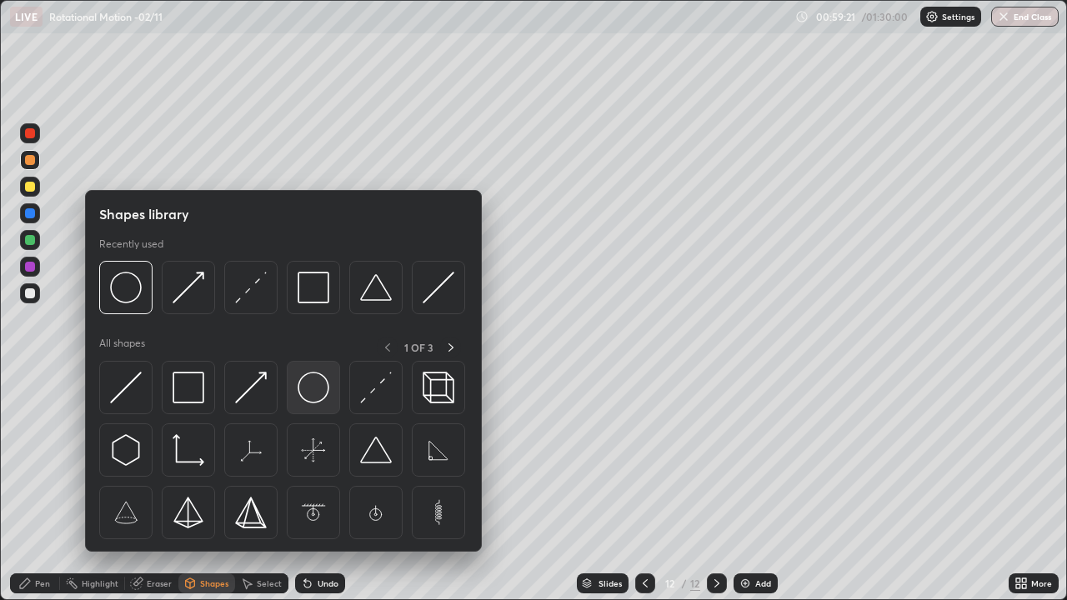
click at [312, 387] on img at bounding box center [314, 388] width 32 height 32
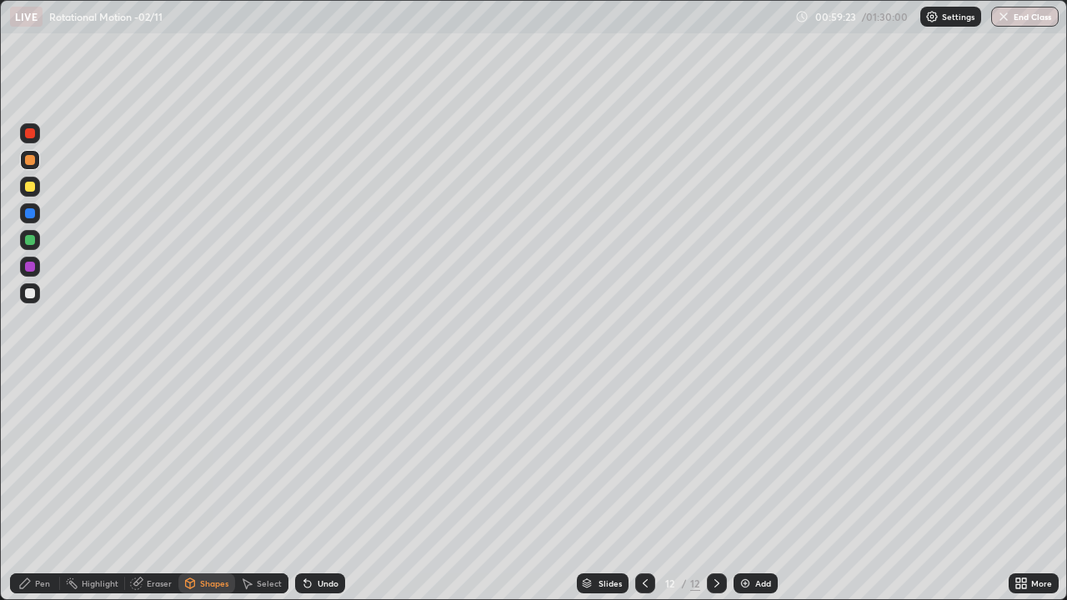
click at [194, 487] on icon at bounding box center [189, 583] width 13 height 13
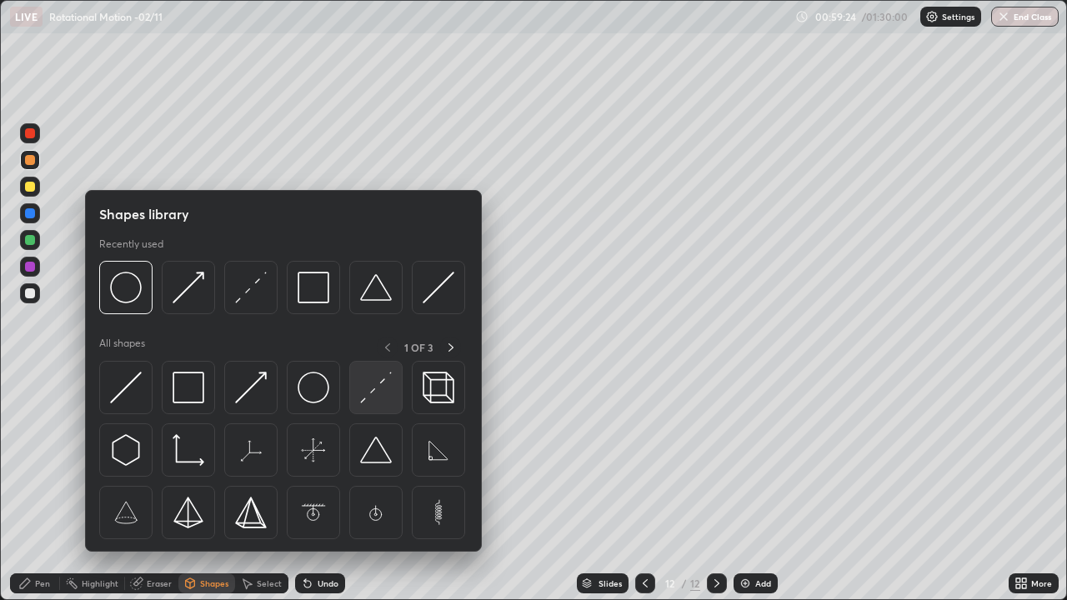
click at [372, 388] on img at bounding box center [376, 388] width 32 height 32
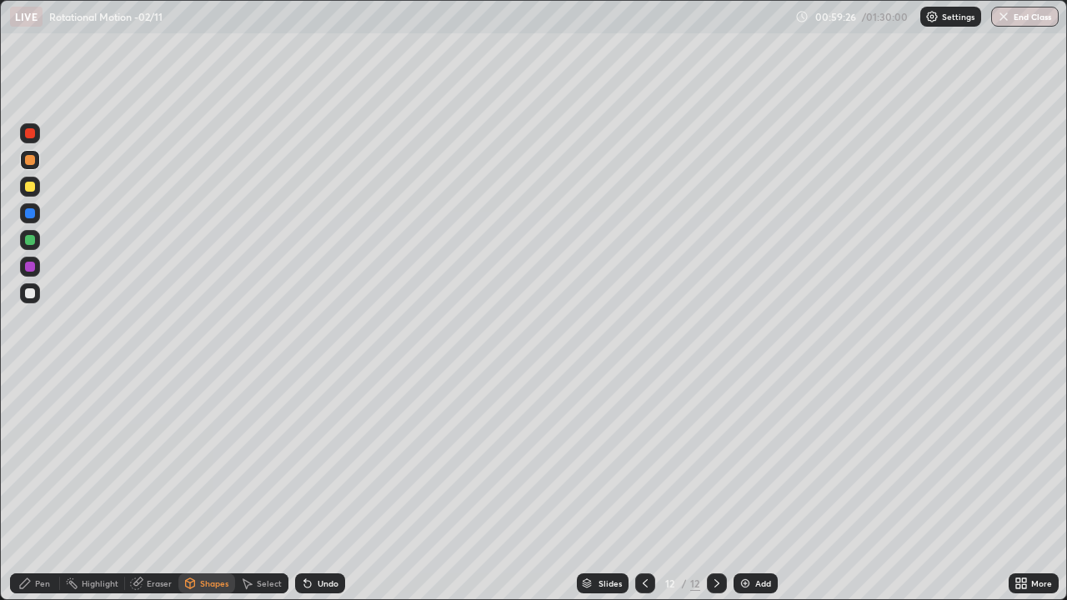
click at [38, 487] on div "Pen" at bounding box center [35, 584] width 50 height 20
click at [198, 487] on div "Shapes" at bounding box center [206, 584] width 57 height 20
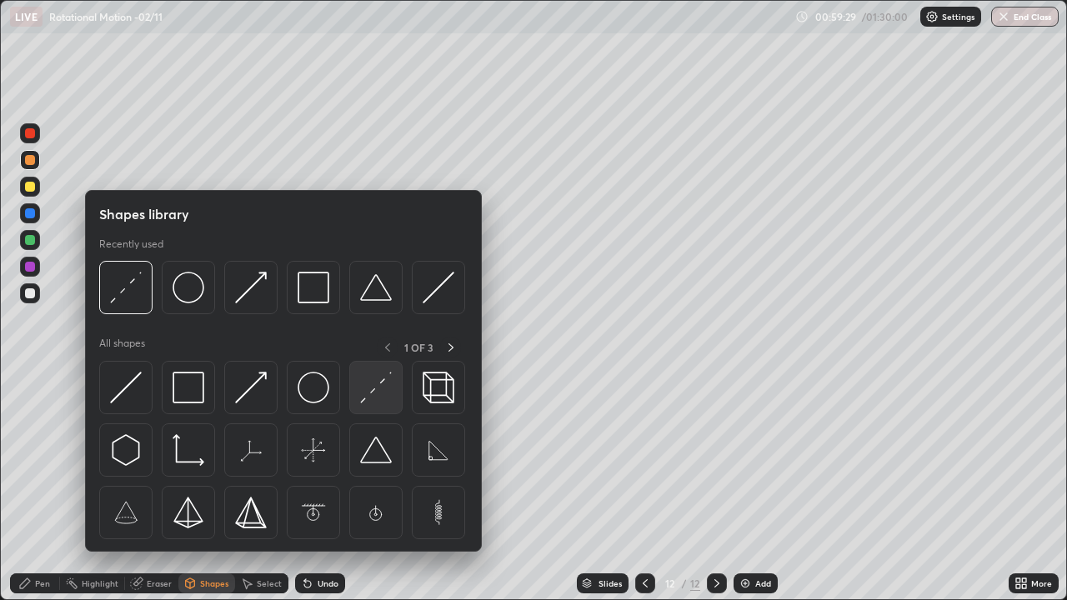
click at [369, 396] on img at bounding box center [376, 388] width 32 height 32
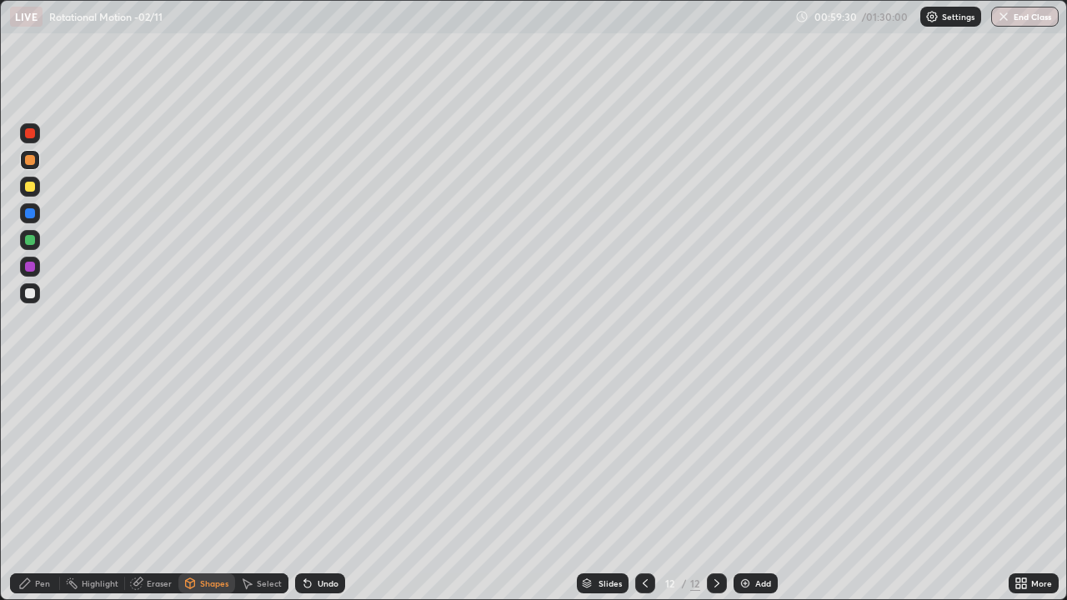
click at [31, 293] on div at bounding box center [30, 293] width 10 height 10
click at [45, 487] on div "Pen" at bounding box center [42, 583] width 15 height 8
click at [198, 487] on div "Shapes" at bounding box center [206, 584] width 57 height 20
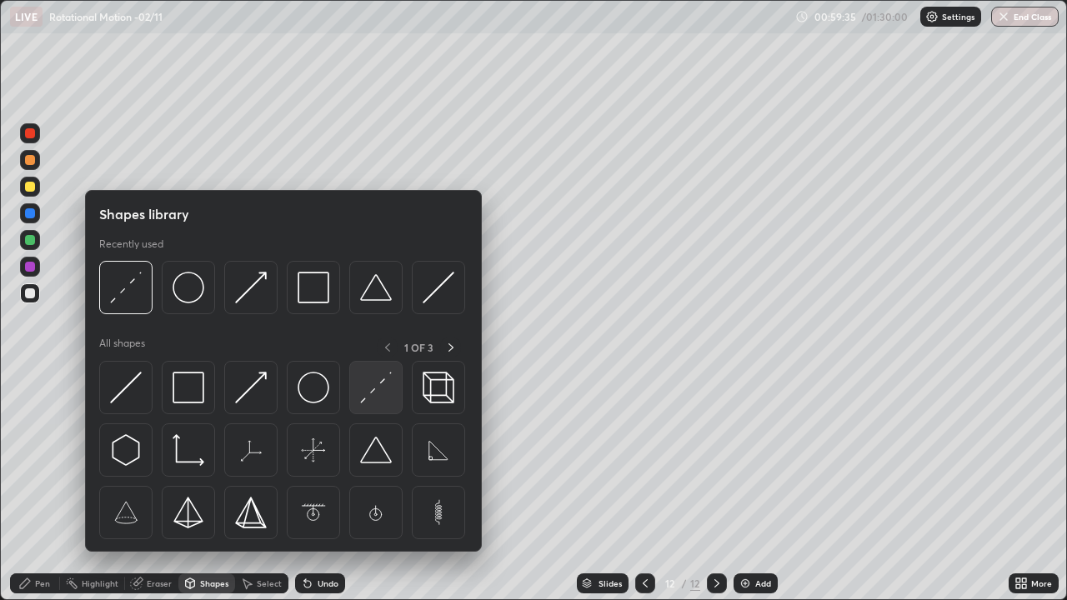
click at [378, 391] on img at bounding box center [376, 388] width 32 height 32
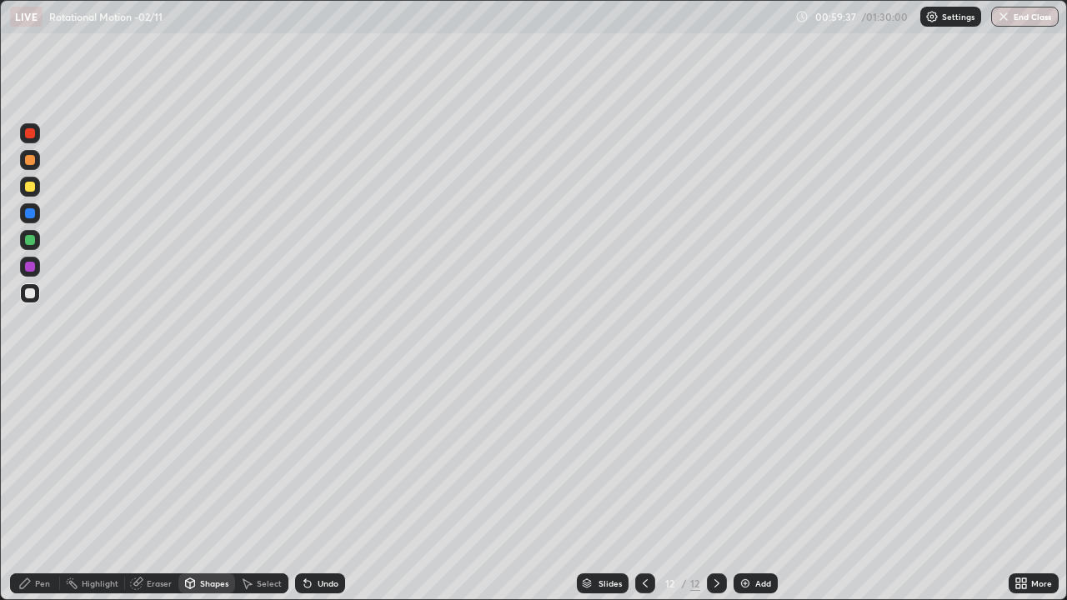
click at [43, 487] on div "Pen" at bounding box center [35, 584] width 50 height 20
click at [273, 487] on div "Select" at bounding box center [261, 584] width 53 height 20
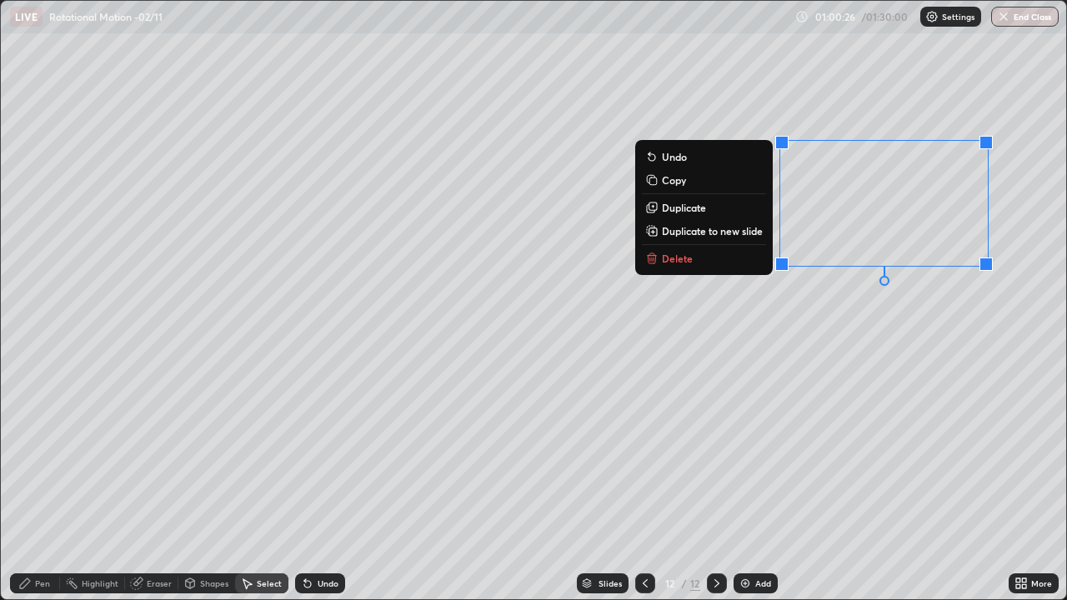
click at [155, 487] on div "Eraser" at bounding box center [151, 584] width 53 height 20
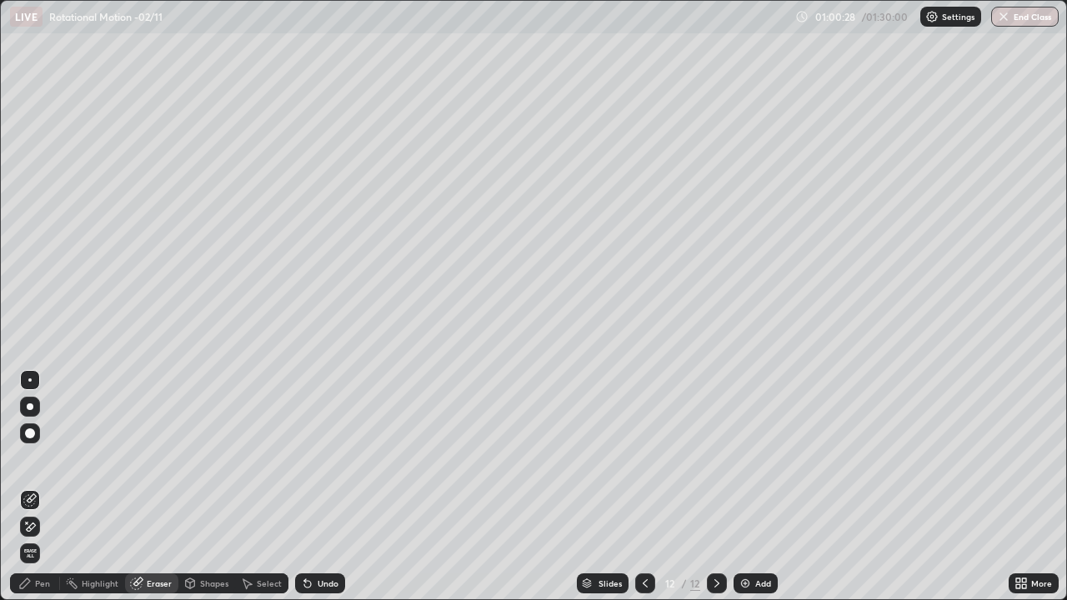
click at [37, 487] on div "Pen" at bounding box center [35, 584] width 50 height 20
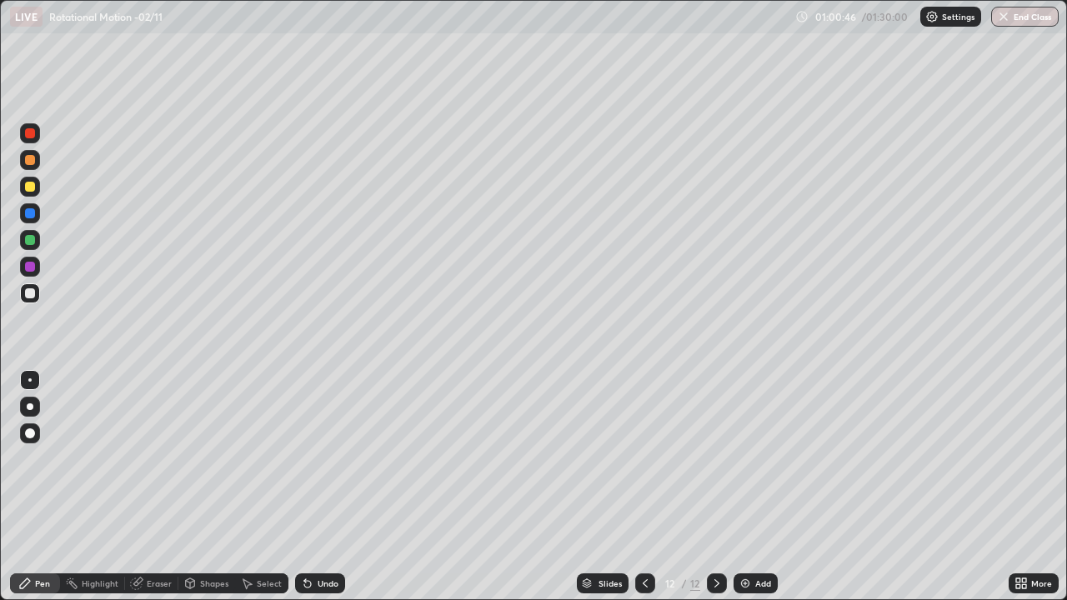
click at [198, 487] on div "Shapes" at bounding box center [206, 584] width 57 height 20
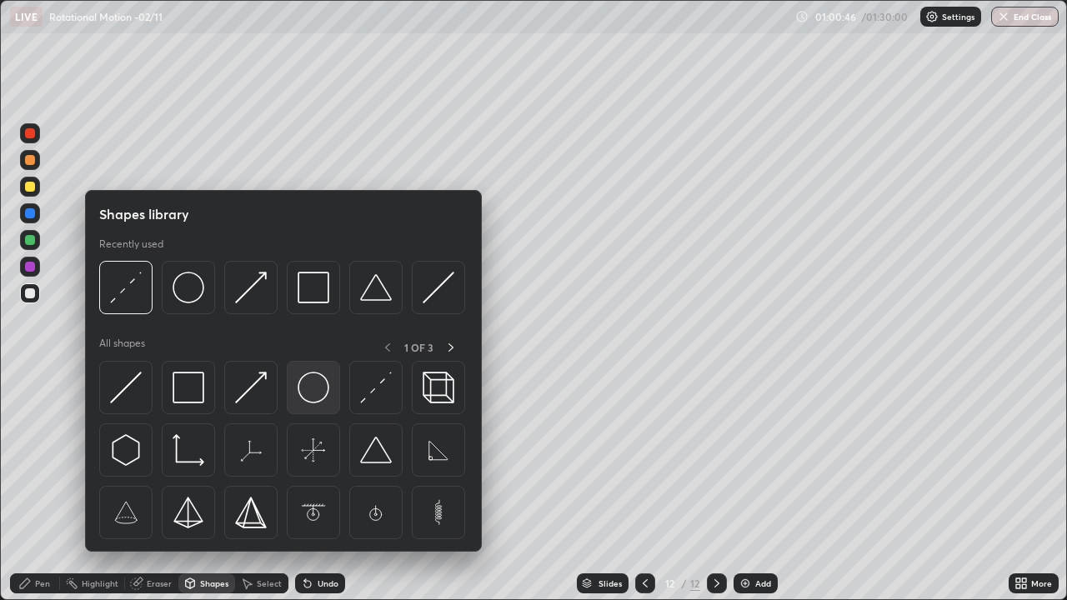
click at [304, 389] on img at bounding box center [314, 388] width 32 height 32
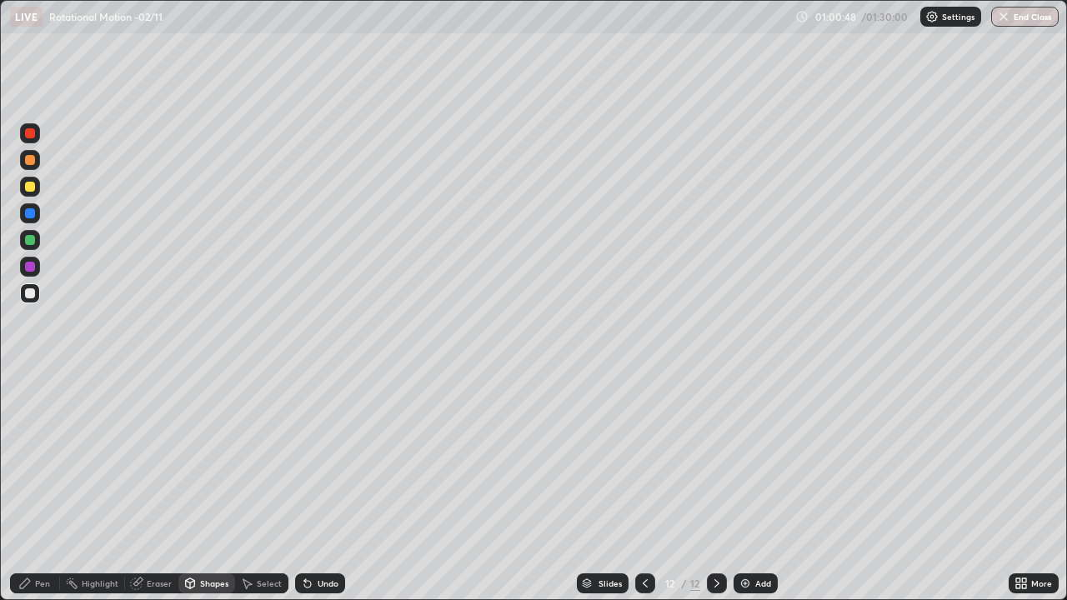
click at [266, 487] on div "Select" at bounding box center [269, 583] width 25 height 8
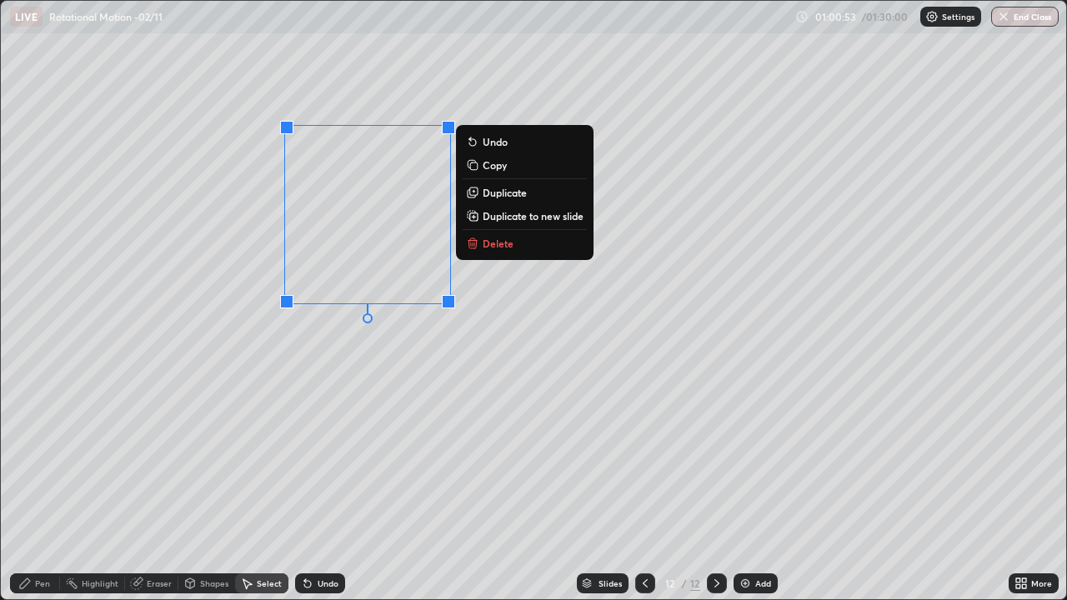
click at [39, 487] on div "Pen" at bounding box center [42, 583] width 15 height 8
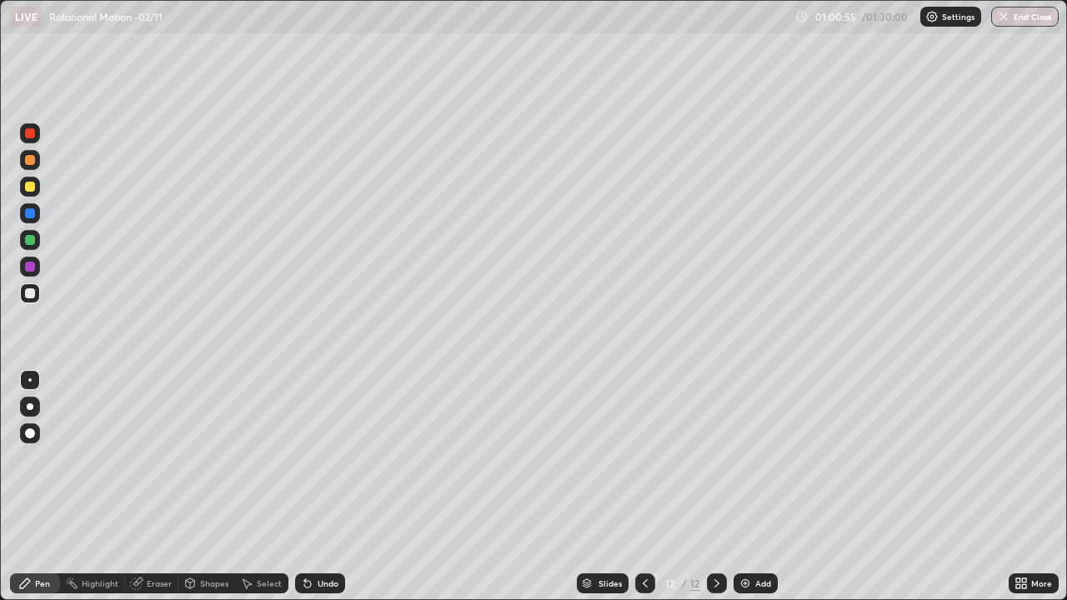
click at [201, 487] on div "Shapes" at bounding box center [214, 583] width 28 height 8
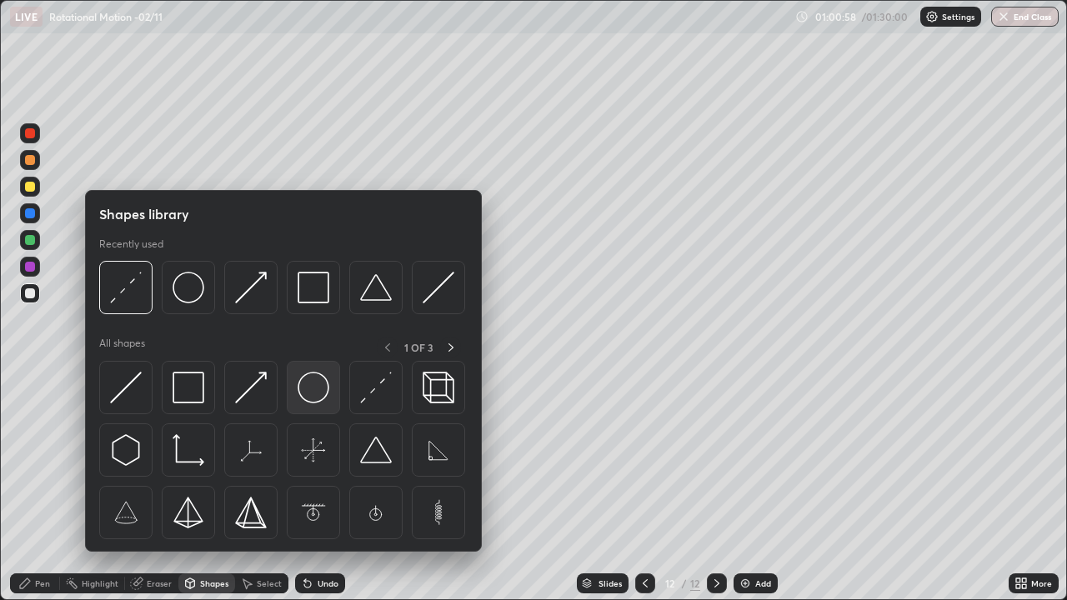
click at [308, 389] on img at bounding box center [314, 388] width 32 height 32
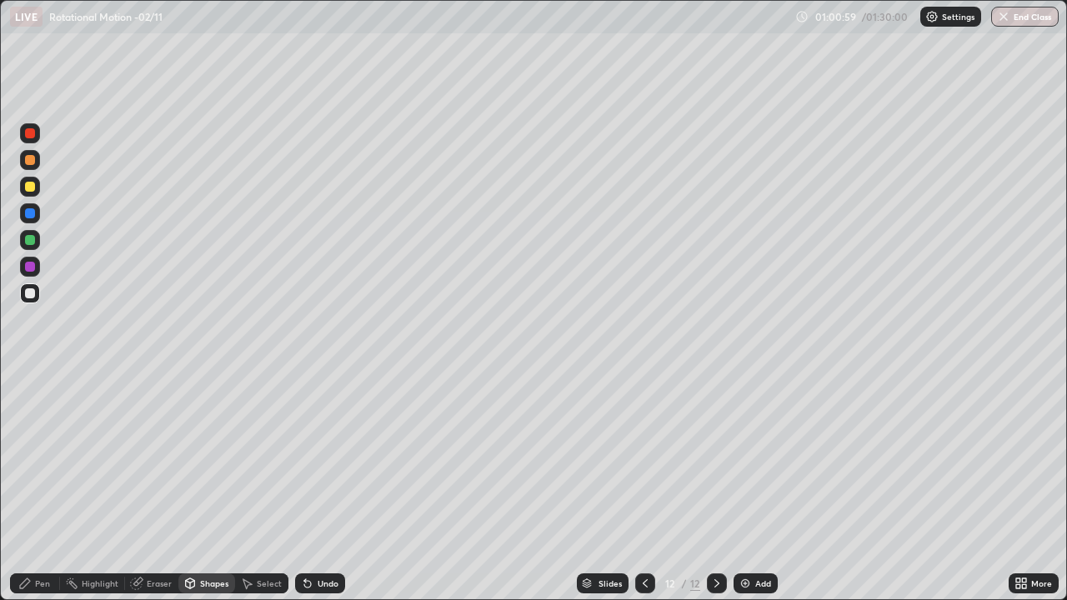
click at [33, 162] on div at bounding box center [30, 160] width 10 height 10
click at [43, 487] on div "Pen" at bounding box center [42, 583] width 15 height 8
click at [206, 487] on div "Shapes" at bounding box center [214, 583] width 28 height 8
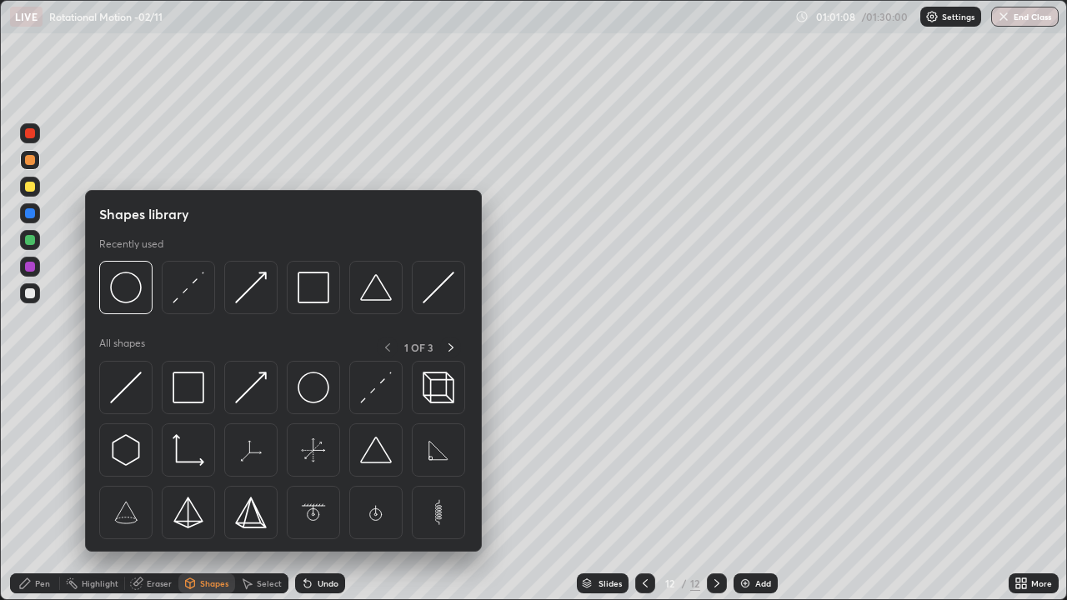
click at [147, 487] on div "Eraser" at bounding box center [159, 583] width 25 height 8
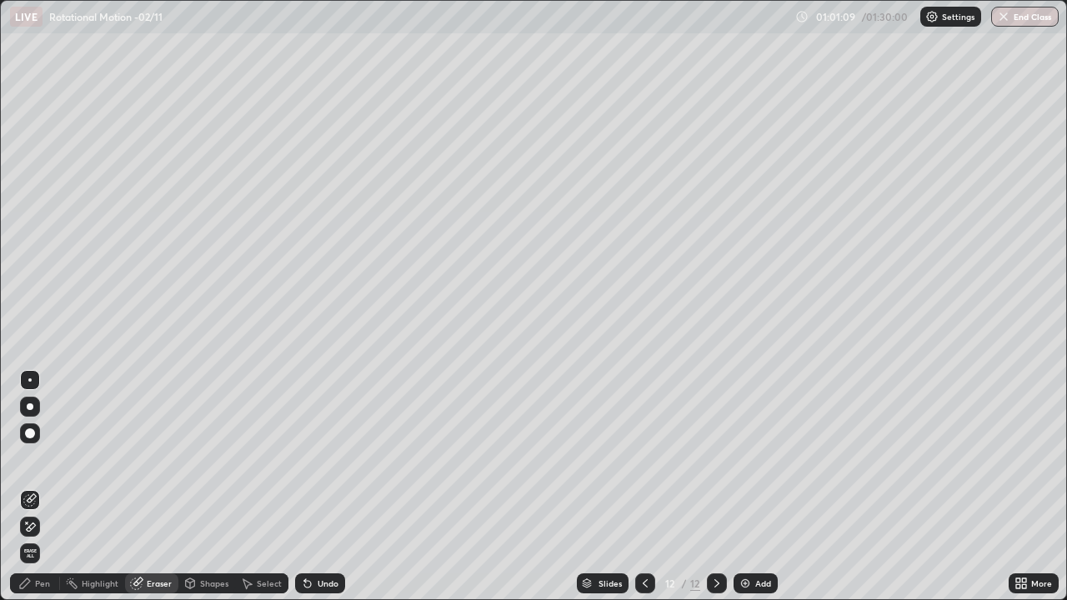
click at [36, 376] on div at bounding box center [30, 380] width 20 height 20
click at [31, 487] on div "Pen" at bounding box center [35, 584] width 50 height 20
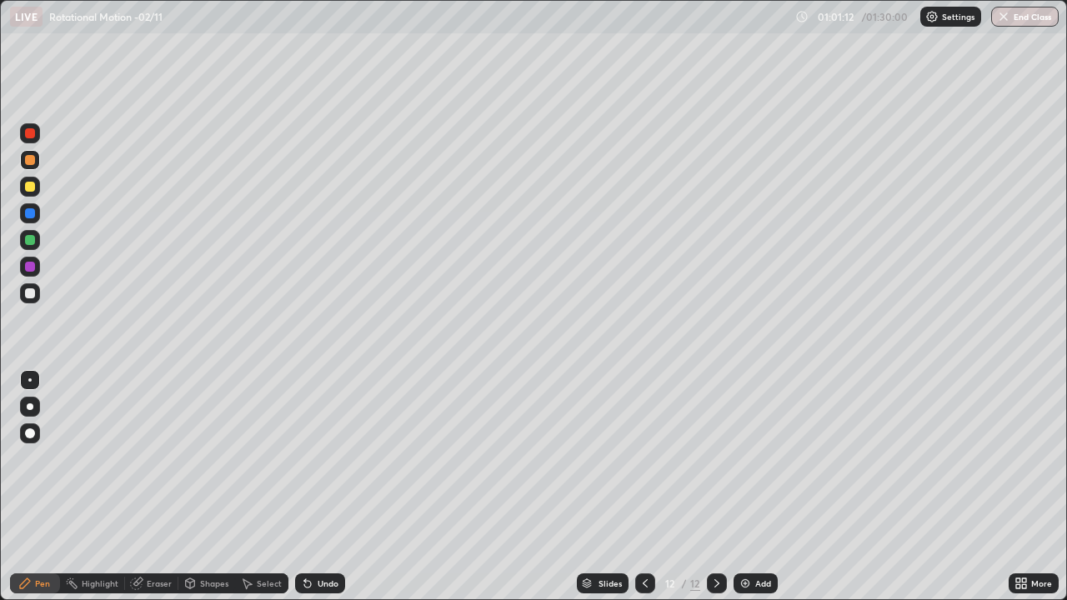
click at [168, 487] on div "Eraser" at bounding box center [151, 584] width 53 height 20
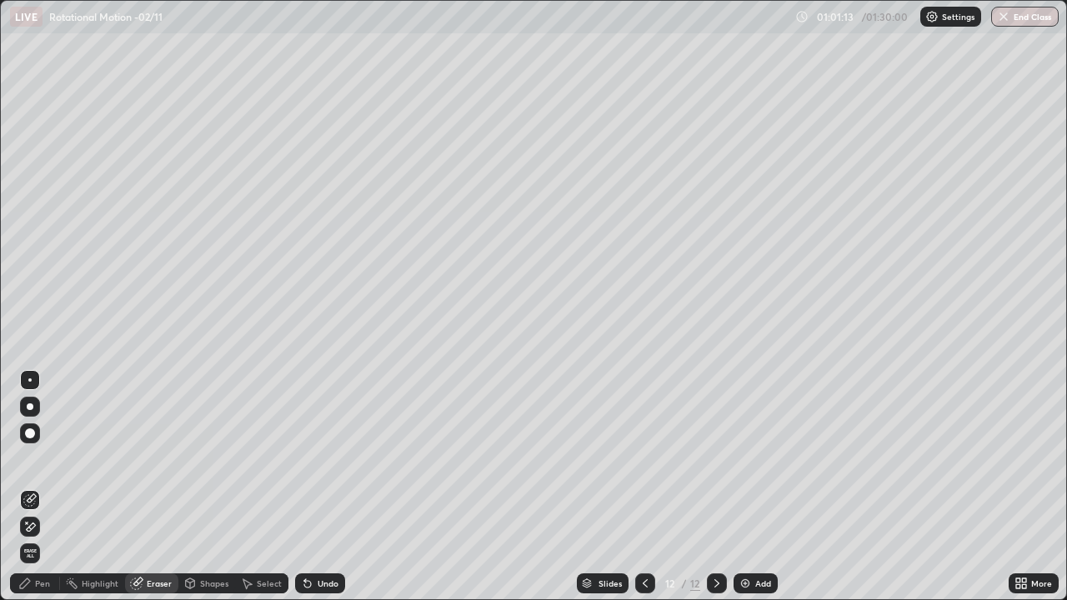
click at [198, 487] on div "Shapes" at bounding box center [206, 584] width 57 height 20
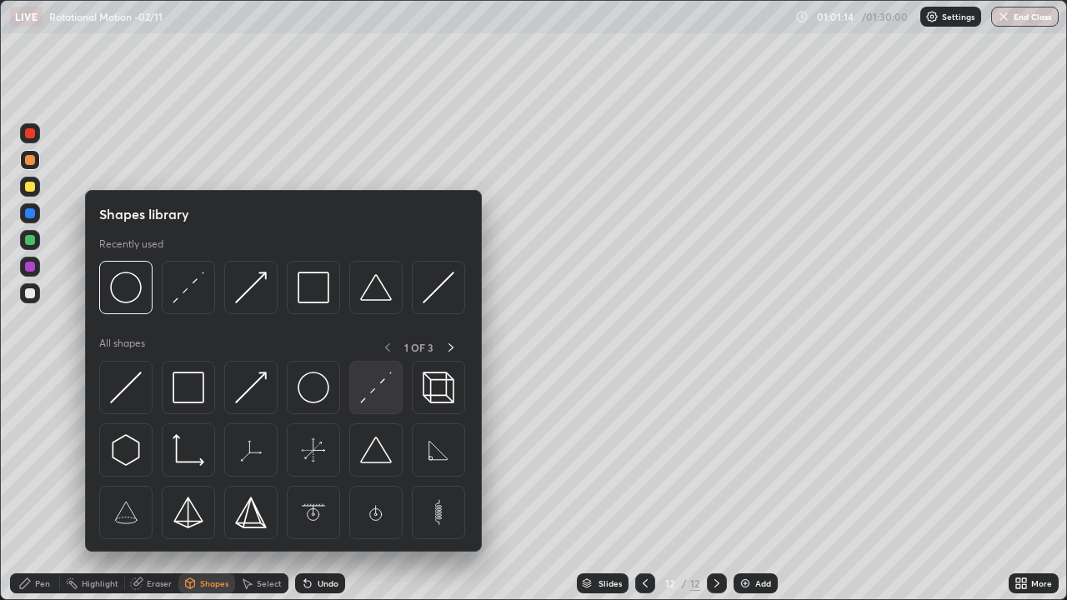
click at [375, 392] on img at bounding box center [376, 388] width 32 height 32
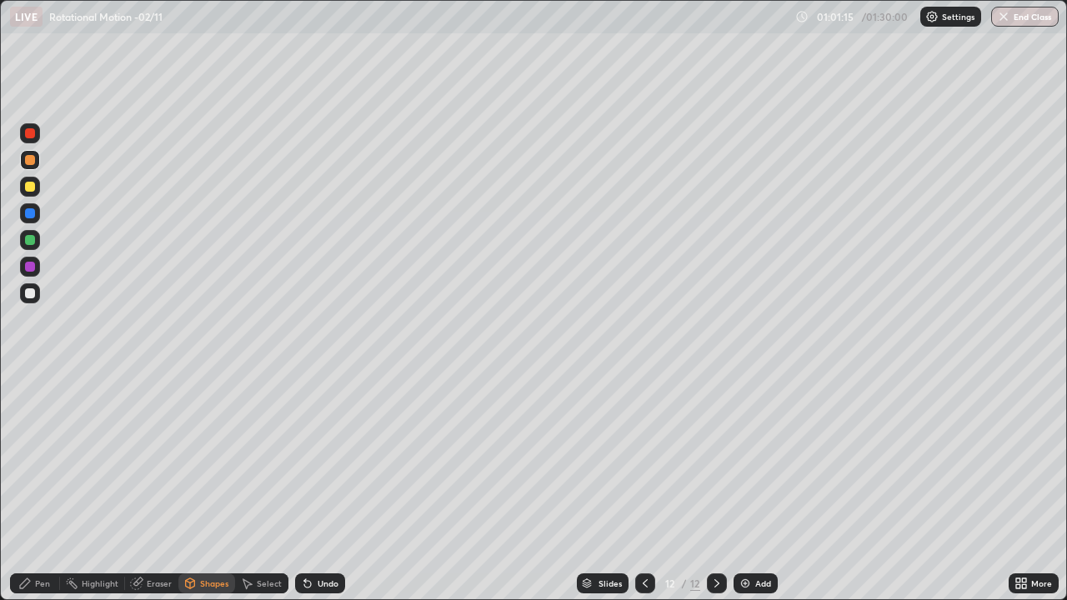
click at [31, 298] on div at bounding box center [30, 293] width 10 height 10
click at [23, 487] on div "Pen" at bounding box center [35, 584] width 50 height 20
click at [200, 487] on div "Shapes" at bounding box center [214, 583] width 28 height 8
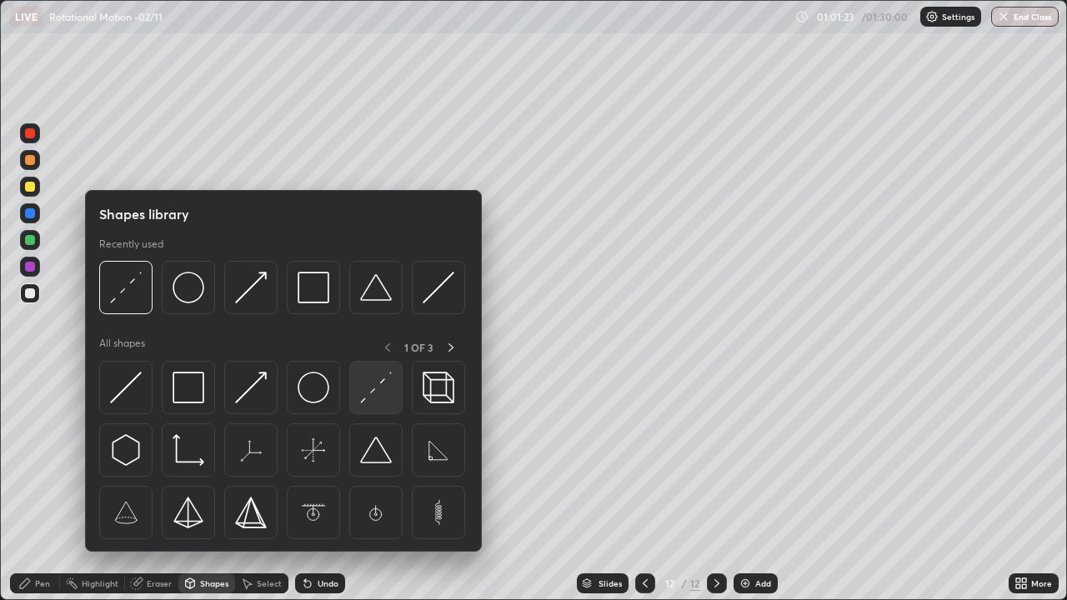
click at [377, 389] on img at bounding box center [376, 388] width 32 height 32
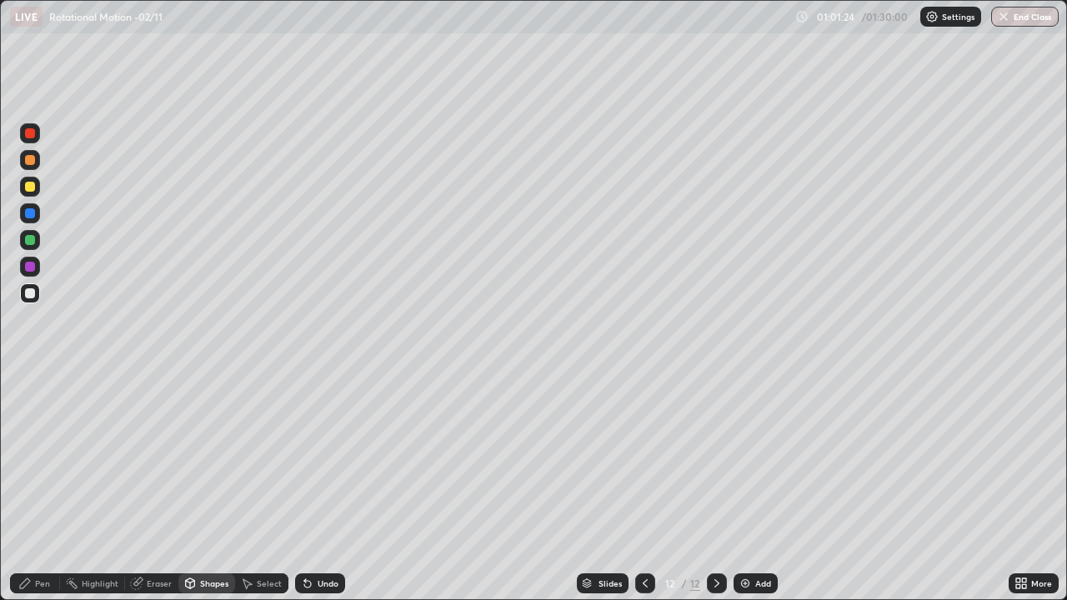
click at [39, 287] on div at bounding box center [30, 293] width 20 height 20
click at [217, 487] on div "Shapes" at bounding box center [214, 583] width 28 height 8
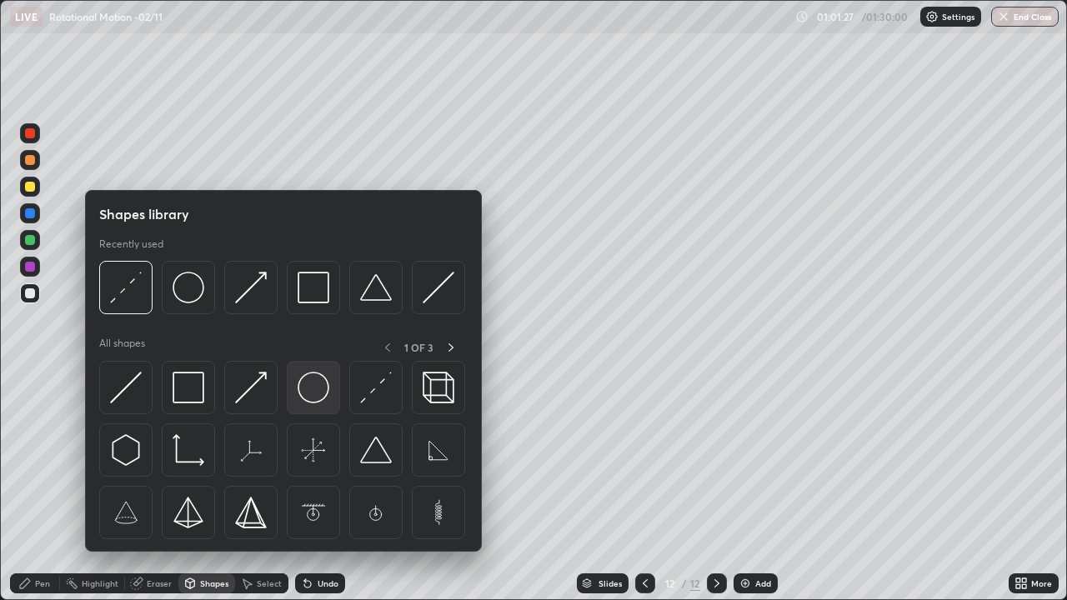
click at [321, 381] on img at bounding box center [314, 388] width 32 height 32
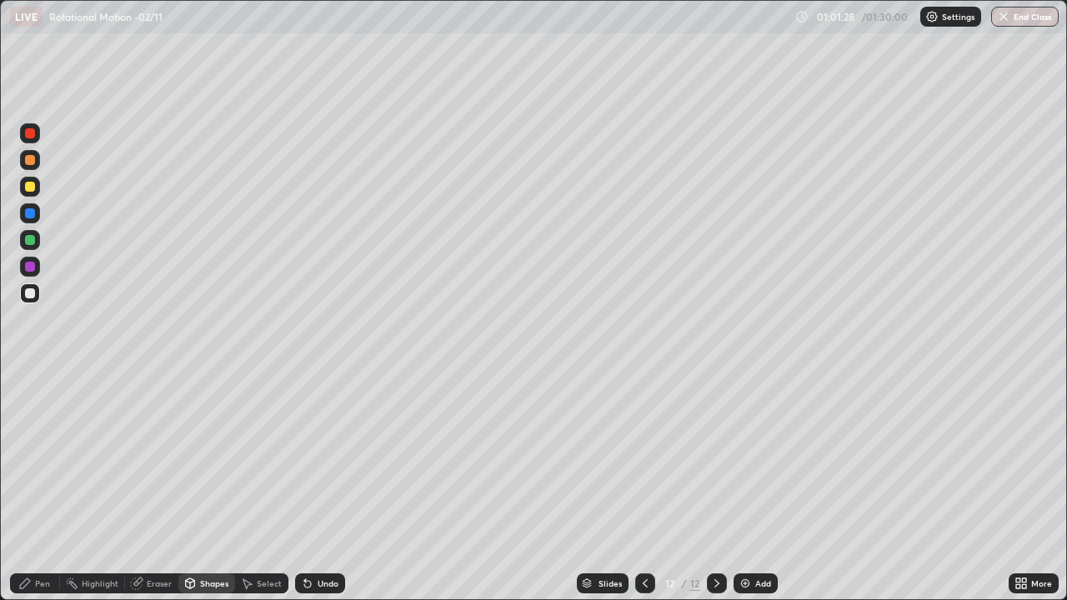
click at [37, 158] on div at bounding box center [30, 160] width 20 height 20
click at [218, 487] on div "Shapes" at bounding box center [206, 584] width 57 height 20
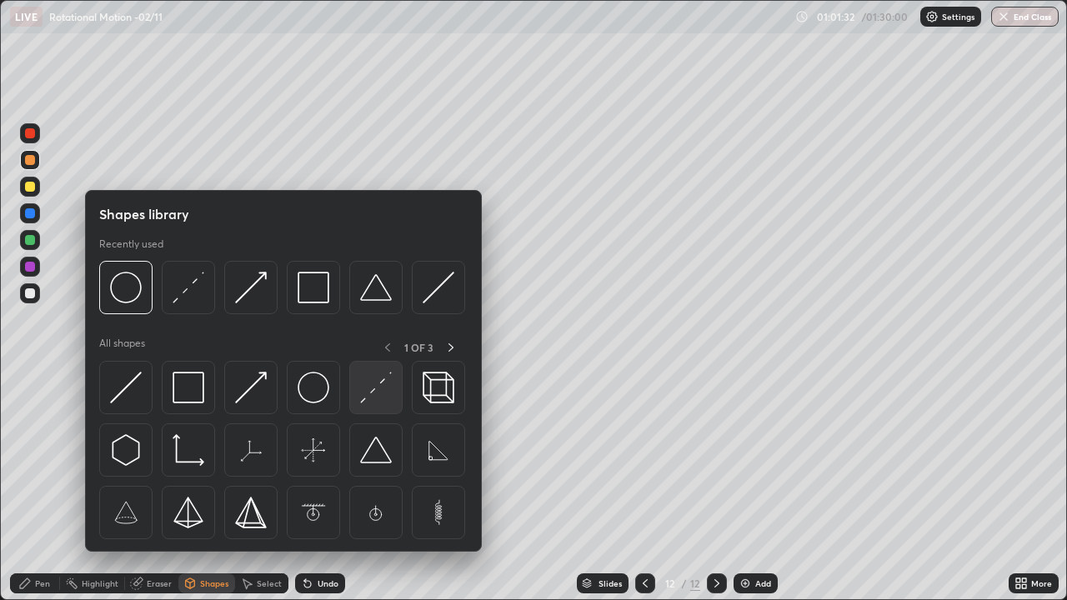
click at [374, 384] on img at bounding box center [376, 388] width 32 height 32
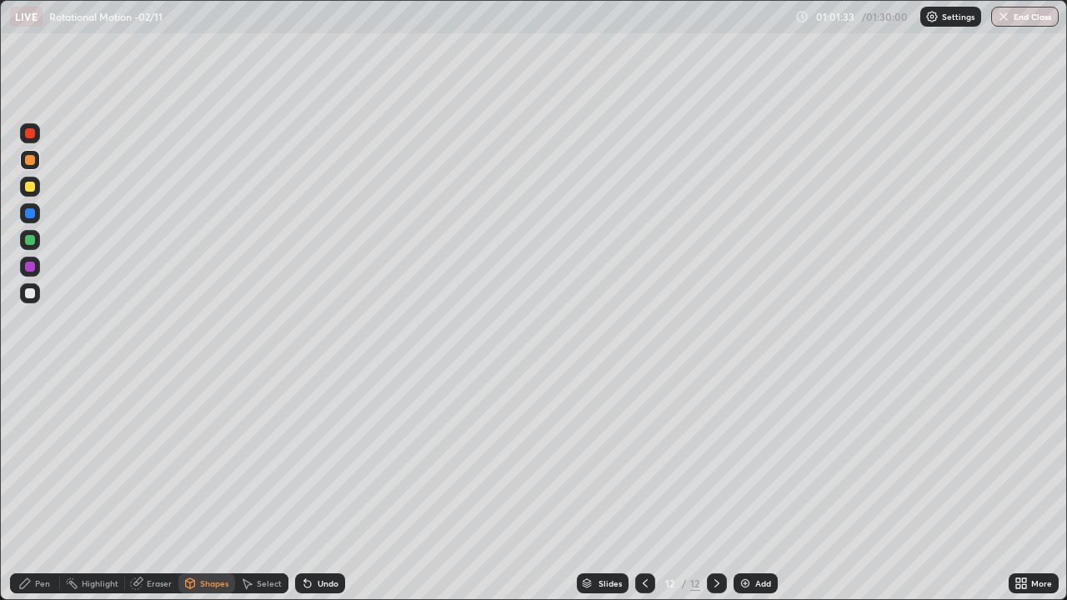
click at [39, 295] on div at bounding box center [30, 293] width 20 height 20
click at [142, 487] on icon at bounding box center [136, 583] width 13 height 13
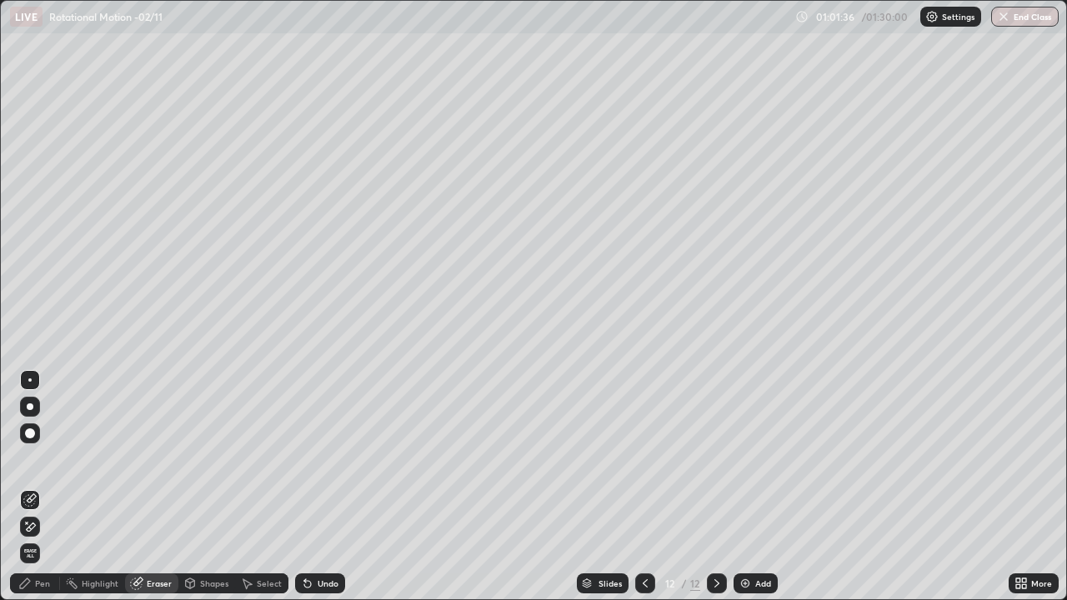
click at [39, 373] on div at bounding box center [30, 380] width 20 height 27
click at [202, 487] on div "Shapes" at bounding box center [214, 583] width 28 height 8
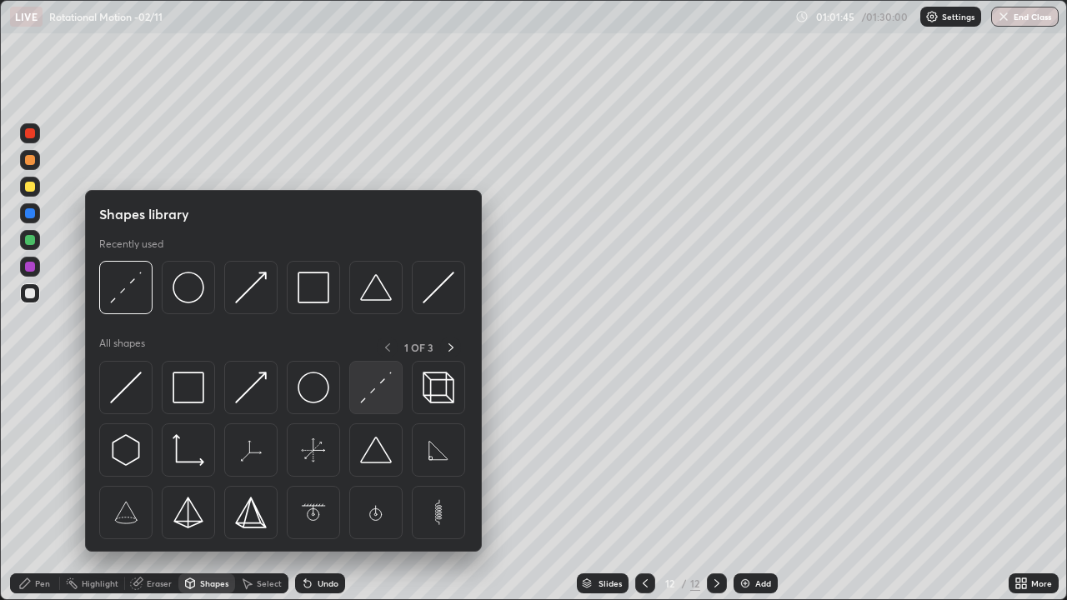
click at [374, 389] on img at bounding box center [376, 388] width 32 height 32
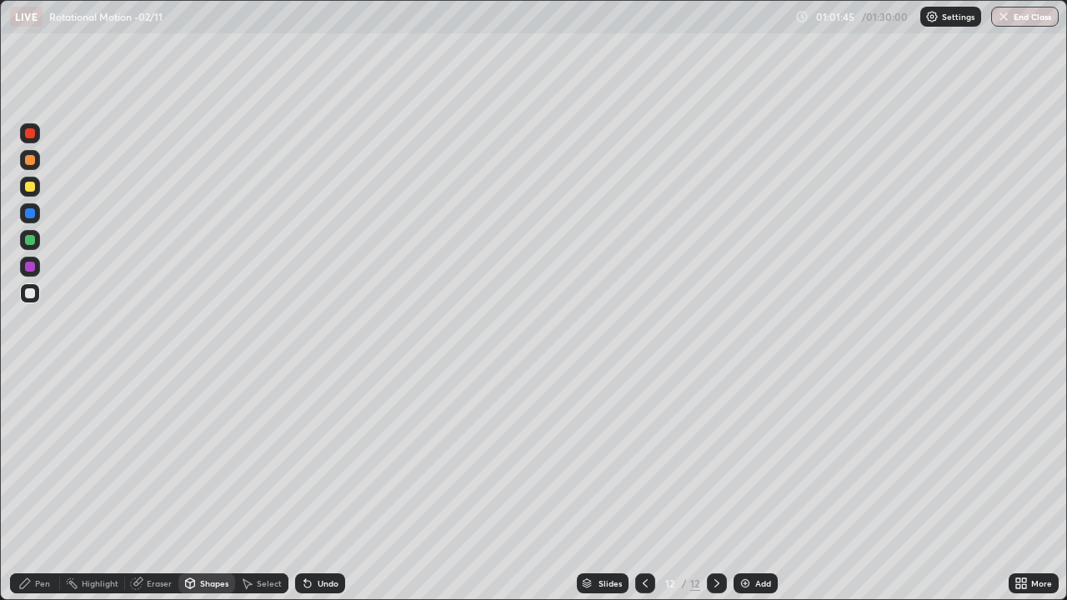
click at [28, 298] on div at bounding box center [30, 293] width 10 height 10
click at [43, 487] on div "Pen" at bounding box center [35, 584] width 50 height 20
click at [753, 487] on div "Add" at bounding box center [756, 584] width 44 height 20
click at [208, 487] on div "Shapes" at bounding box center [214, 583] width 28 height 8
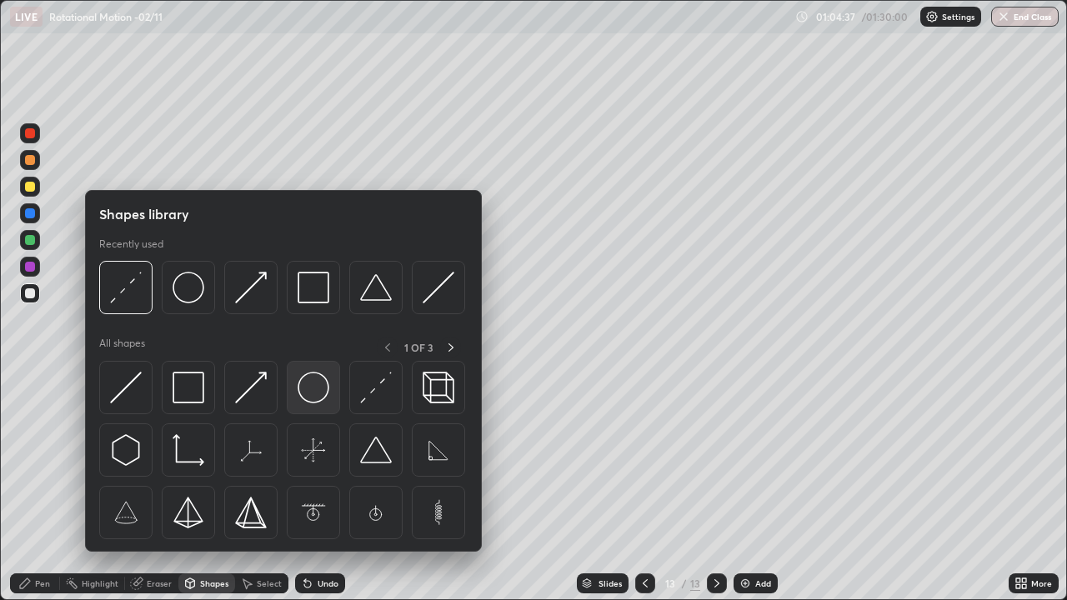
click at [304, 389] on img at bounding box center [314, 388] width 32 height 32
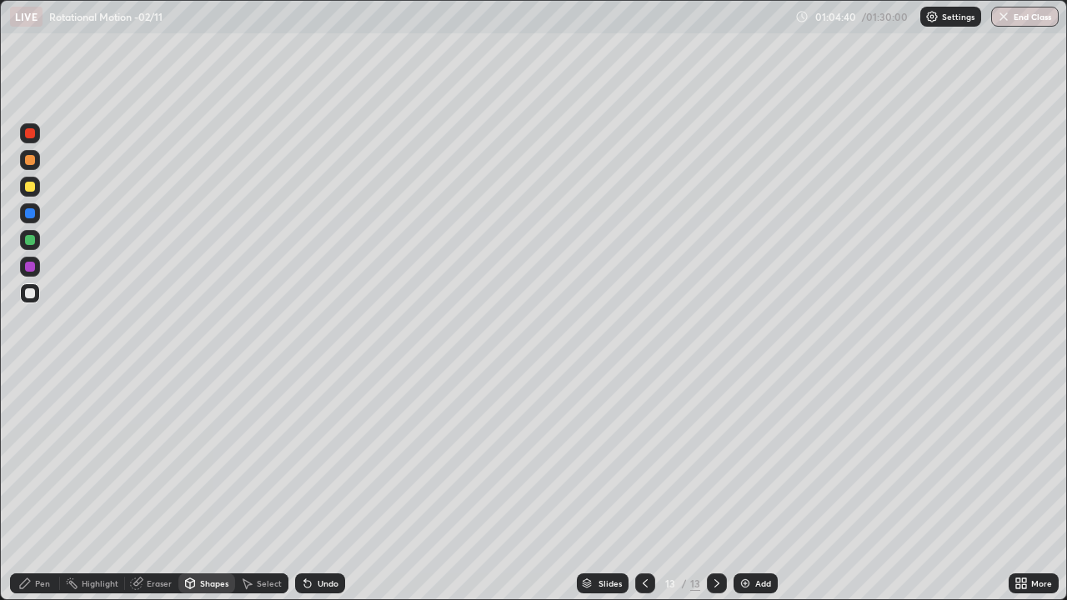
click at [33, 187] on div at bounding box center [30, 187] width 10 height 10
click at [43, 487] on div "Pen" at bounding box center [42, 583] width 15 height 8
click at [195, 487] on icon at bounding box center [189, 583] width 13 height 13
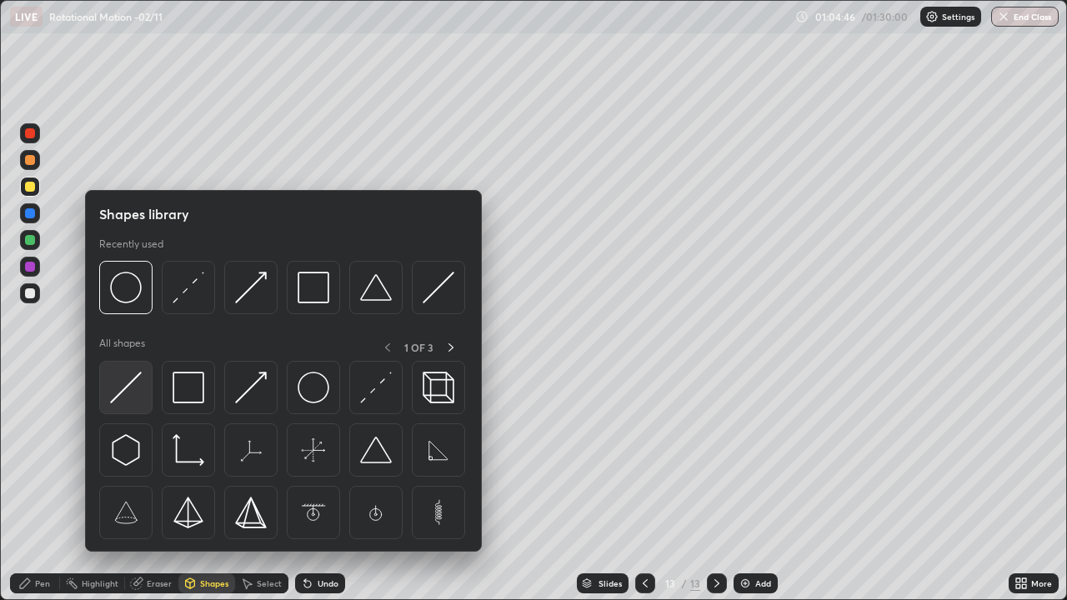
click at [123, 384] on img at bounding box center [126, 388] width 32 height 32
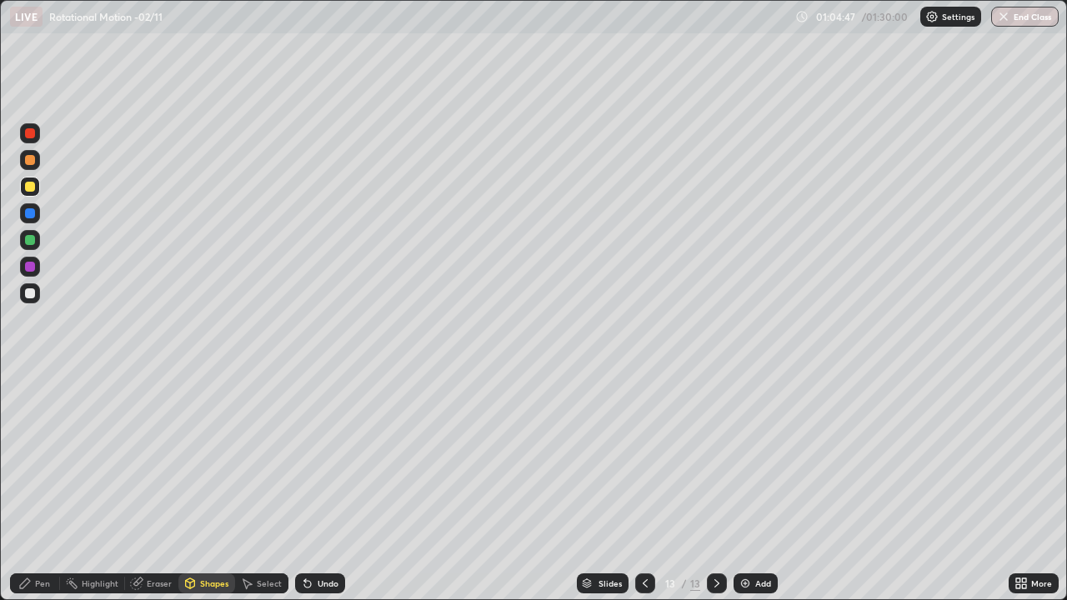
click at [31, 187] on div at bounding box center [30, 187] width 10 height 10
click at [29, 487] on icon at bounding box center [24, 583] width 13 height 13
click at [198, 487] on div "Shapes" at bounding box center [206, 584] width 57 height 20
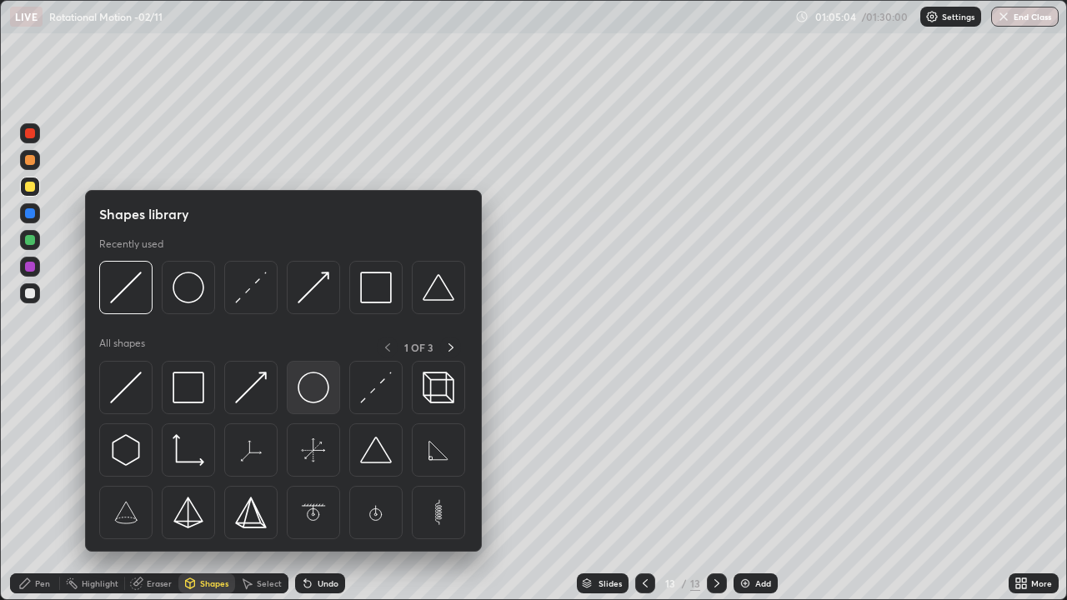
click at [306, 400] on img at bounding box center [314, 388] width 32 height 32
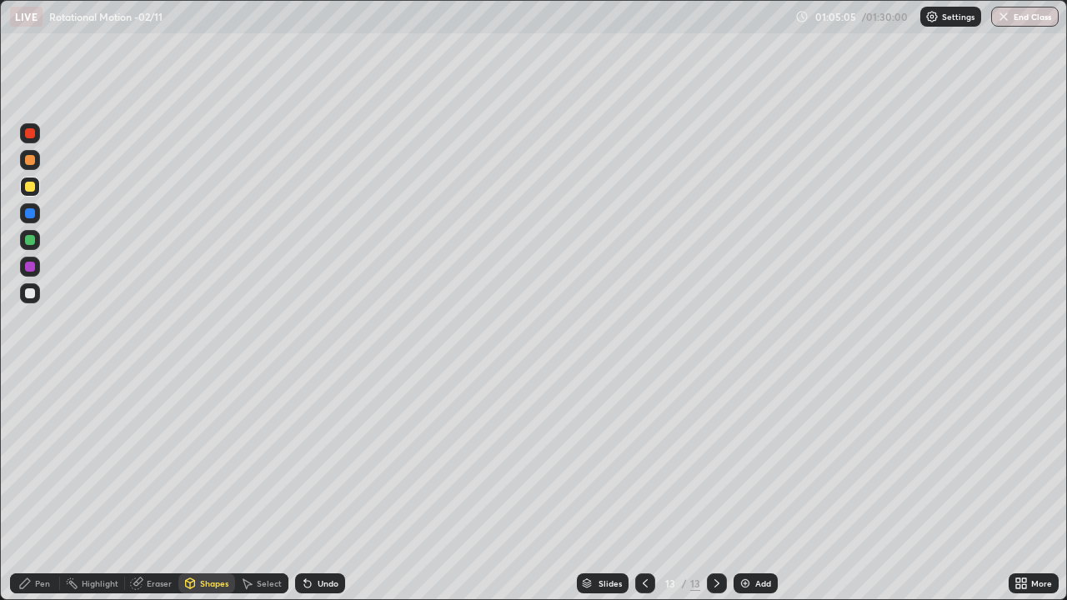
click at [39, 187] on div at bounding box center [30, 187] width 20 height 20
click at [203, 487] on div "Shapes" at bounding box center [214, 583] width 28 height 8
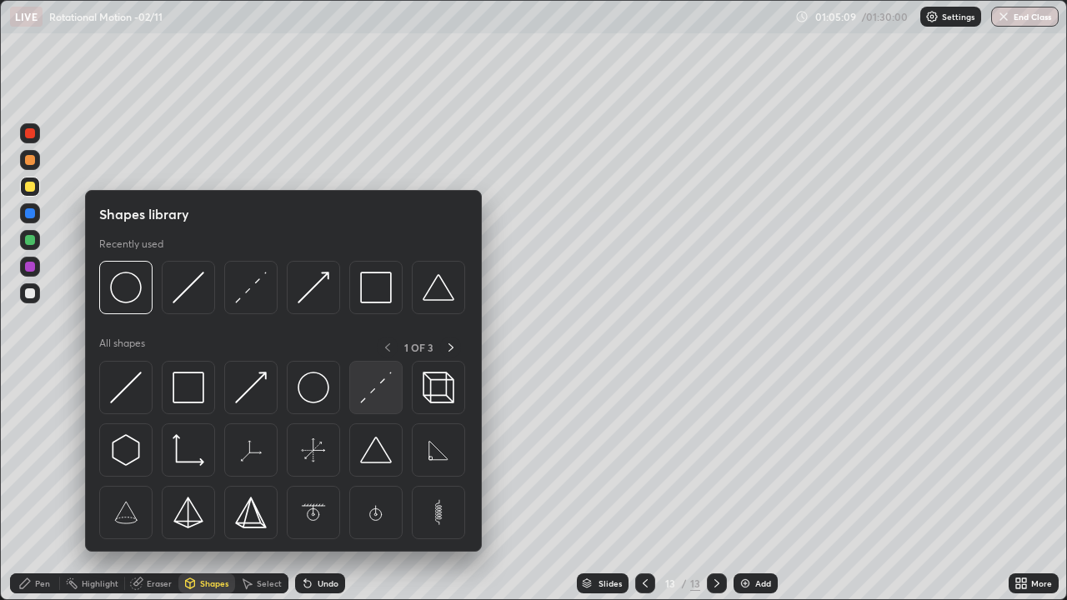
click at [369, 387] on img at bounding box center [376, 388] width 32 height 32
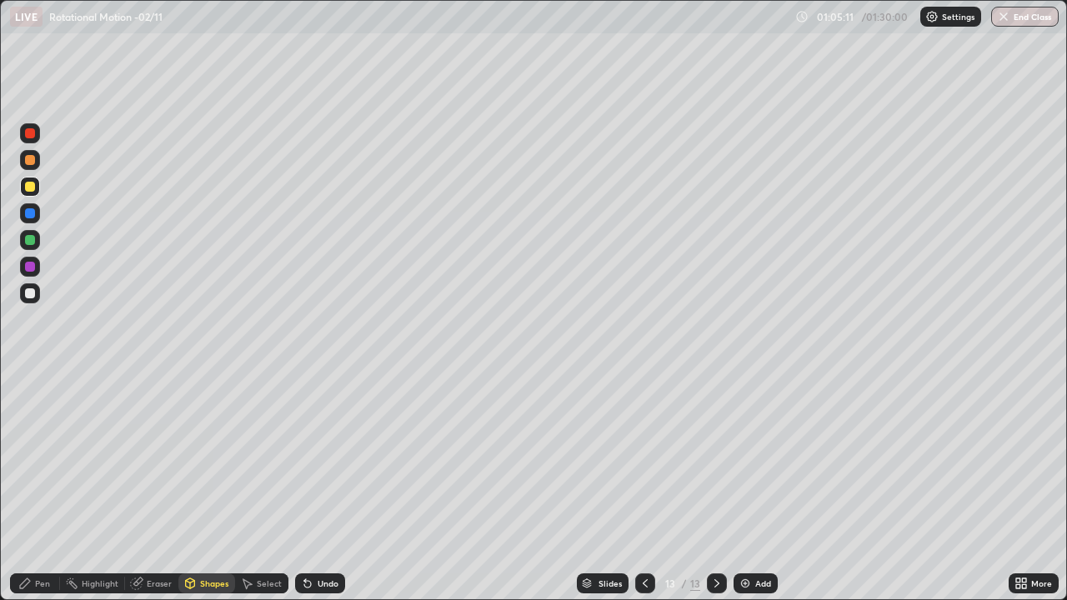
click at [204, 487] on div "Shapes" at bounding box center [214, 583] width 28 height 8
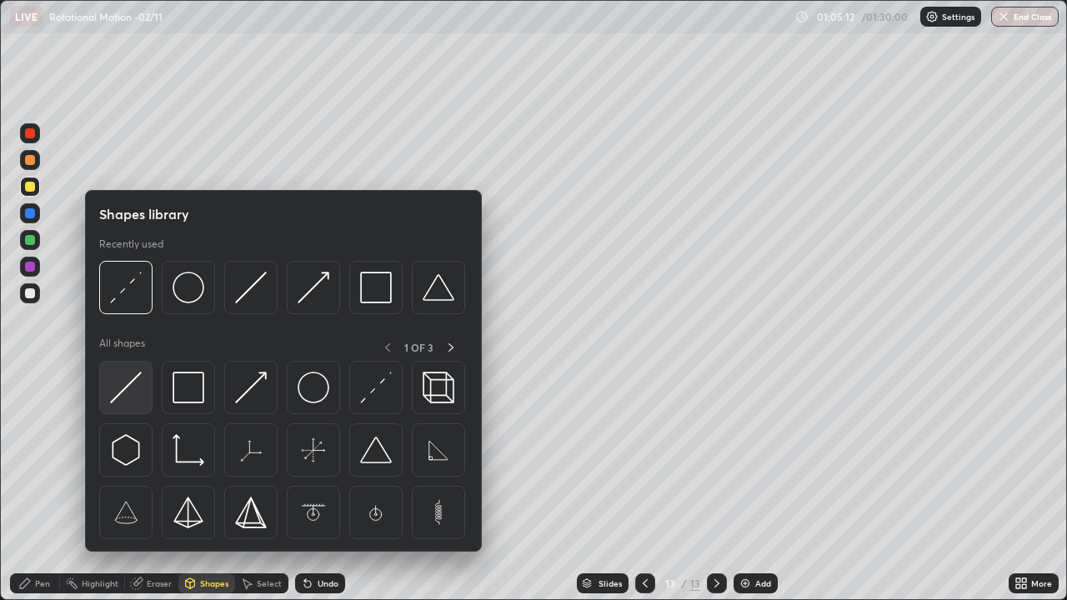
click at [139, 381] on img at bounding box center [126, 388] width 32 height 32
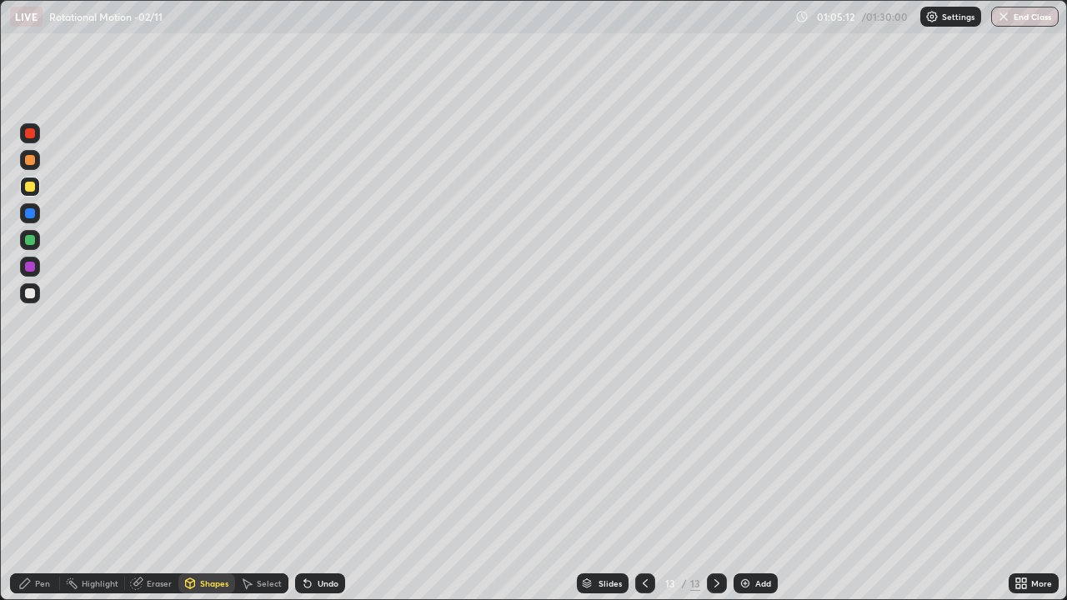
click at [31, 185] on div at bounding box center [30, 187] width 10 height 10
click at [44, 487] on div "Pen" at bounding box center [35, 584] width 50 height 20
click at [198, 487] on div "Shapes" at bounding box center [206, 584] width 57 height 20
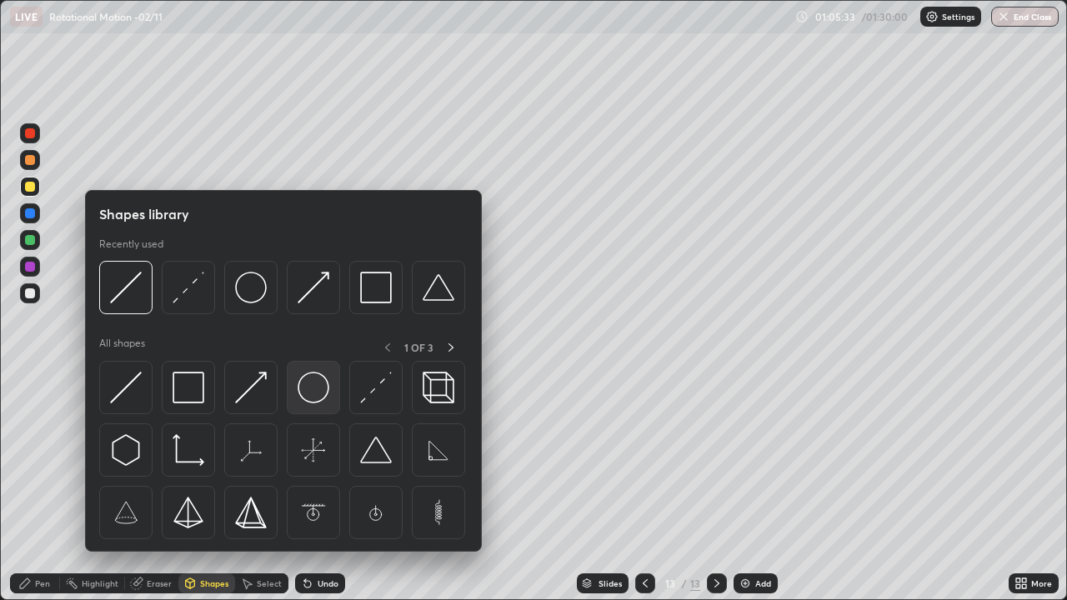
click at [306, 389] on img at bounding box center [314, 388] width 32 height 32
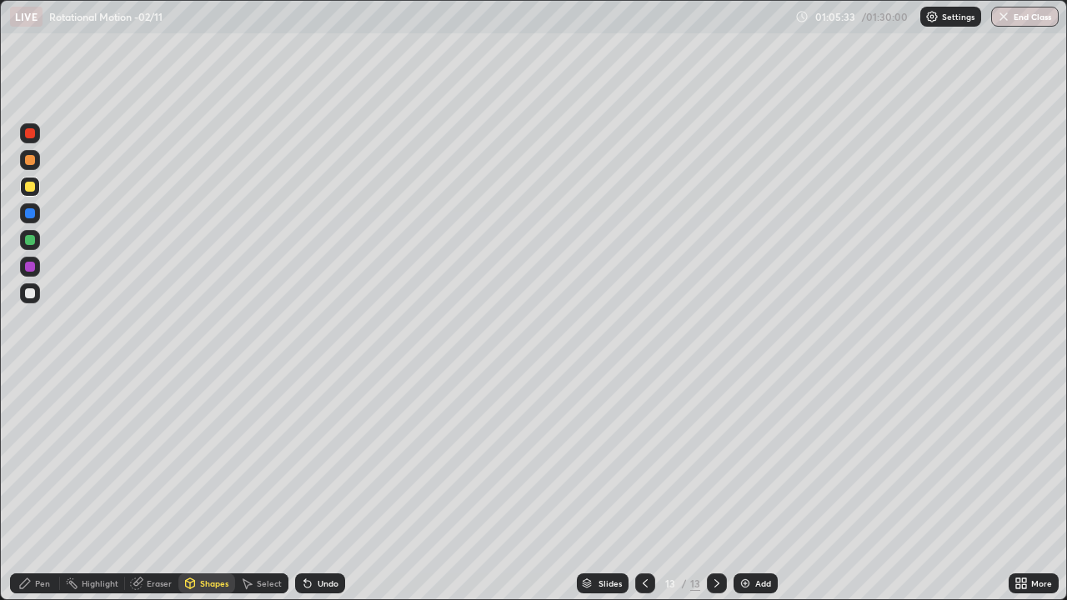
click at [30, 284] on div at bounding box center [30, 293] width 20 height 20
click at [311, 487] on icon at bounding box center [307, 583] width 13 height 13
click at [257, 487] on div "Select" at bounding box center [269, 583] width 25 height 8
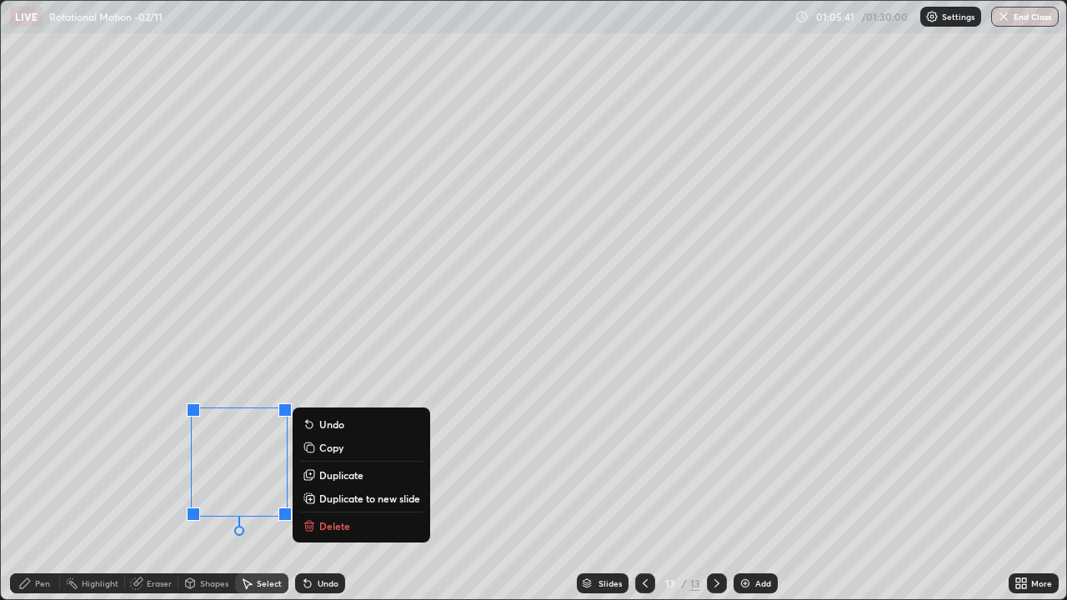
click at [322, 471] on p "Duplicate" at bounding box center [341, 475] width 44 height 13
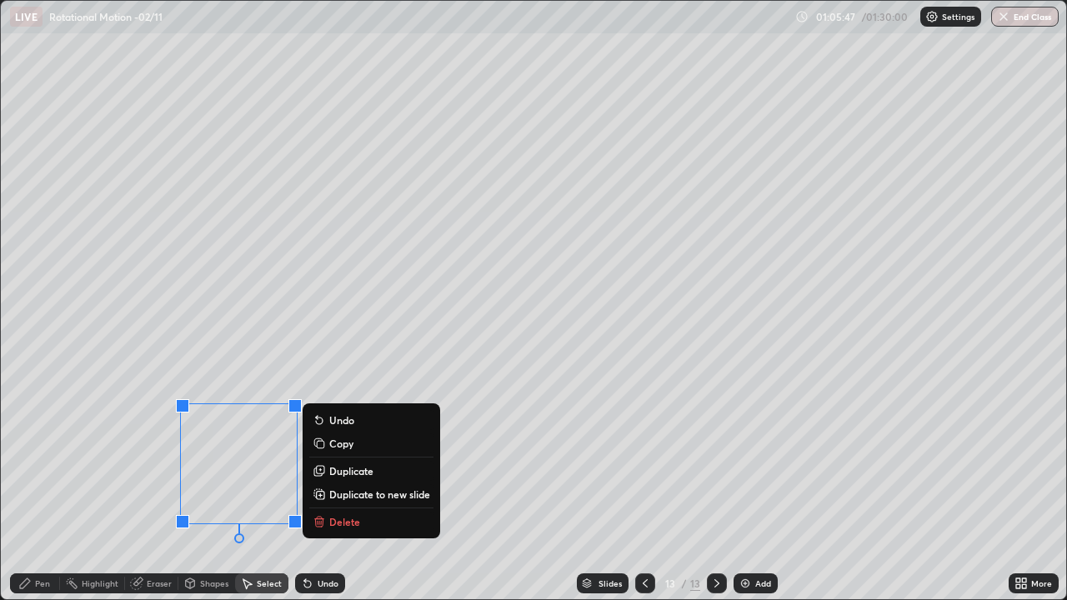
click at [253, 487] on div "Select" at bounding box center [261, 584] width 53 height 20
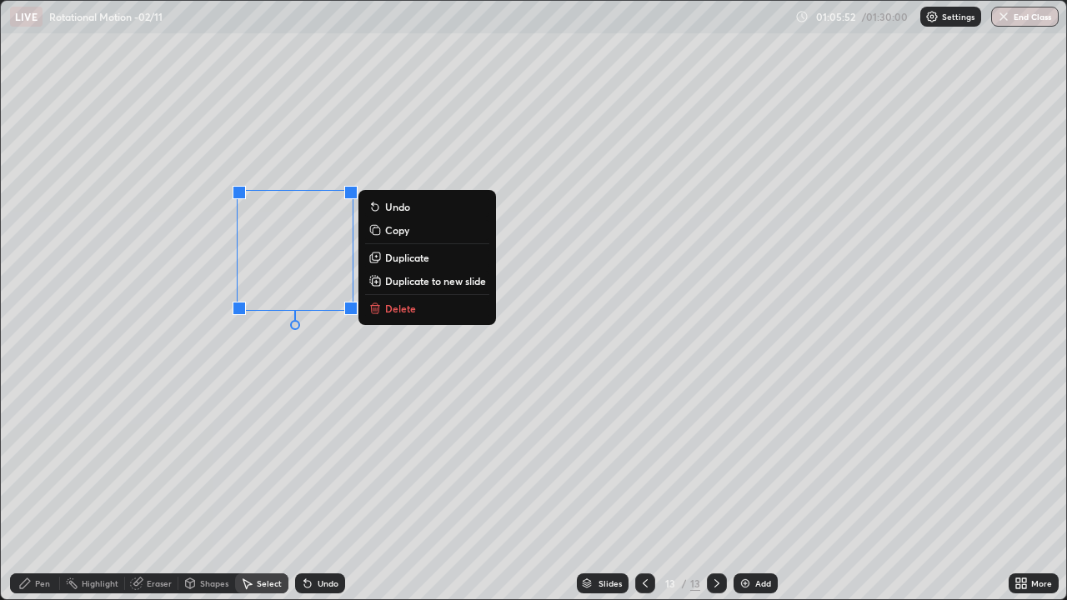
click at [45, 487] on div "Pen" at bounding box center [35, 584] width 50 height 20
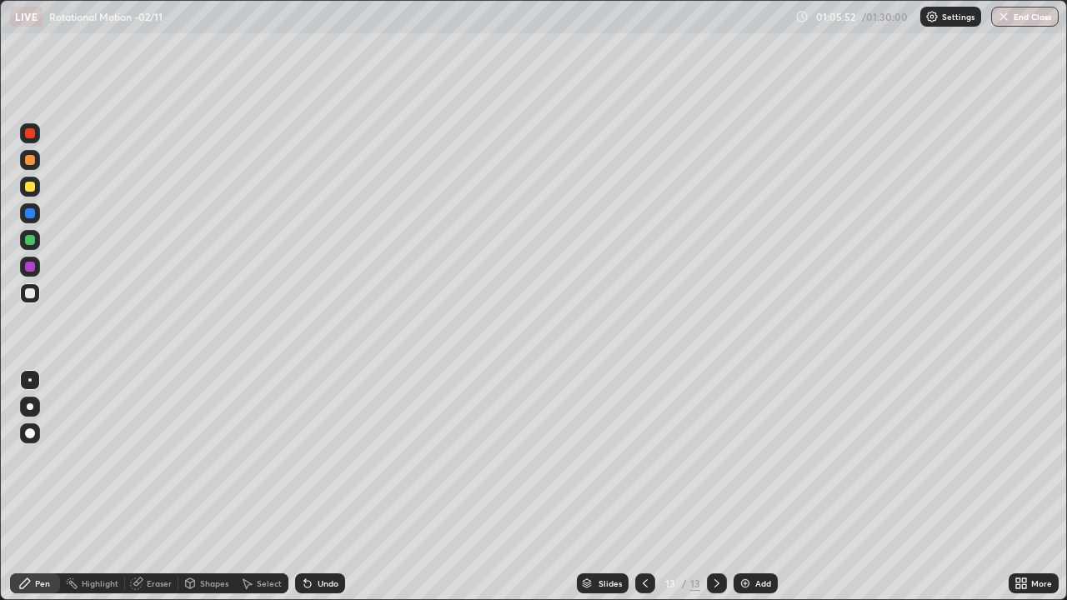
click at [30, 241] on div at bounding box center [30, 240] width 10 height 10
click at [23, 188] on div at bounding box center [30, 187] width 20 height 20
click at [263, 487] on div "Select" at bounding box center [269, 583] width 25 height 8
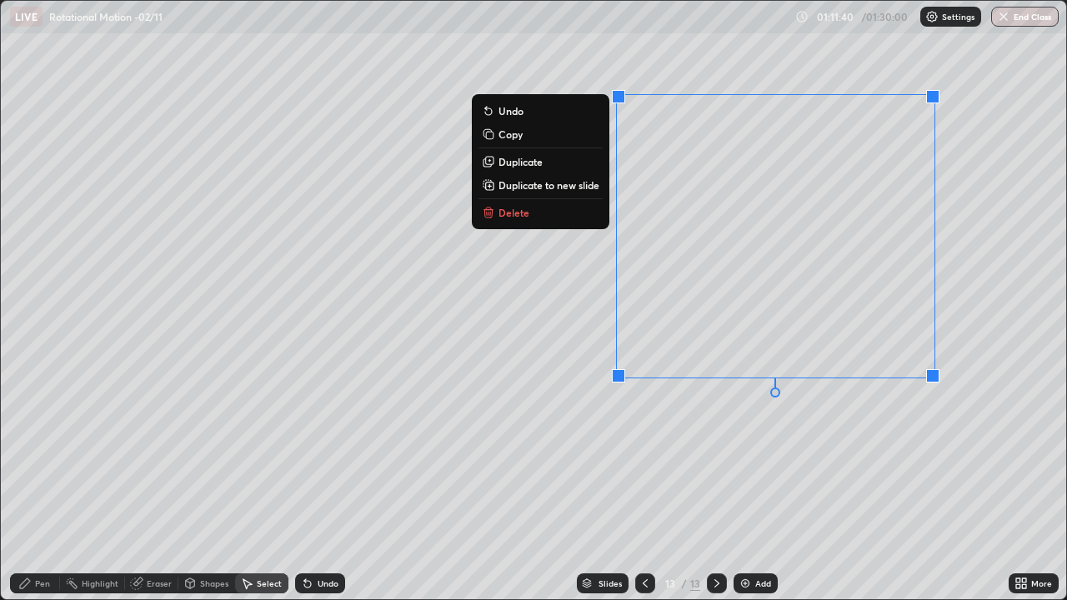
click at [580, 184] on p "Duplicate to new slide" at bounding box center [549, 184] width 101 height 13
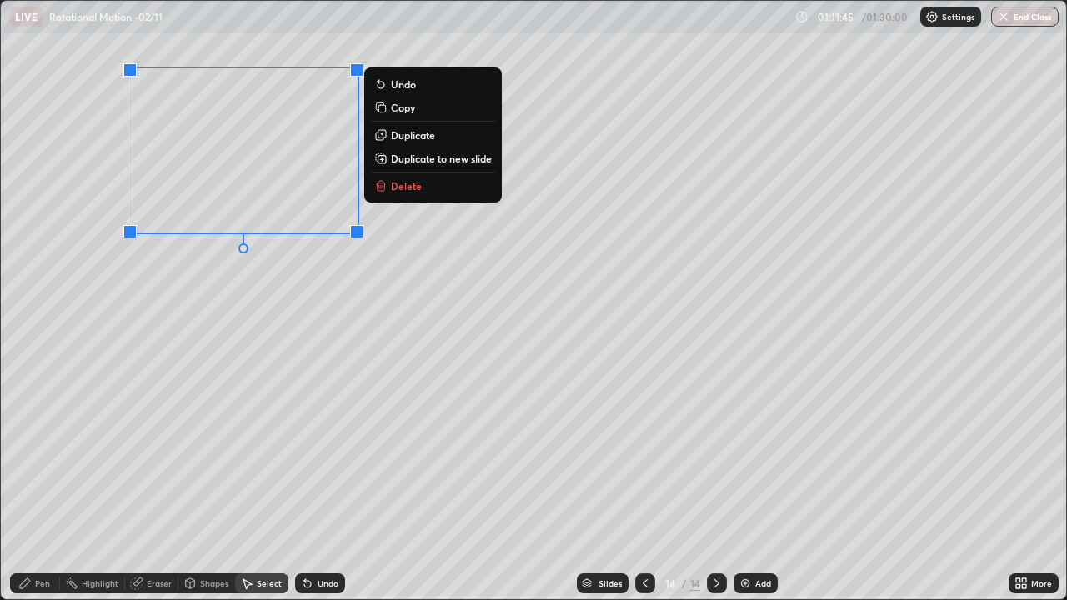
click at [31, 487] on icon at bounding box center [24, 583] width 13 height 13
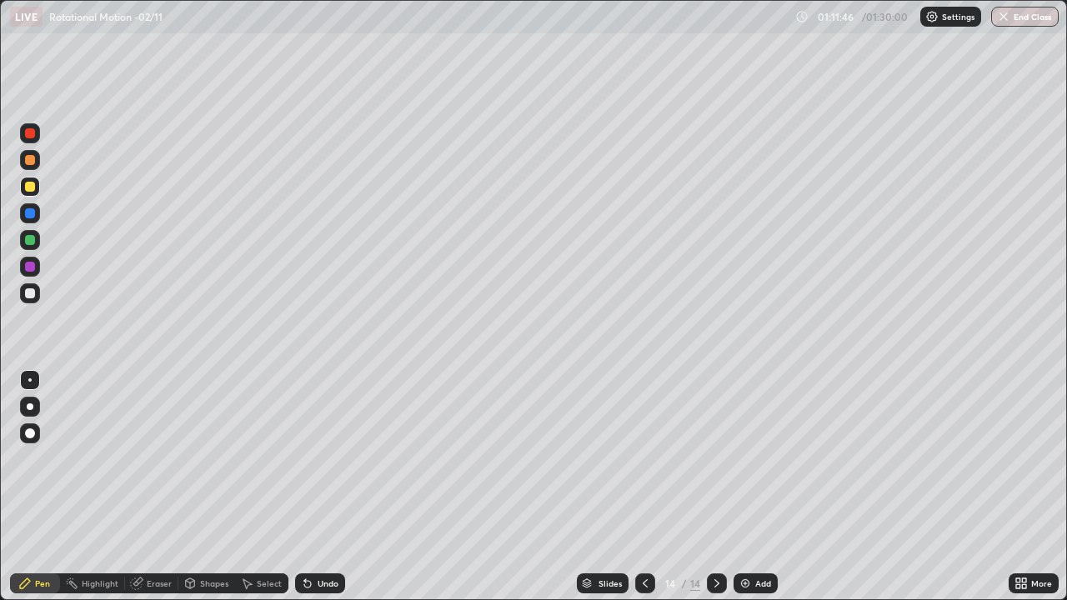
click at [199, 487] on div "Shapes" at bounding box center [206, 584] width 57 height 20
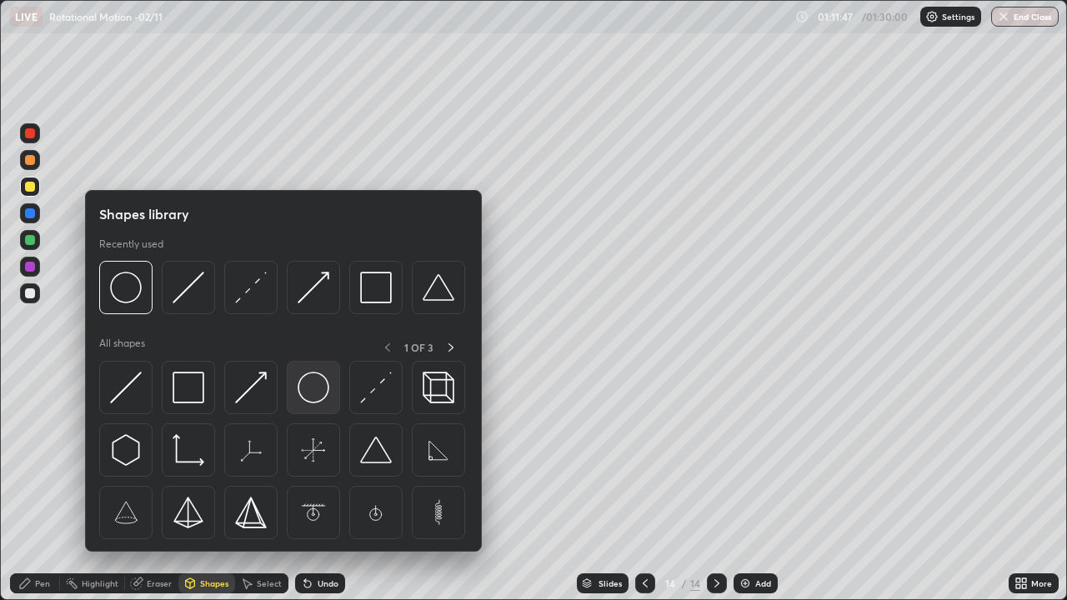
click at [308, 387] on img at bounding box center [314, 388] width 32 height 32
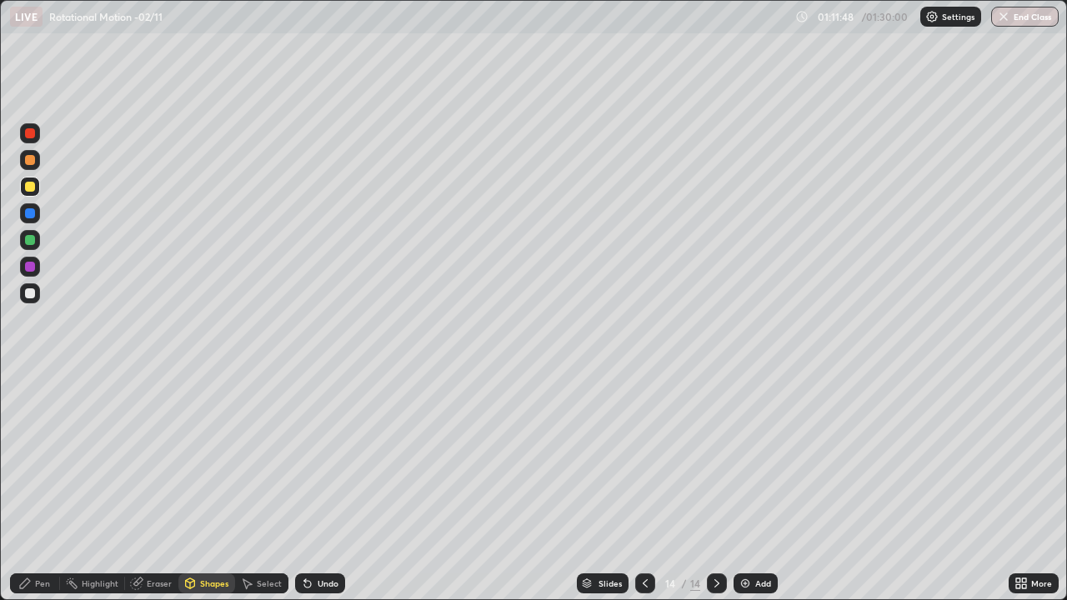
click at [37, 192] on div at bounding box center [30, 187] width 20 height 20
click at [200, 487] on div "Shapes" at bounding box center [214, 583] width 28 height 8
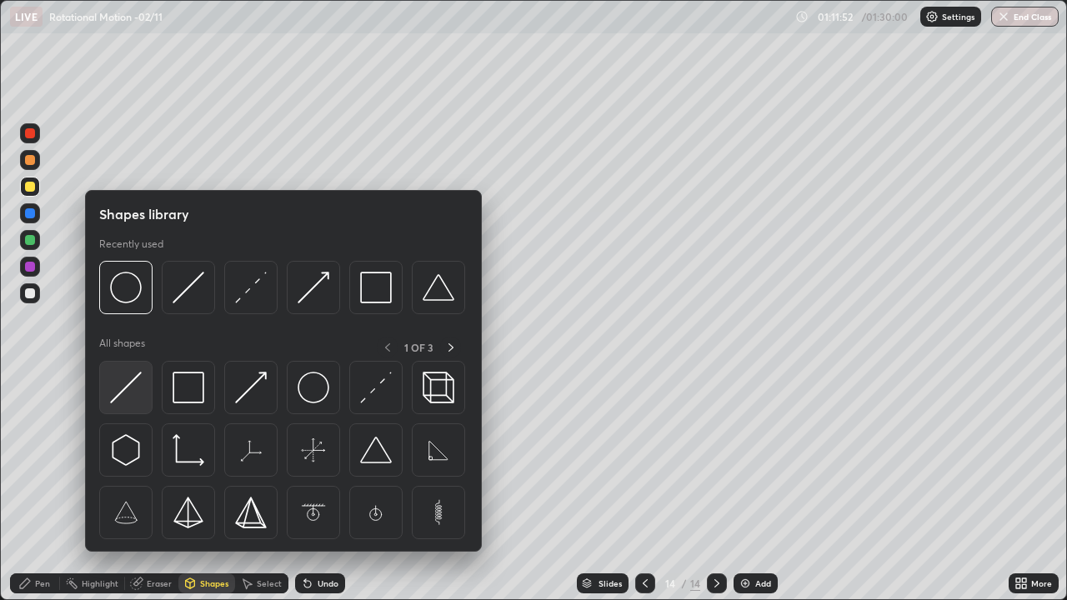
click at [137, 390] on img at bounding box center [126, 388] width 32 height 32
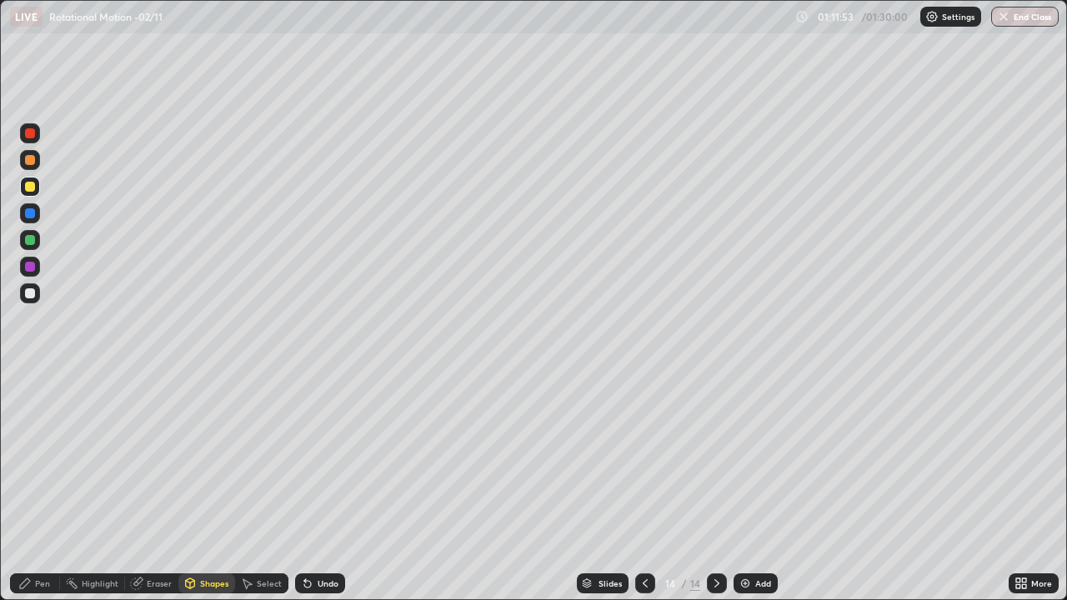
click at [30, 188] on div at bounding box center [30, 187] width 10 height 10
click at [145, 487] on div "Eraser" at bounding box center [151, 584] width 53 height 20
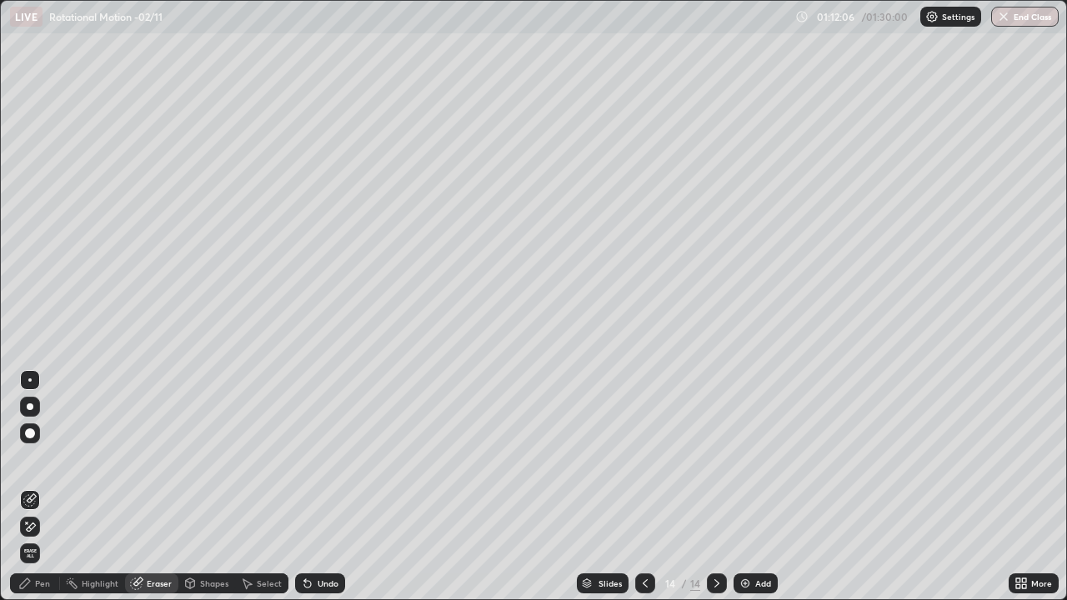
click at [42, 487] on div "Pen" at bounding box center [42, 583] width 15 height 8
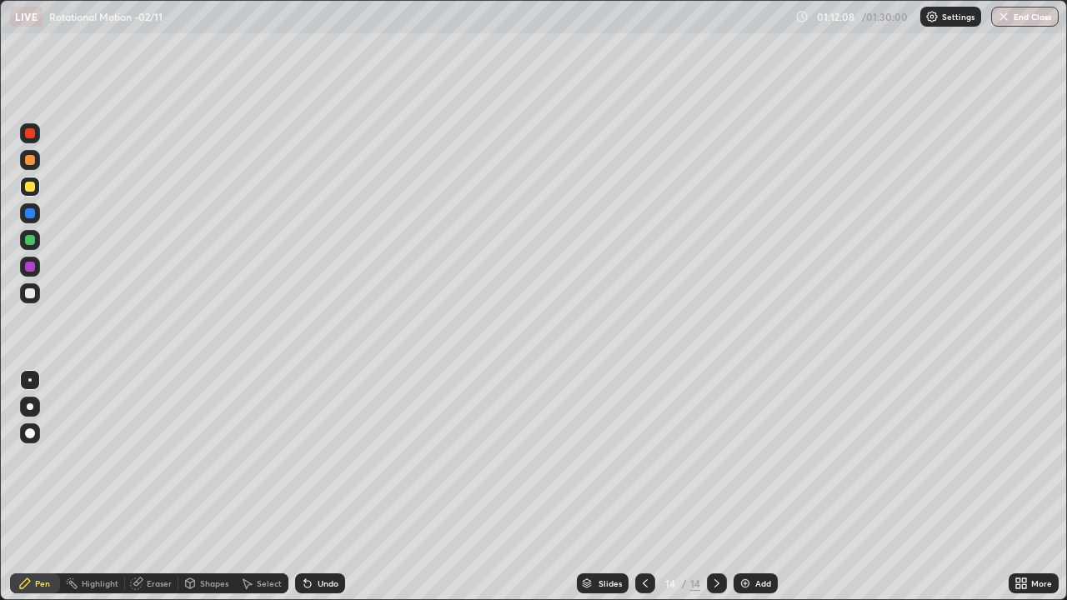
click at [33, 238] on div at bounding box center [30, 240] width 10 height 10
click at [212, 487] on div "Shapes" at bounding box center [214, 583] width 28 height 8
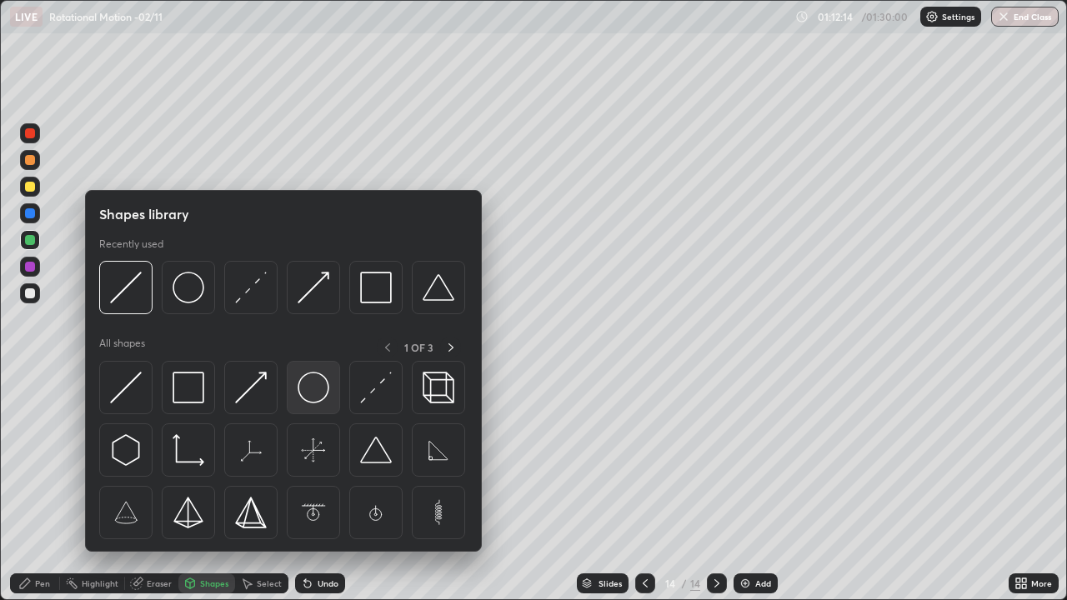
click at [313, 394] on img at bounding box center [314, 388] width 32 height 32
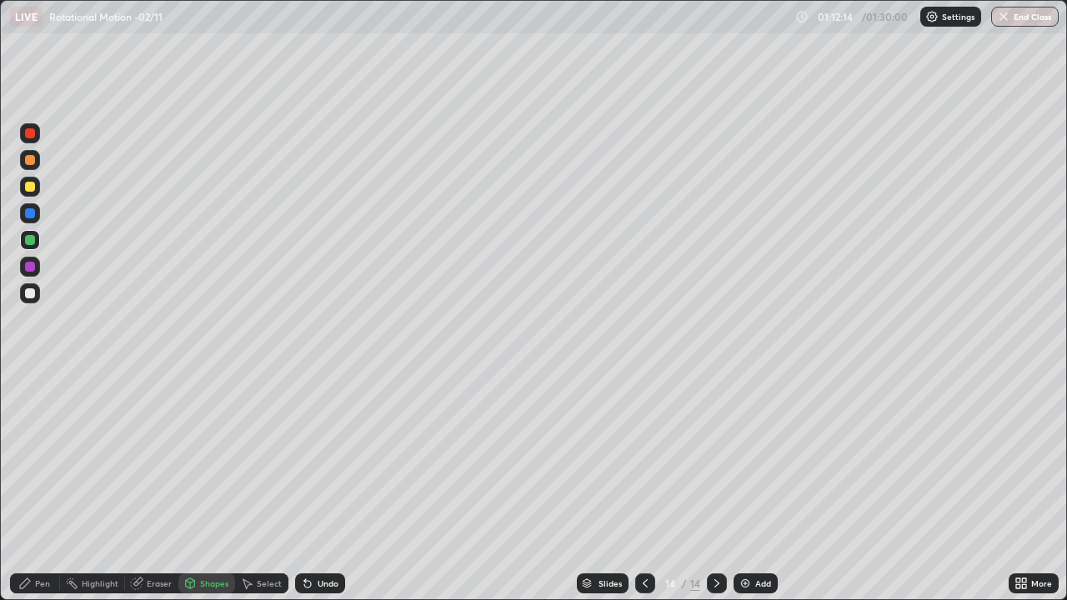
click at [34, 191] on div at bounding box center [30, 187] width 20 height 20
click at [214, 487] on div "Shapes" at bounding box center [206, 584] width 57 height 20
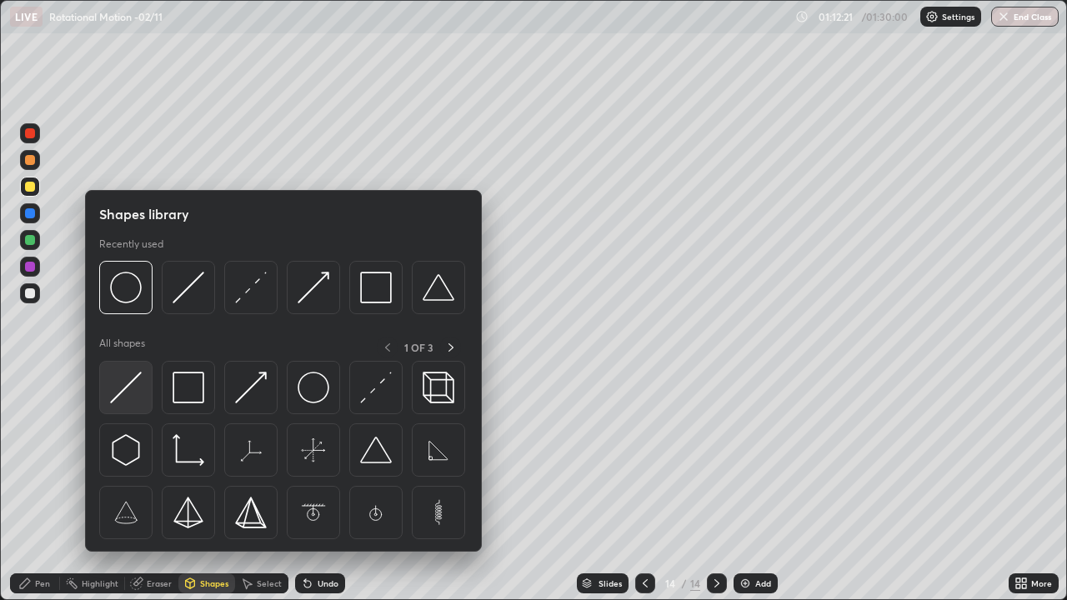
click at [130, 386] on img at bounding box center [126, 388] width 32 height 32
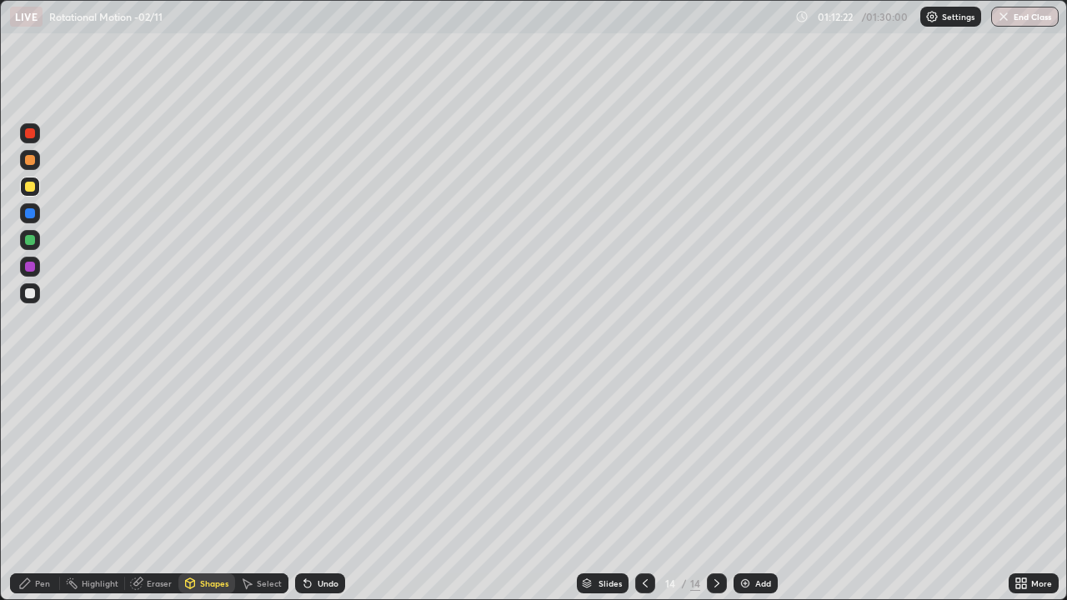
click at [37, 190] on div at bounding box center [30, 187] width 20 height 20
click at [159, 487] on div "Eraser" at bounding box center [151, 584] width 53 height 20
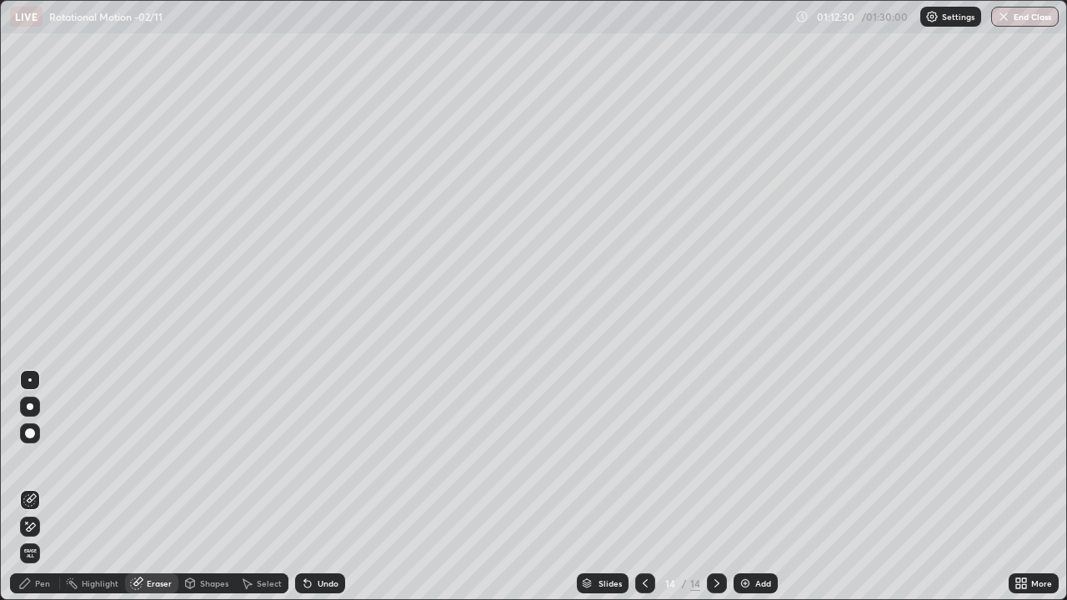
click at [30, 380] on div at bounding box center [29, 380] width 3 height 3
click at [324, 487] on div "Undo" at bounding box center [320, 584] width 50 height 20
click at [40, 487] on div "Pen" at bounding box center [35, 584] width 50 height 20
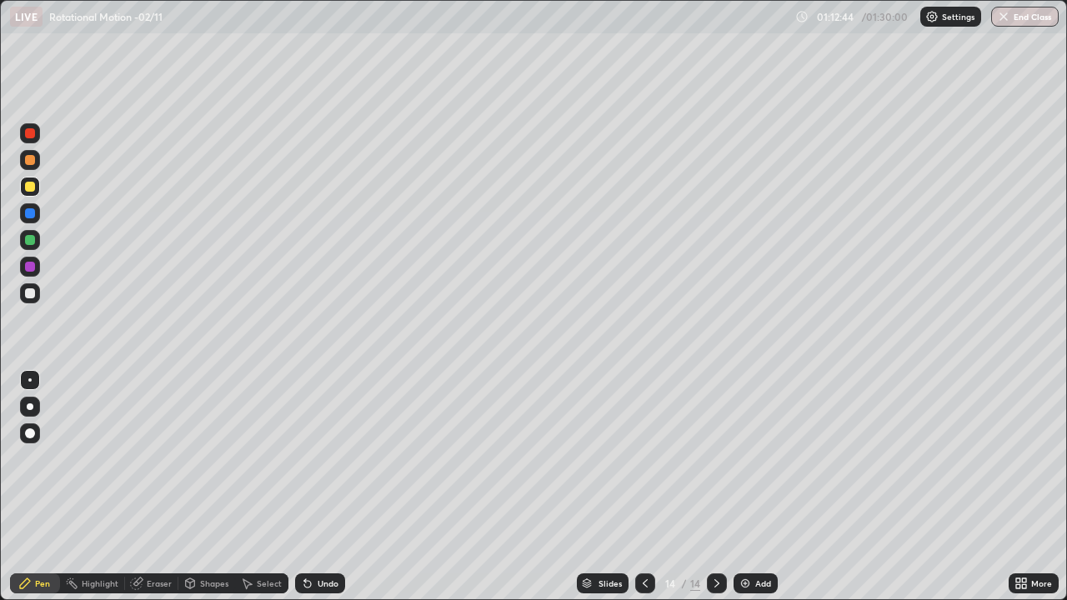
click at [167, 487] on div "Eraser" at bounding box center [159, 583] width 25 height 8
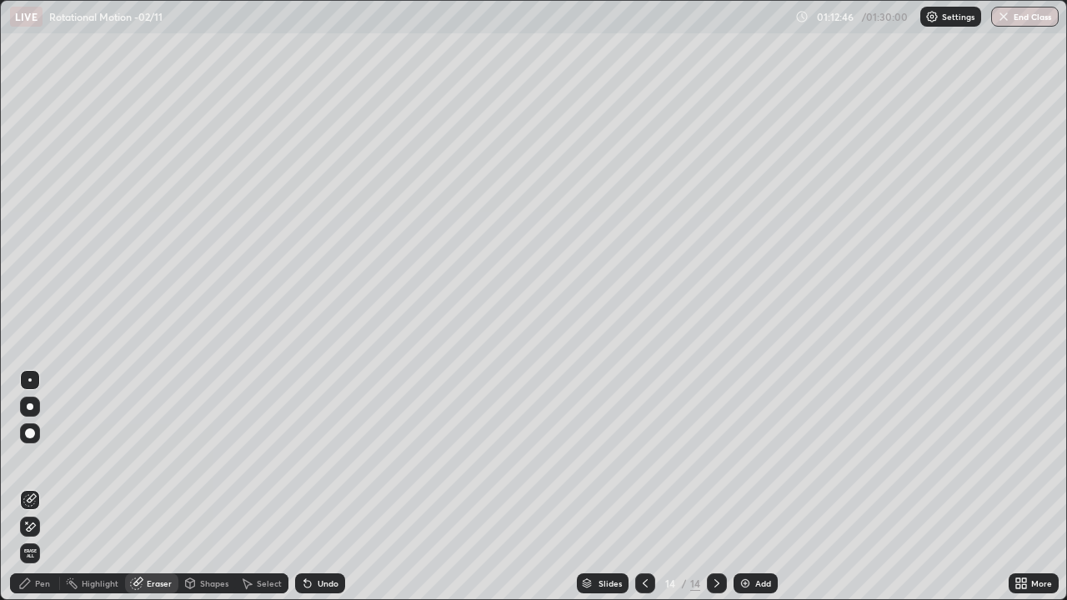
click at [203, 487] on div "Shapes" at bounding box center [214, 583] width 28 height 8
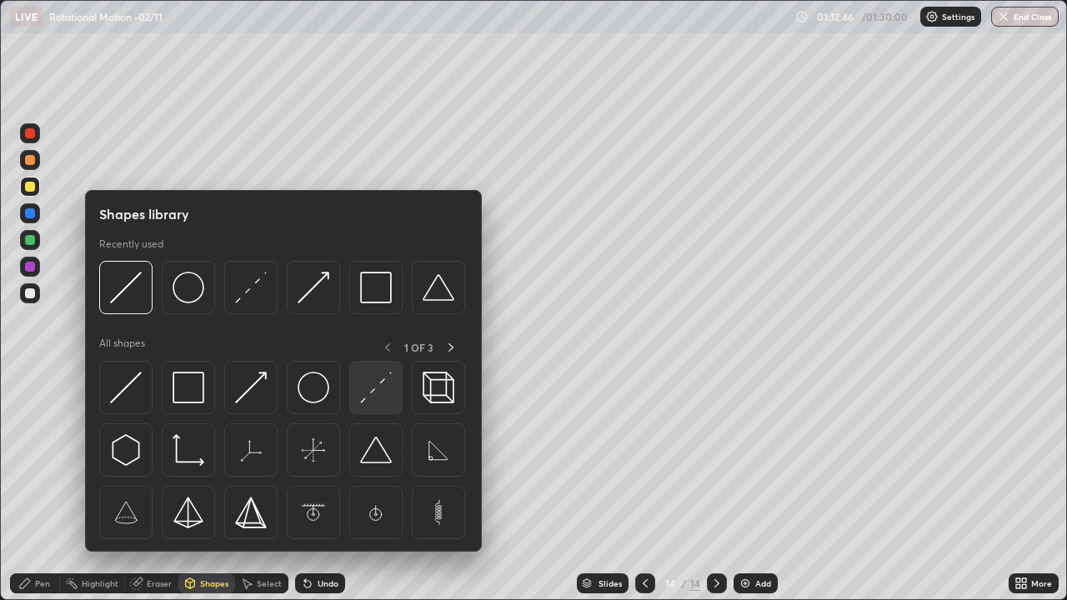
click at [375, 399] on img at bounding box center [376, 388] width 32 height 32
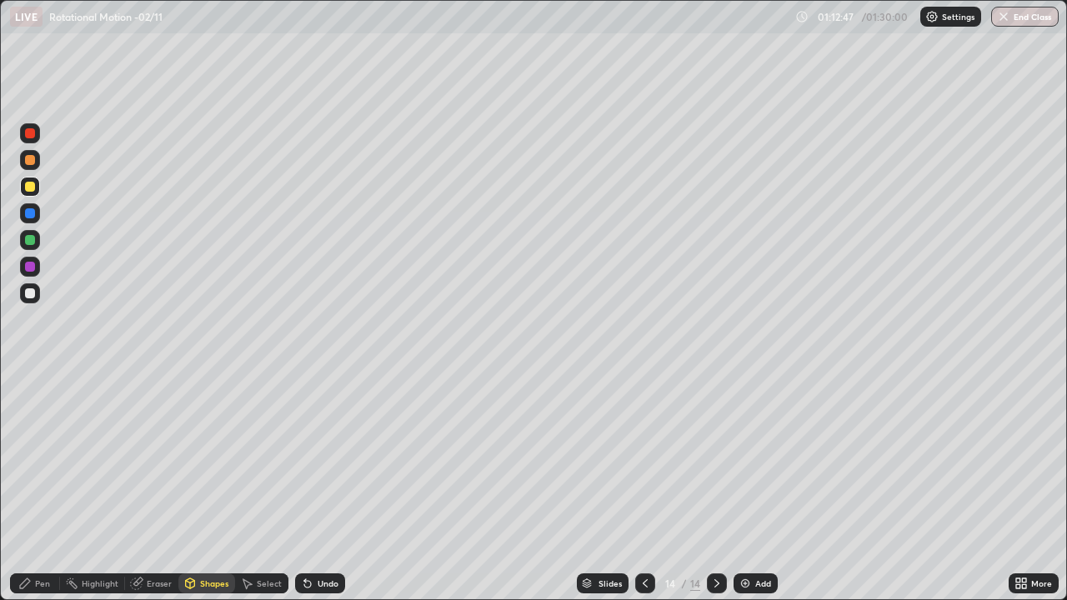
click at [28, 241] on div at bounding box center [30, 240] width 10 height 10
click at [45, 487] on div "Pen" at bounding box center [42, 583] width 15 height 8
click at [199, 487] on div "Shapes" at bounding box center [206, 584] width 57 height 20
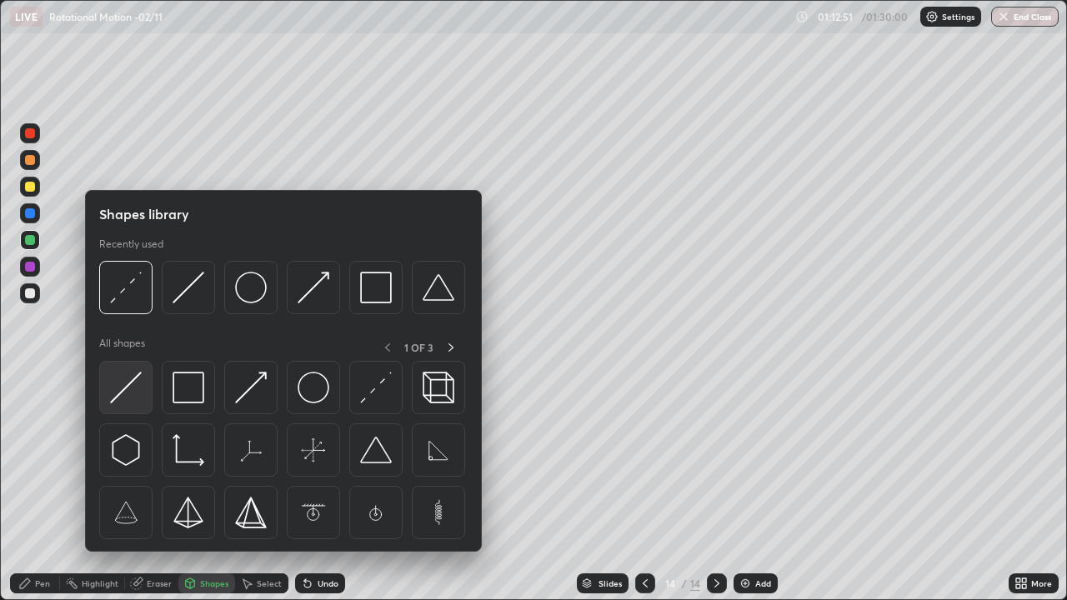
click at [138, 385] on img at bounding box center [126, 388] width 32 height 32
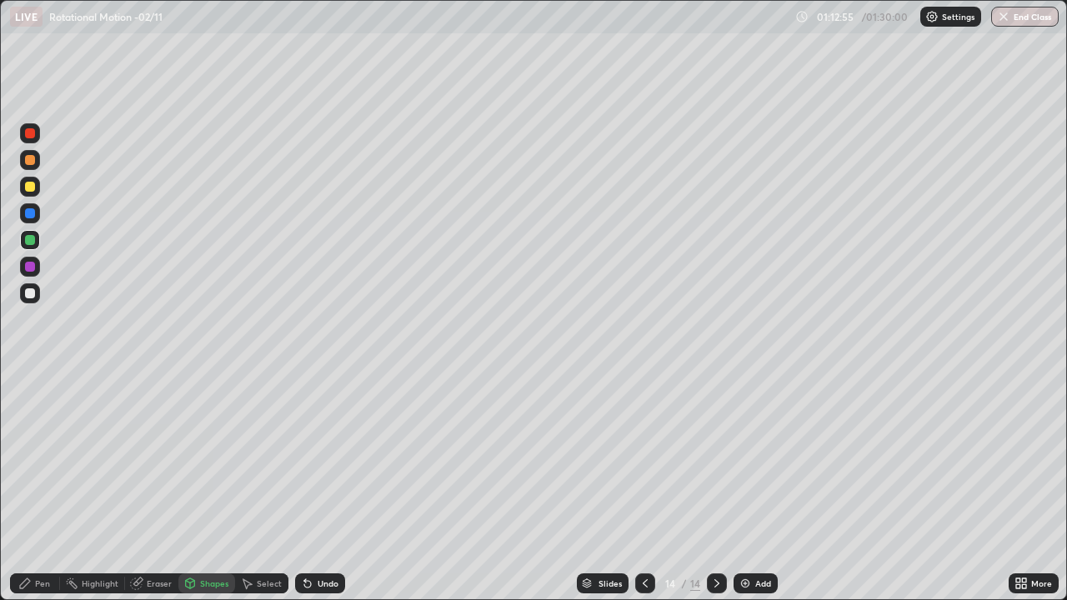
click at [39, 487] on div "Pen" at bounding box center [35, 584] width 50 height 20
click at [28, 218] on div at bounding box center [30, 213] width 10 height 10
click at [29, 243] on div at bounding box center [30, 240] width 10 height 10
click at [188, 487] on icon at bounding box center [190, 584] width 9 height 10
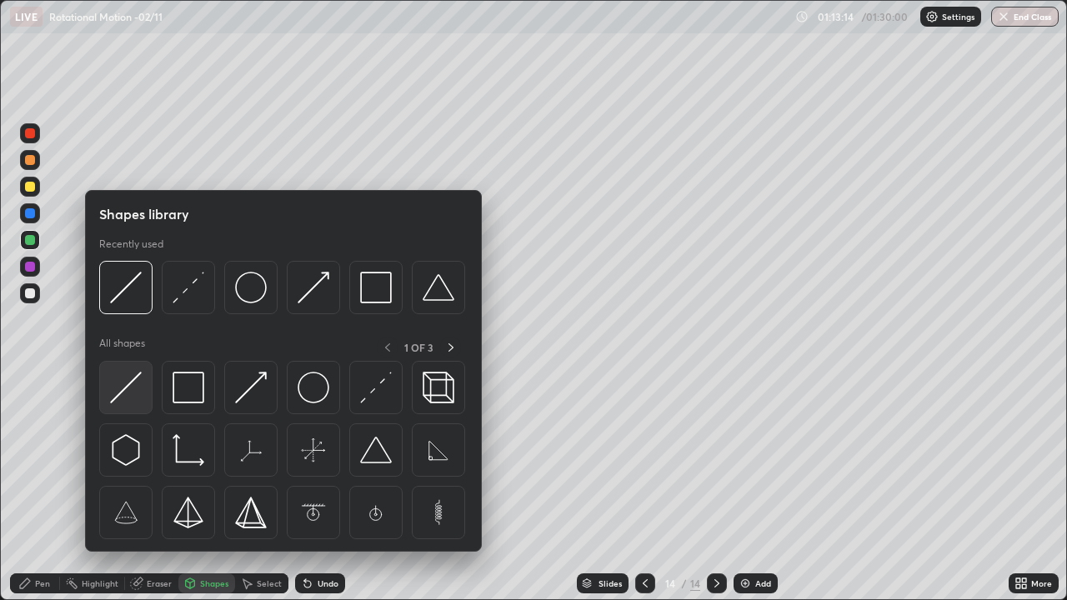
click at [123, 381] on img at bounding box center [126, 388] width 32 height 32
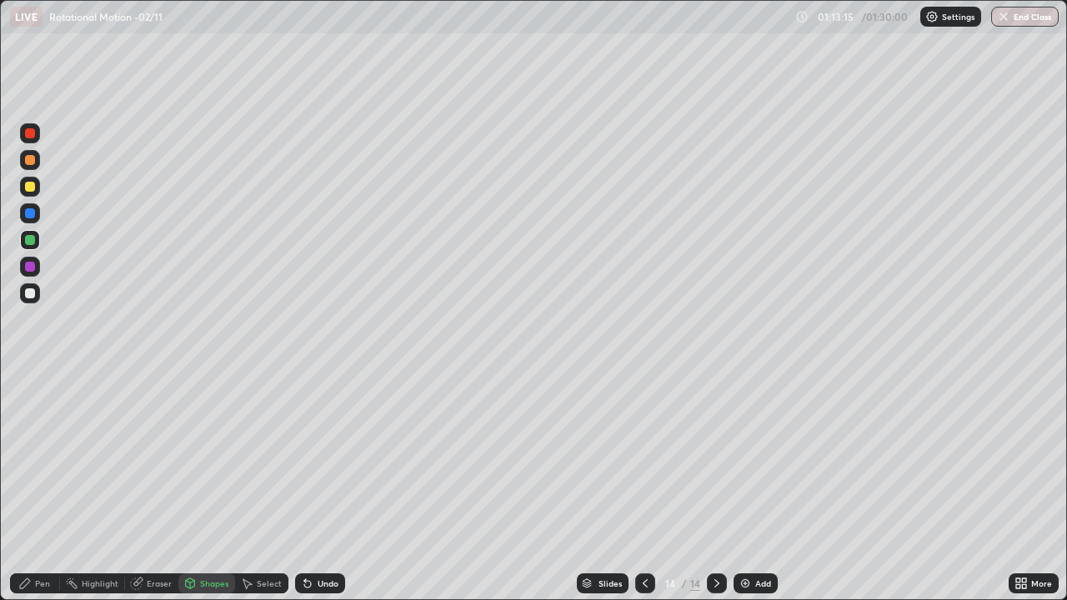
click at [34, 188] on div at bounding box center [30, 187] width 10 height 10
click at [43, 487] on div "Pen" at bounding box center [42, 583] width 15 height 8
click at [27, 242] on div at bounding box center [30, 240] width 10 height 10
click at [27, 294] on div at bounding box center [30, 293] width 10 height 10
click at [28, 293] on div at bounding box center [30, 293] width 10 height 10
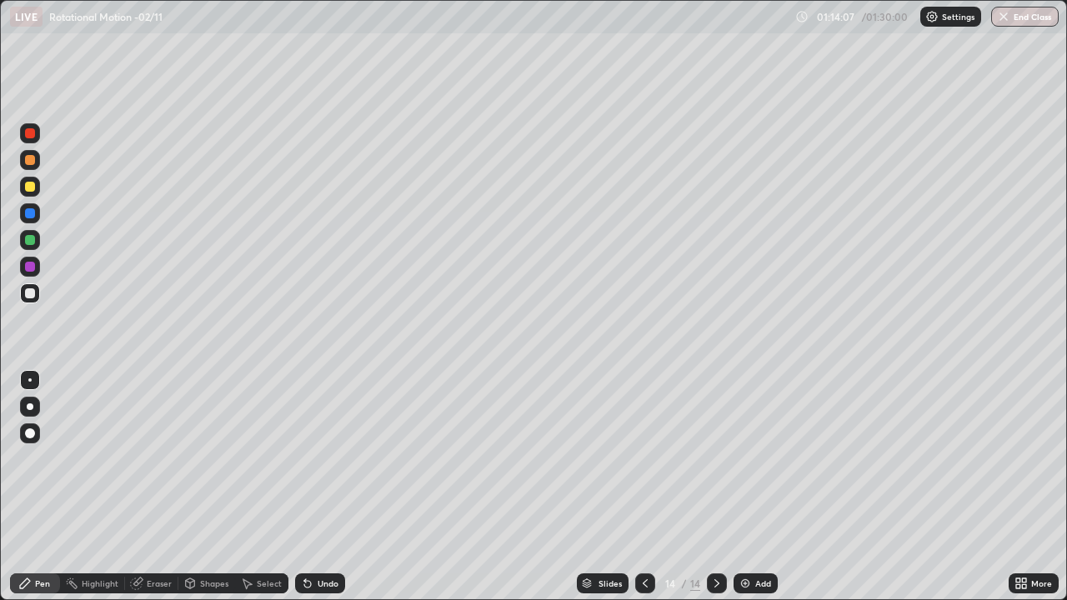
click at [30, 161] on div at bounding box center [30, 160] width 10 height 10
click at [1026, 22] on button "End Class" at bounding box center [1025, 17] width 68 height 20
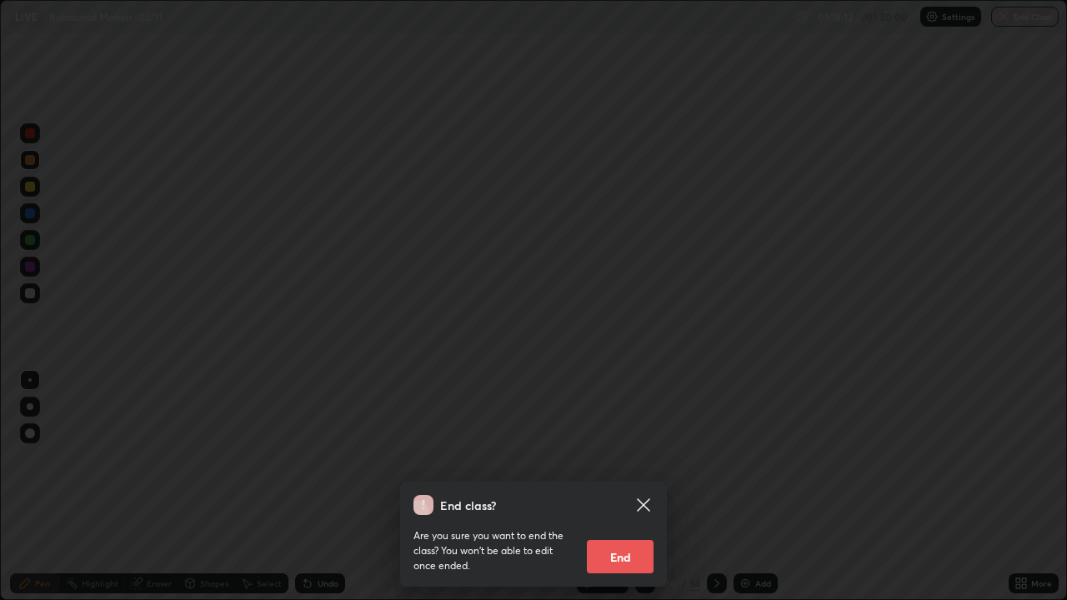
click at [618, 487] on button "End" at bounding box center [620, 556] width 67 height 33
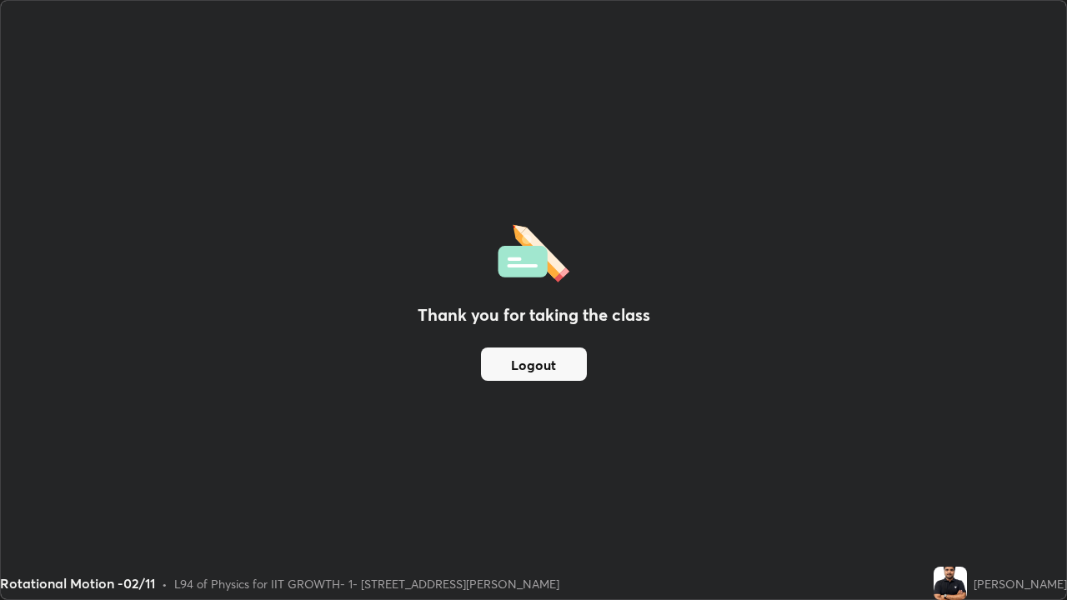
click at [534, 361] on button "Logout" at bounding box center [534, 364] width 106 height 33
